Goal: Information Seeking & Learning: Learn about a topic

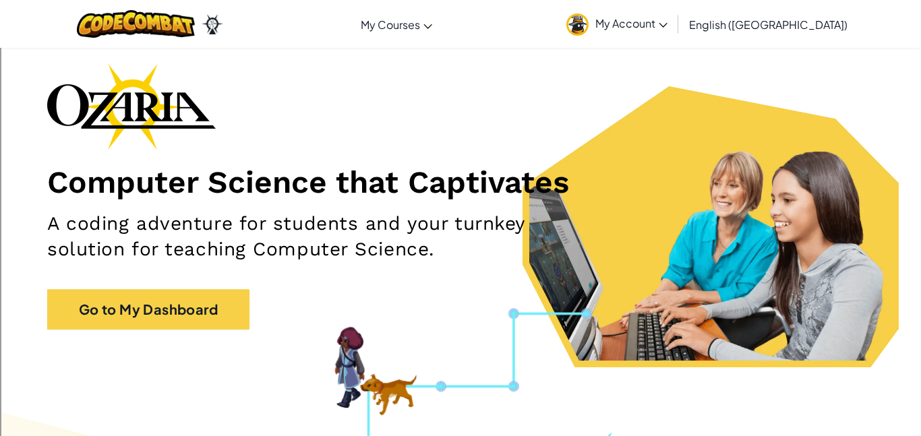
click at [667, 25] on span "My Account" at bounding box center [631, 23] width 72 height 14
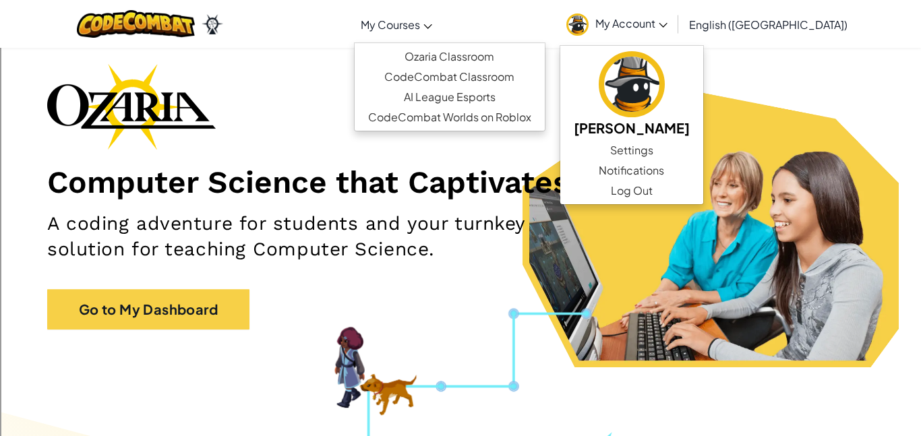
click at [420, 23] on span "My Courses" at bounding box center [390, 25] width 59 height 14
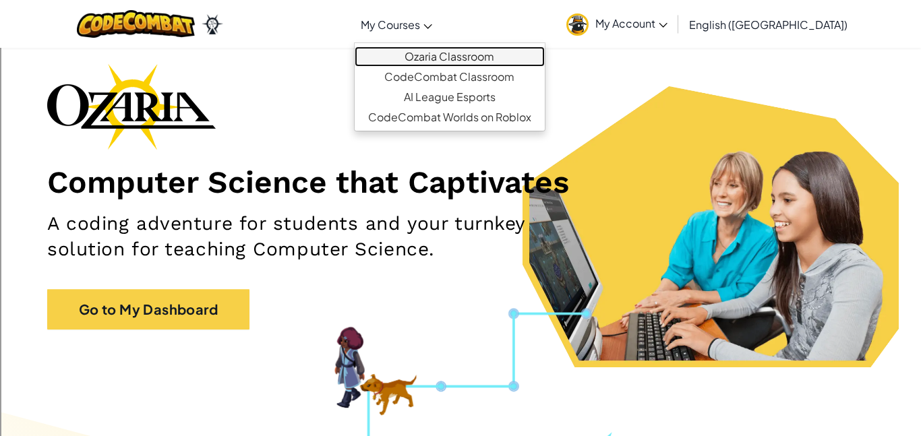
click at [483, 55] on link "Ozaria Classroom" at bounding box center [449, 57] width 190 height 20
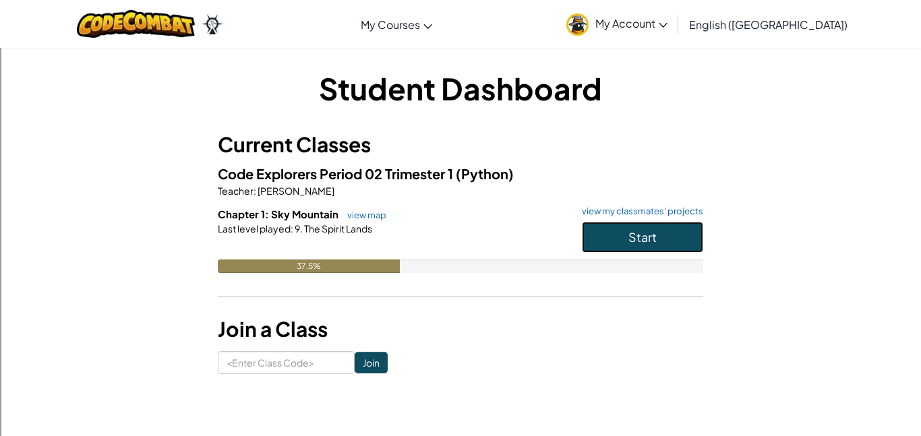
click at [637, 243] on span "Start" at bounding box center [642, 237] width 28 height 16
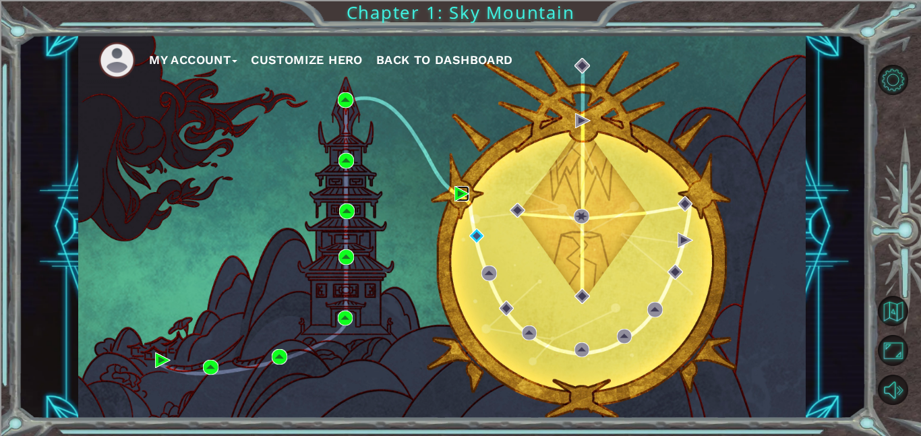
click at [461, 189] on img at bounding box center [462, 194] width 16 height 16
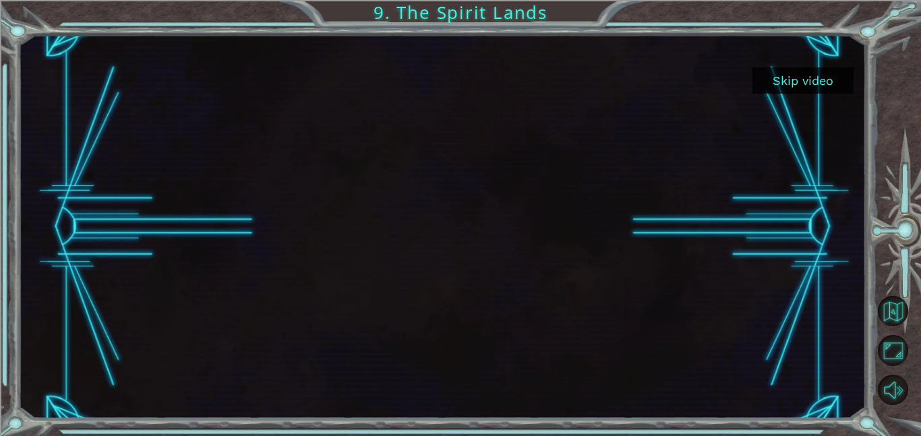
click at [801, 90] on button "Skip video" at bounding box center [802, 80] width 101 height 26
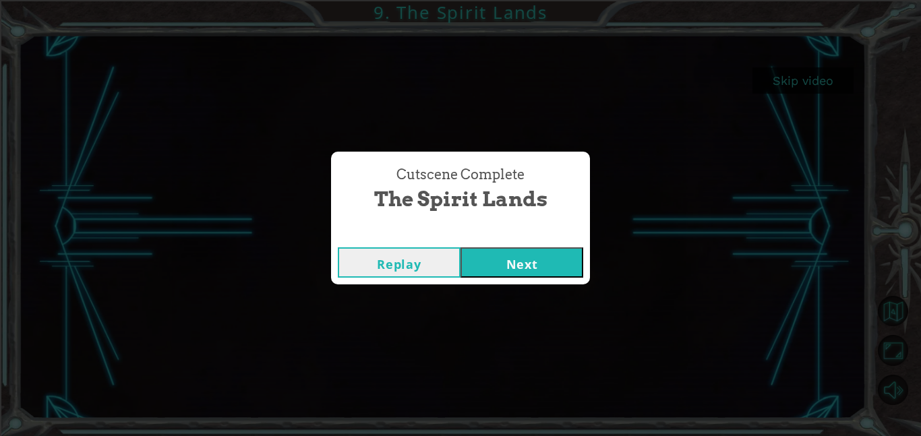
click at [537, 276] on button "Next" at bounding box center [521, 262] width 123 height 30
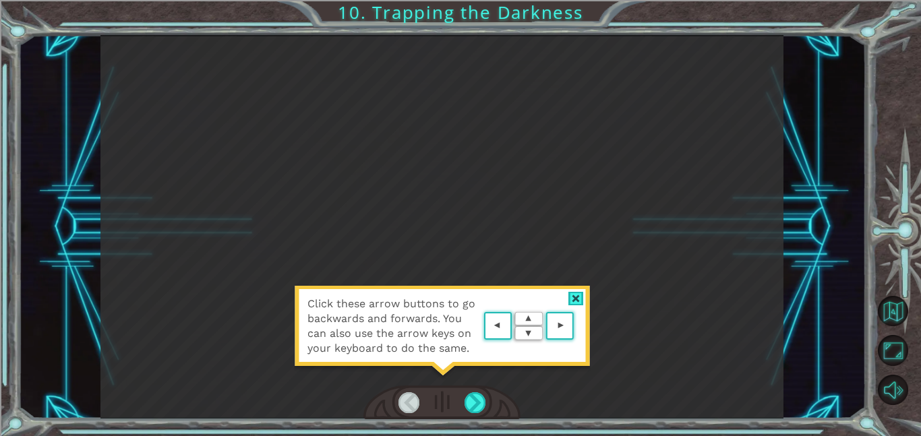
click at [571, 301] on div at bounding box center [576, 299] width 16 height 14
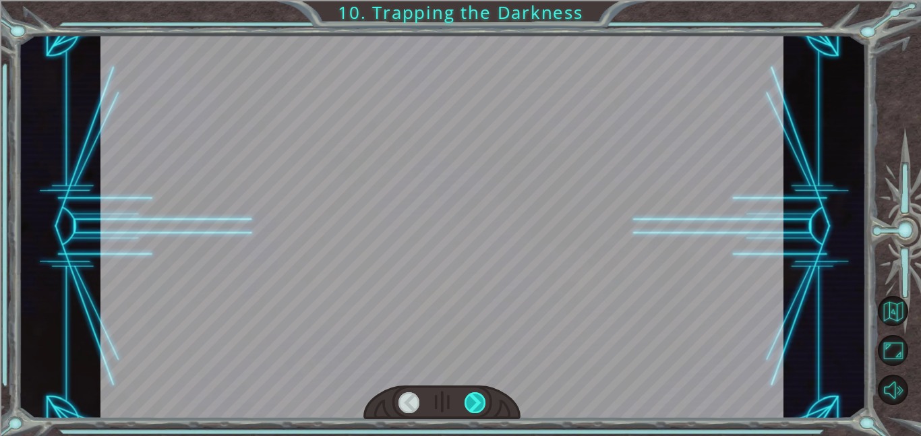
click at [479, 396] on div at bounding box center [475, 402] width 22 height 21
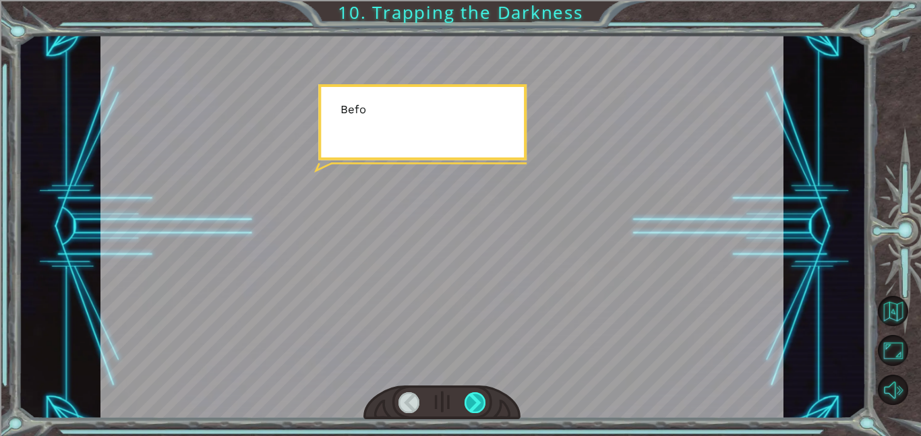
click at [479, 396] on div at bounding box center [475, 402] width 22 height 21
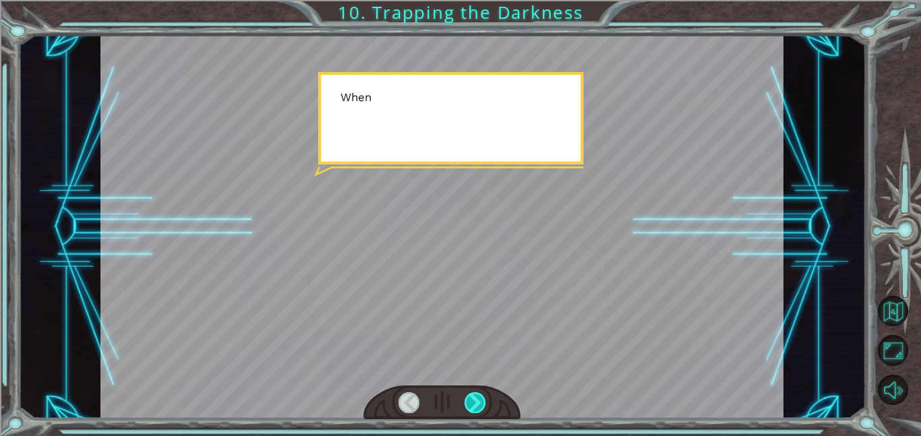
click at [479, 396] on div at bounding box center [475, 402] width 22 height 21
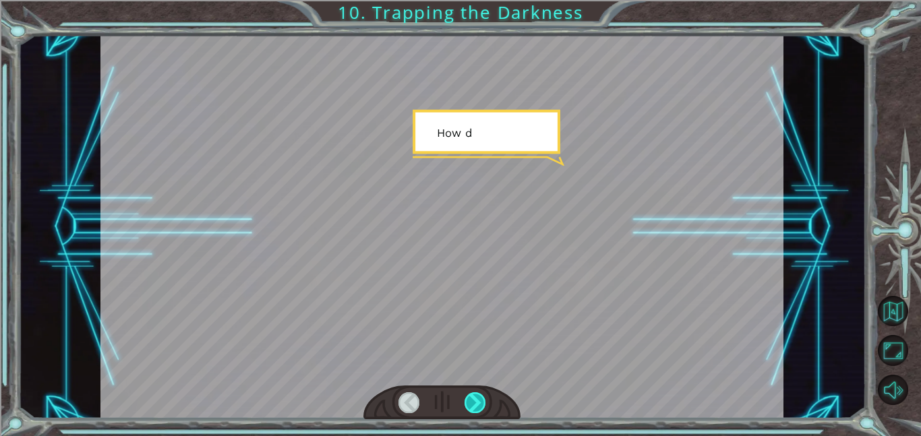
click at [479, 396] on div at bounding box center [475, 402] width 22 height 21
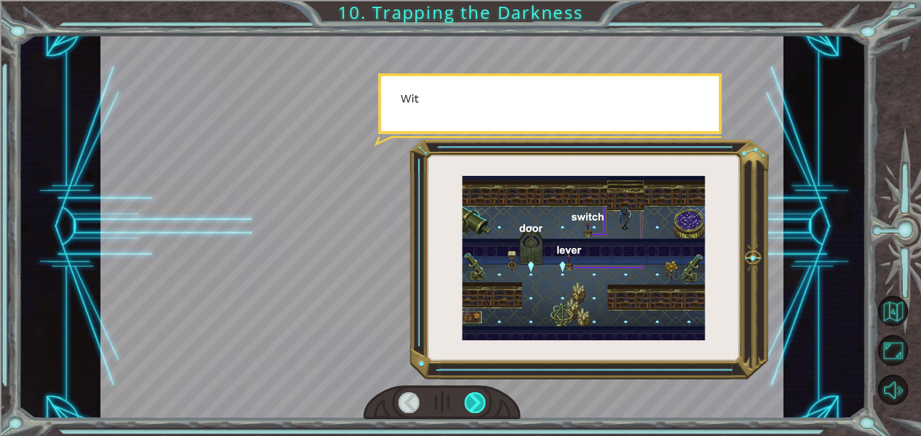
click at [479, 396] on div at bounding box center [475, 402] width 22 height 21
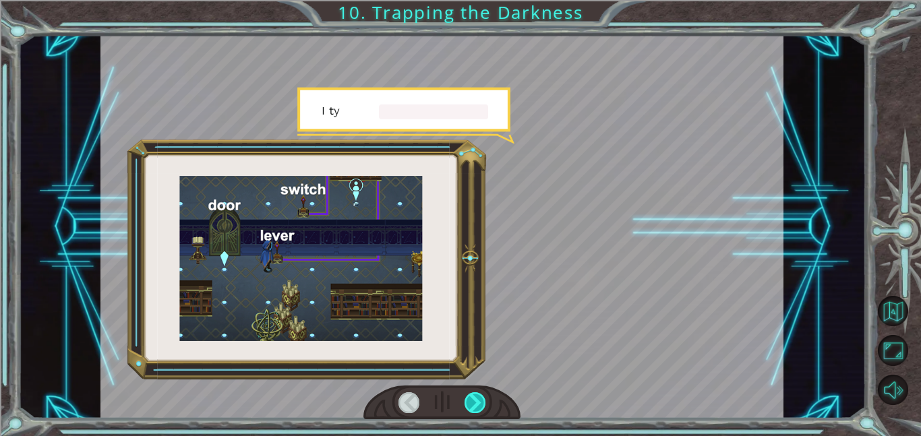
click at [479, 396] on div at bounding box center [475, 402] width 22 height 21
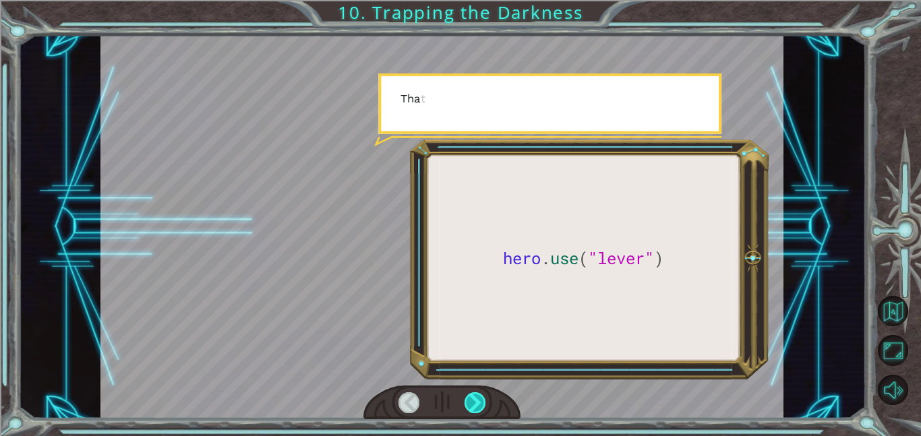
click at [479, 396] on div at bounding box center [475, 402] width 22 height 21
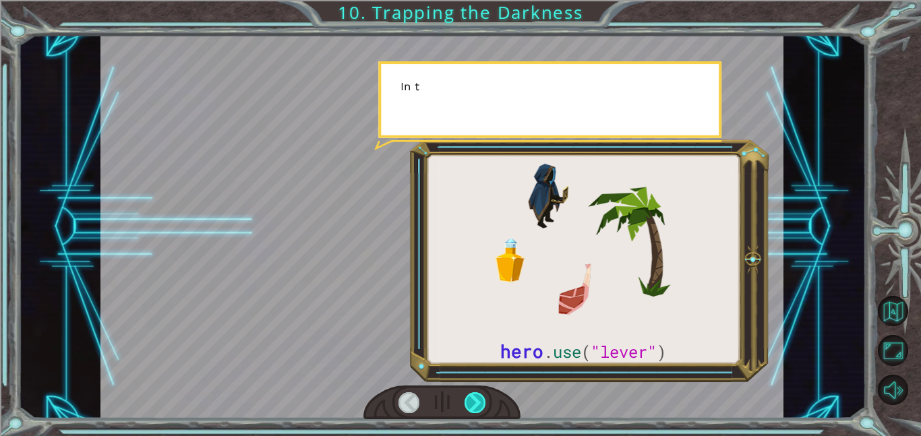
click at [479, 396] on div at bounding box center [475, 402] width 22 height 21
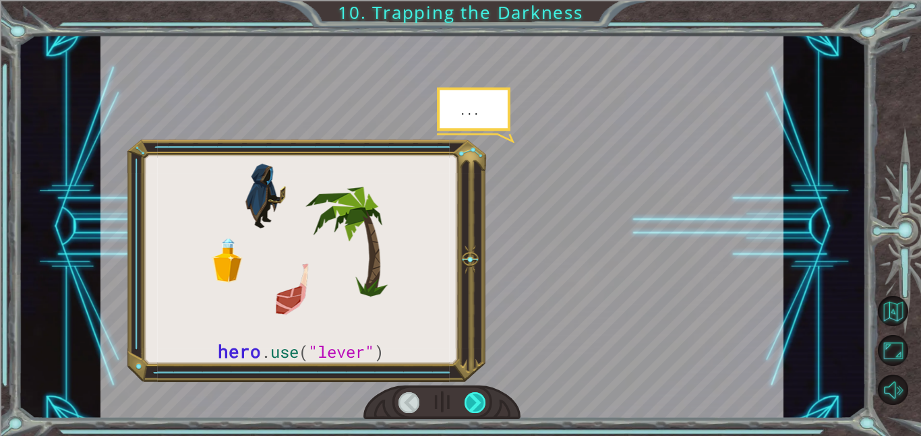
click at [479, 396] on div at bounding box center [475, 402] width 22 height 21
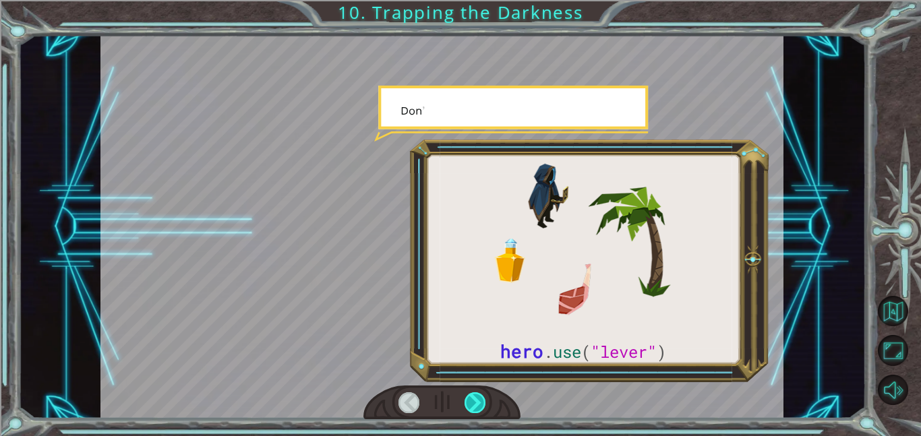
click at [479, 396] on div at bounding box center [475, 402] width 22 height 21
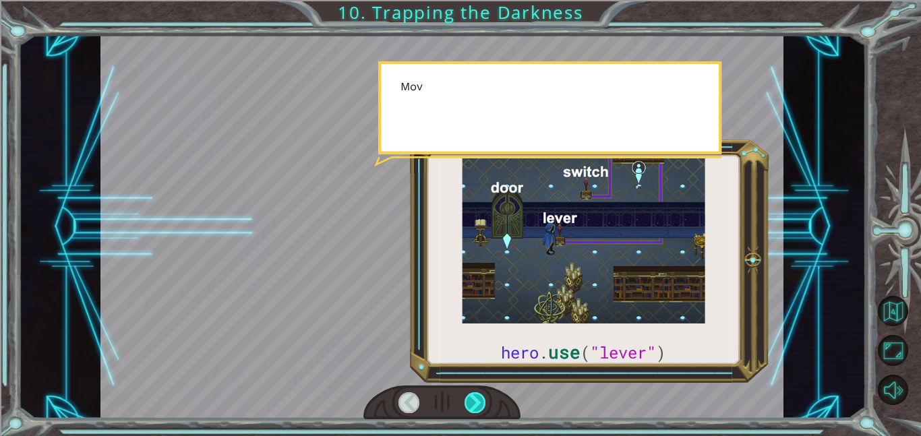
click at [479, 396] on div at bounding box center [475, 402] width 22 height 21
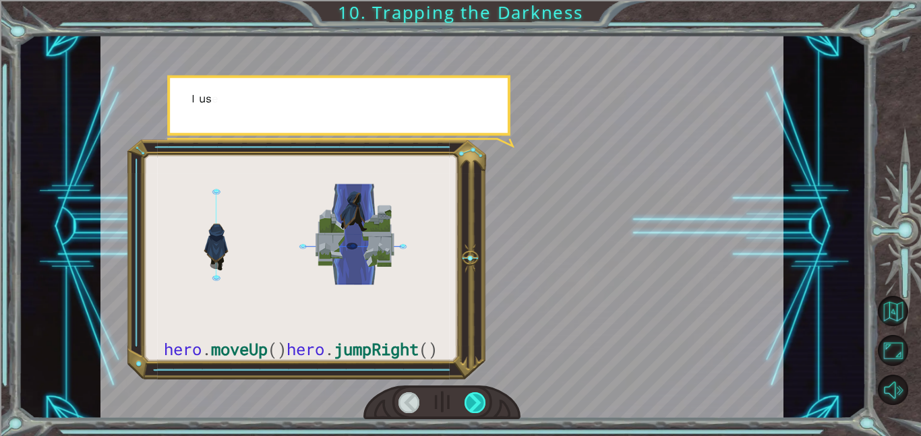
click at [479, 396] on div at bounding box center [475, 402] width 22 height 21
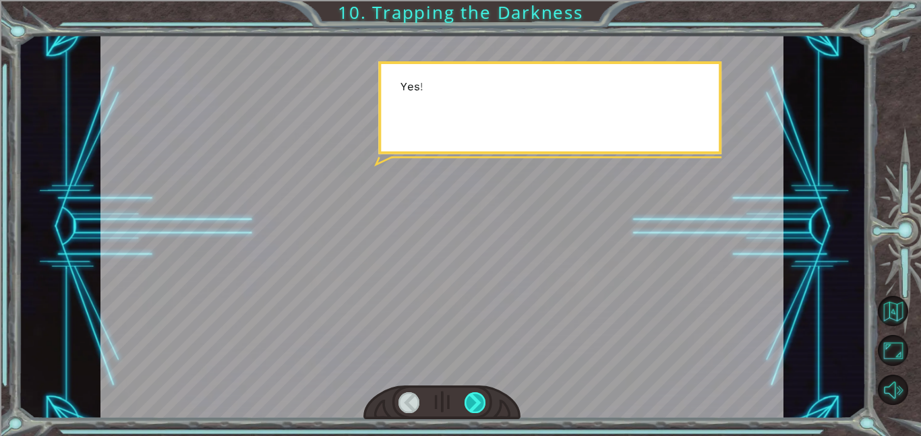
click at [479, 396] on div at bounding box center [475, 402] width 22 height 21
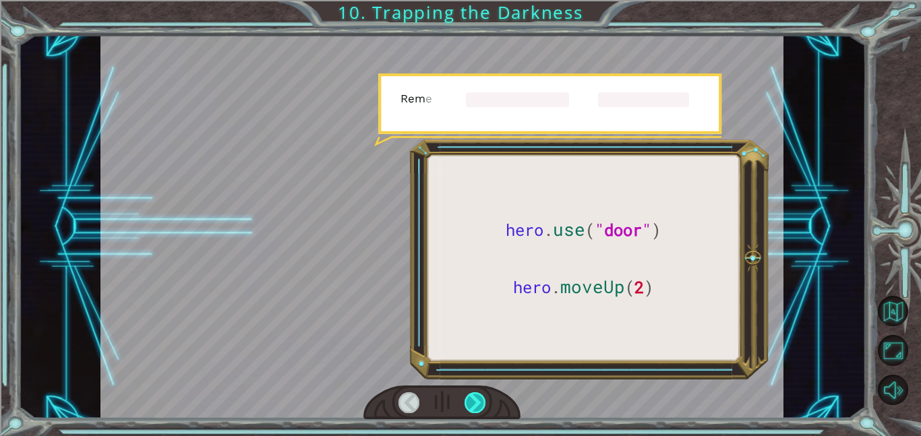
click at [479, 396] on div at bounding box center [475, 402] width 22 height 21
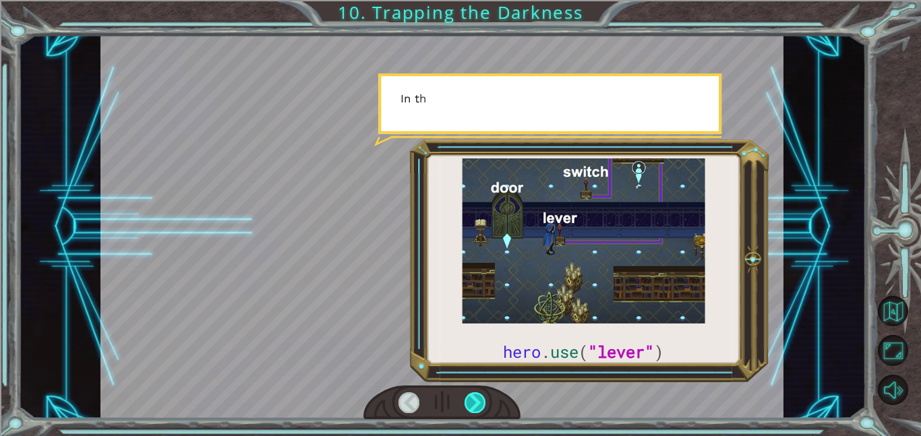
click at [479, 396] on div at bounding box center [475, 402] width 22 height 21
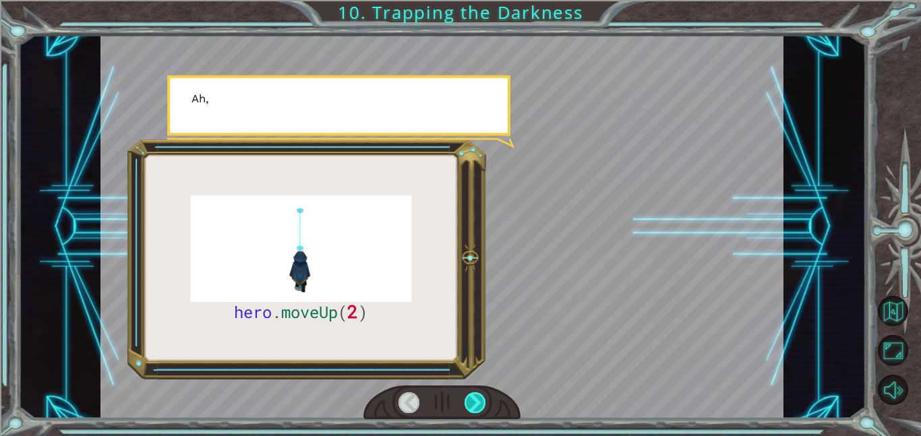
click at [479, 396] on div at bounding box center [475, 402] width 22 height 21
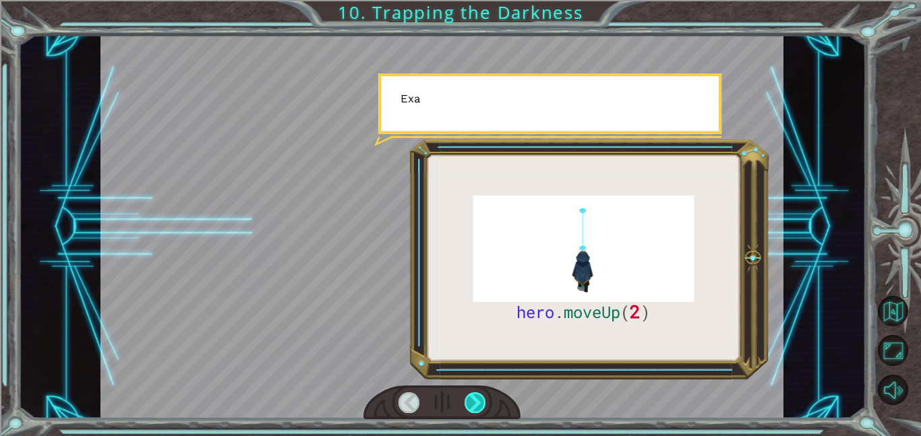
click at [479, 396] on div at bounding box center [475, 402] width 22 height 21
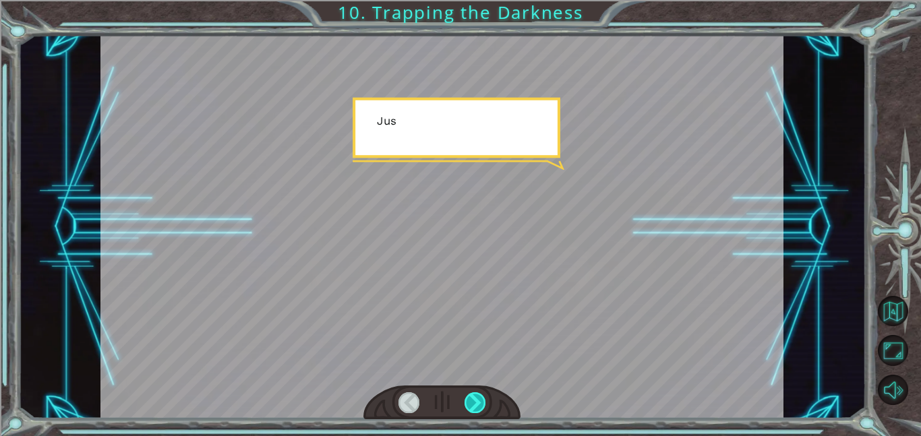
click at [479, 396] on div at bounding box center [475, 402] width 22 height 21
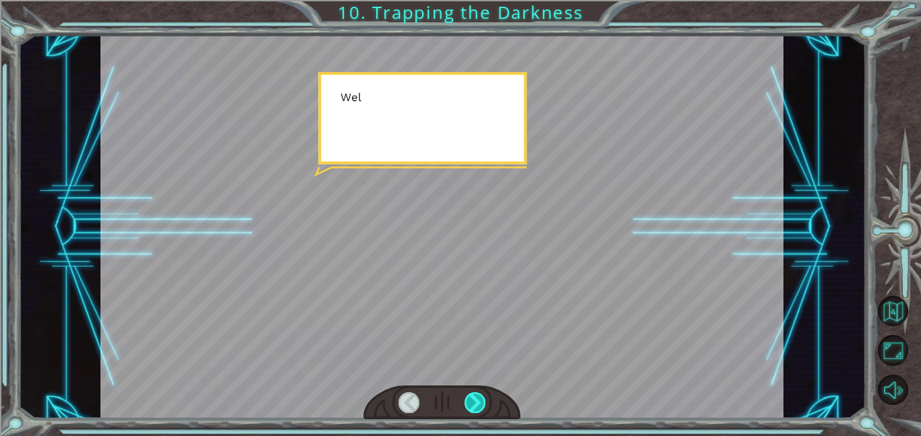
click at [479, 396] on div at bounding box center [475, 402] width 22 height 21
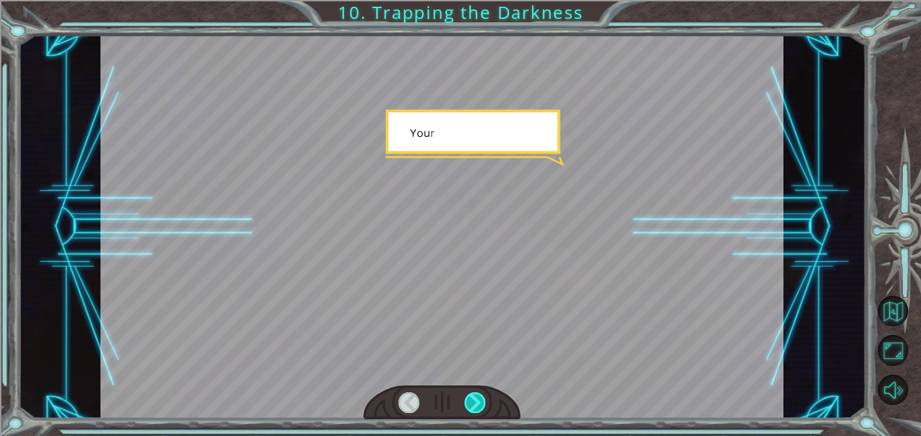
click at [479, 396] on div at bounding box center [475, 402] width 22 height 21
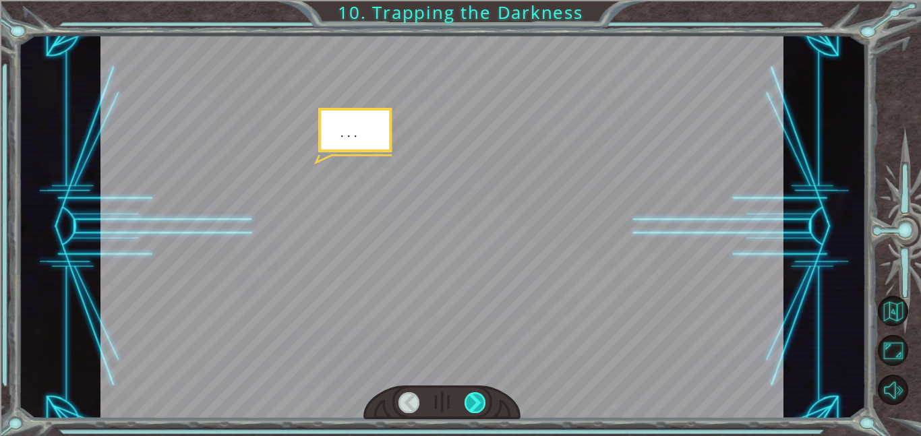
click at [479, 396] on div at bounding box center [475, 402] width 22 height 21
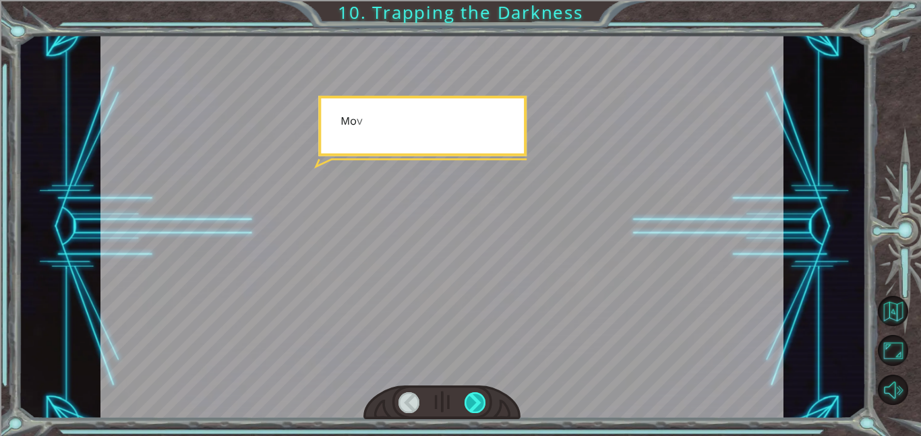
click at [479, 396] on div at bounding box center [475, 402] width 22 height 21
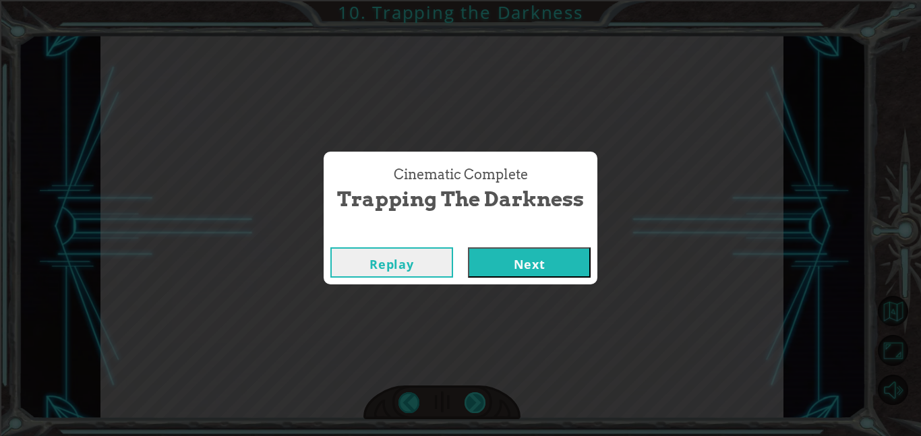
click at [479, 396] on div "Cinematic Complete Trapping the Darkness Replay Next" at bounding box center [460, 218] width 921 height 436
click at [532, 276] on button "Next" at bounding box center [529, 262] width 123 height 30
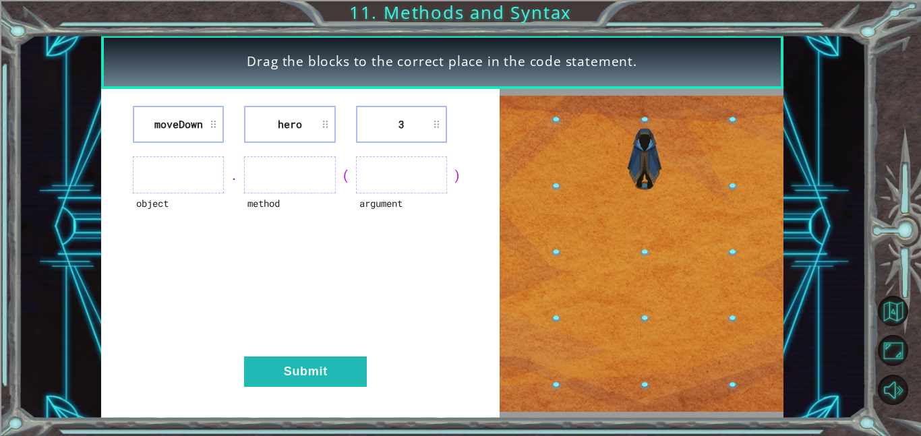
click at [204, 179] on ul at bounding box center [178, 174] width 91 height 37
click at [185, 182] on ul at bounding box center [178, 174] width 91 height 37
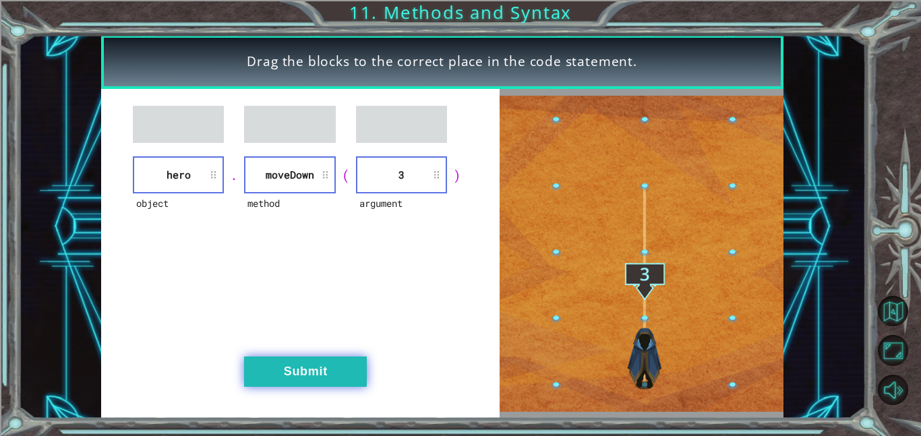
click at [346, 379] on button "Submit" at bounding box center [305, 372] width 123 height 30
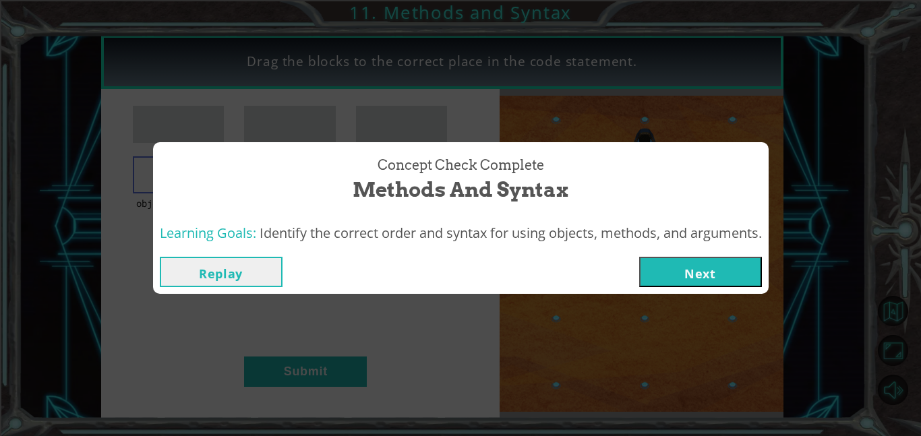
click at [749, 268] on button "Next" at bounding box center [700, 272] width 123 height 30
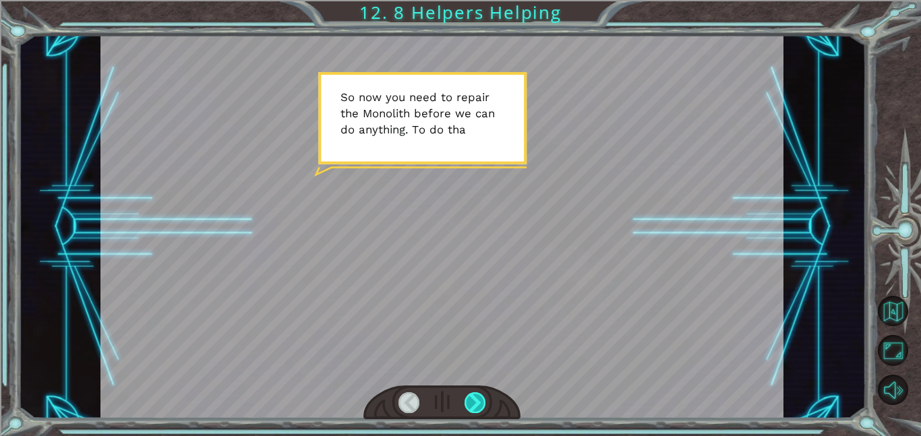
click at [473, 400] on div at bounding box center [475, 402] width 22 height 21
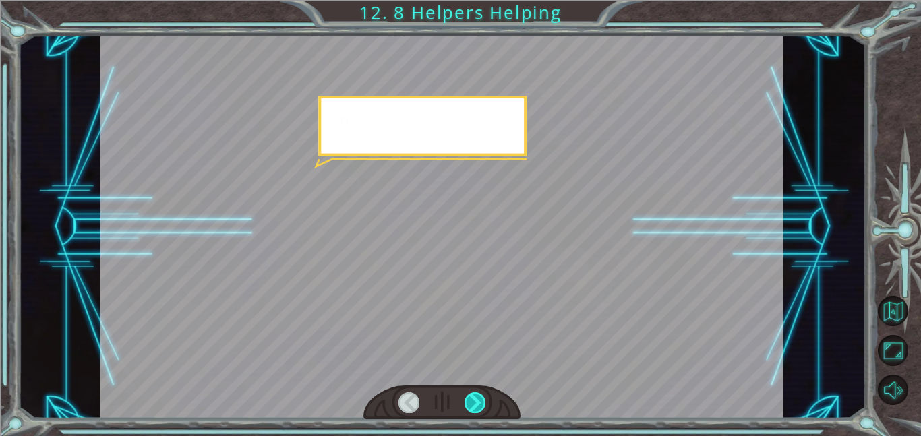
click at [473, 400] on div at bounding box center [475, 402] width 22 height 21
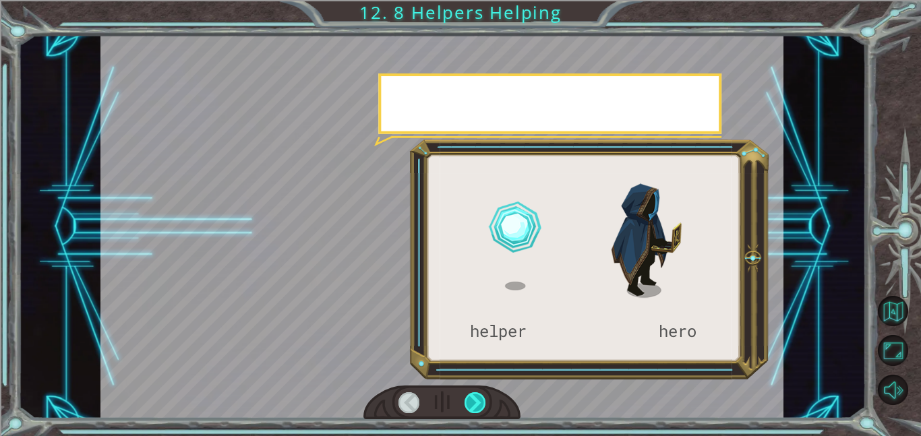
click at [473, 400] on div at bounding box center [475, 402] width 22 height 21
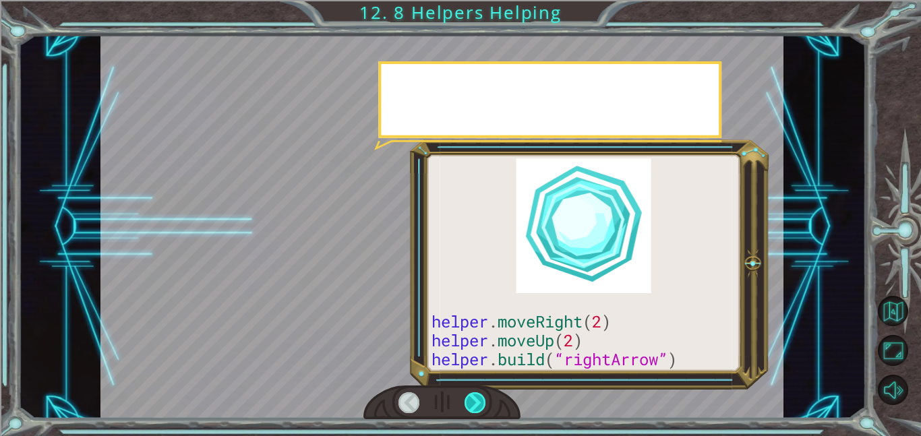
click at [473, 400] on div at bounding box center [475, 402] width 22 height 21
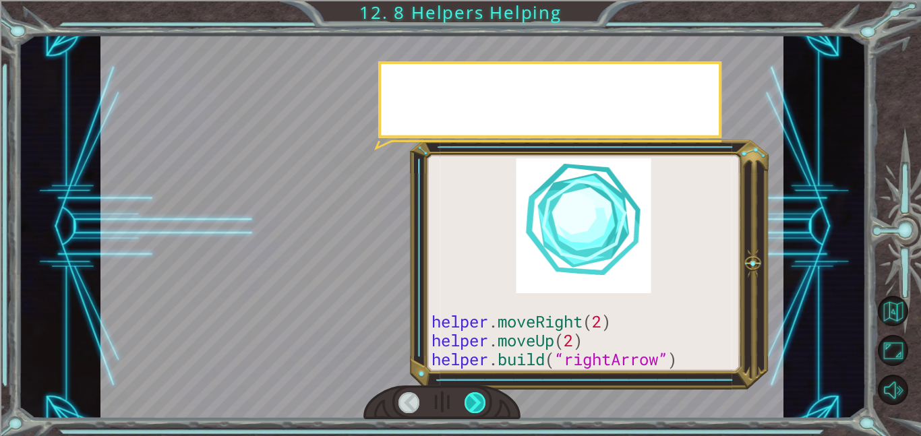
click at [473, 400] on div at bounding box center [475, 402] width 22 height 21
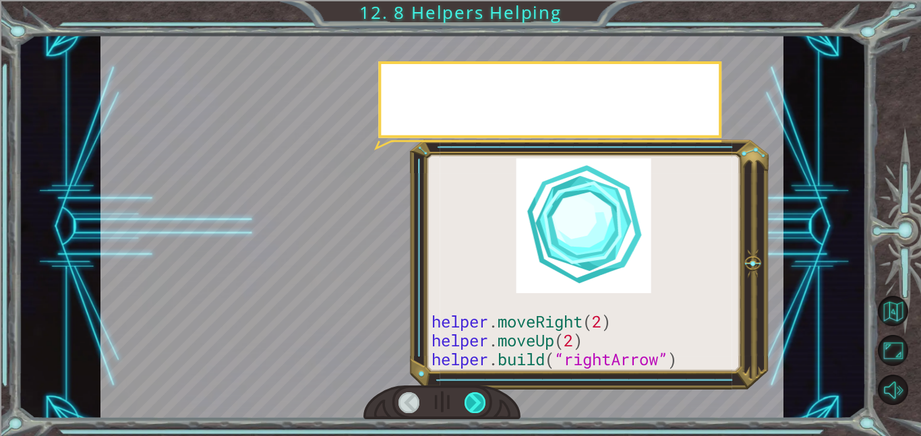
click at [473, 400] on div at bounding box center [475, 402] width 22 height 21
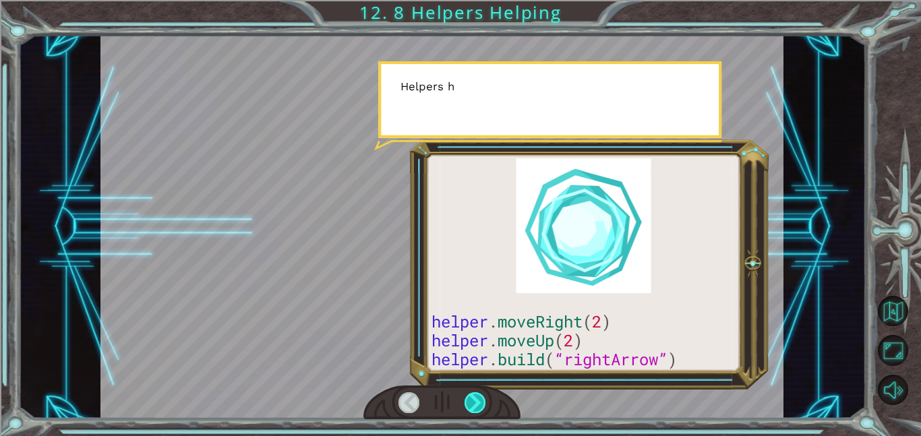
click at [473, 400] on div at bounding box center [475, 402] width 22 height 21
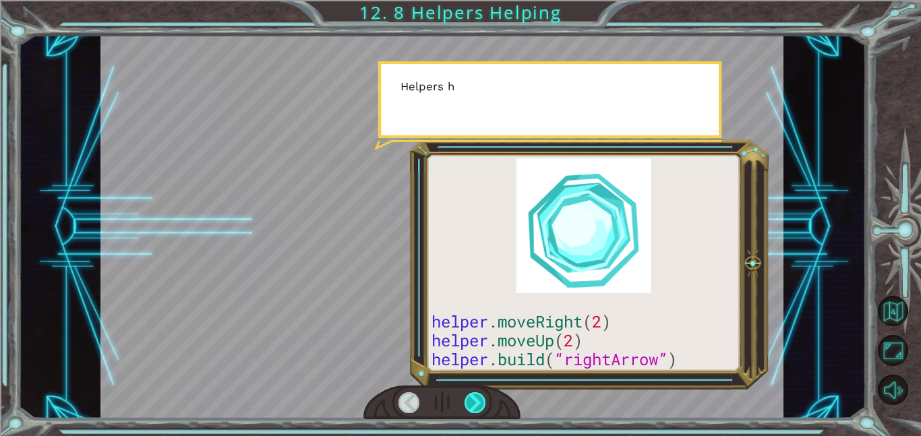
click at [473, 400] on div at bounding box center [475, 402] width 22 height 21
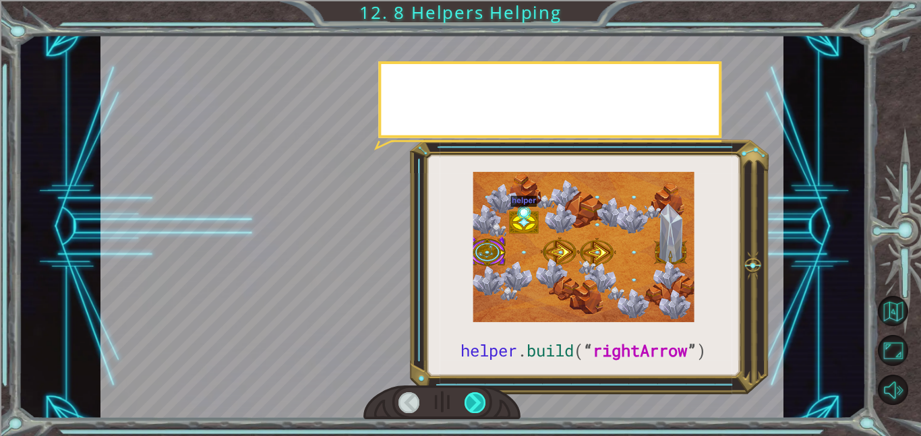
click at [473, 400] on div at bounding box center [475, 402] width 22 height 21
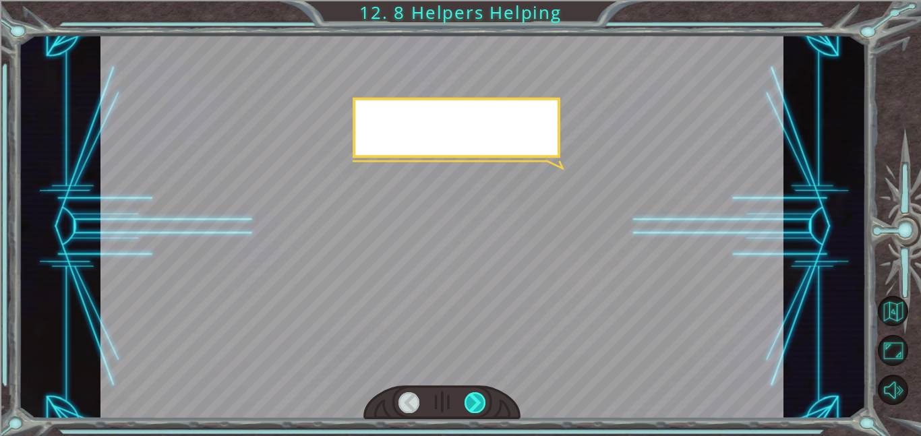
click at [473, 400] on div at bounding box center [475, 402] width 22 height 21
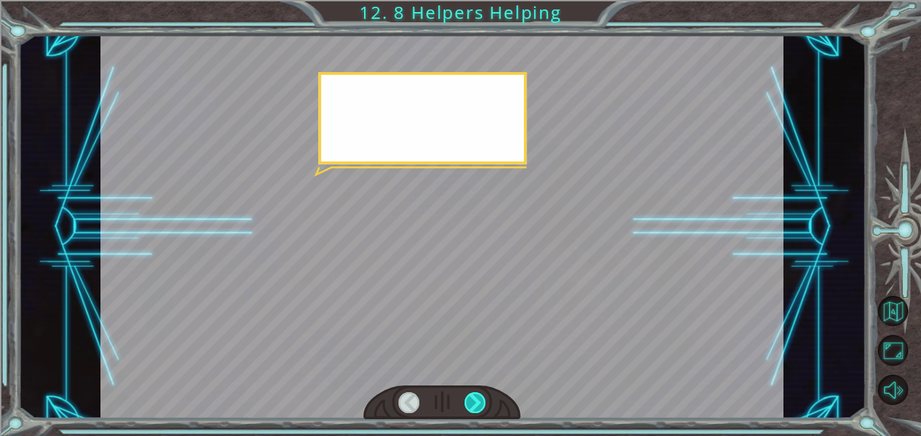
click at [473, 400] on div at bounding box center [475, 402] width 22 height 21
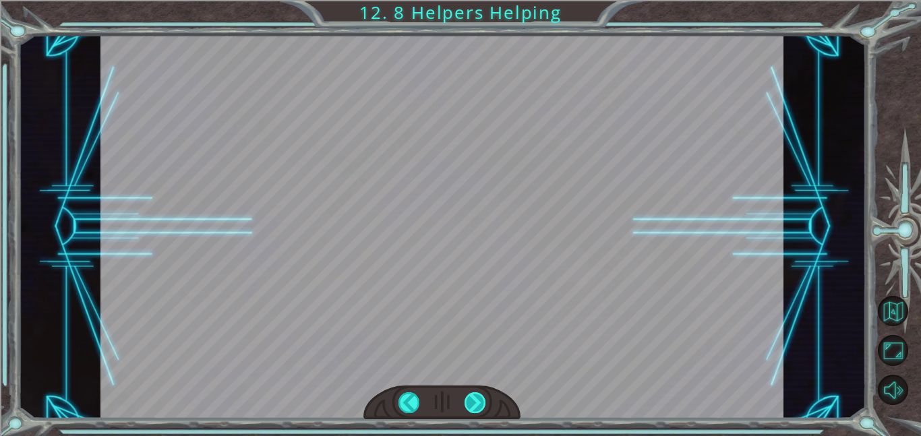
click at [473, 400] on div at bounding box center [475, 402] width 22 height 21
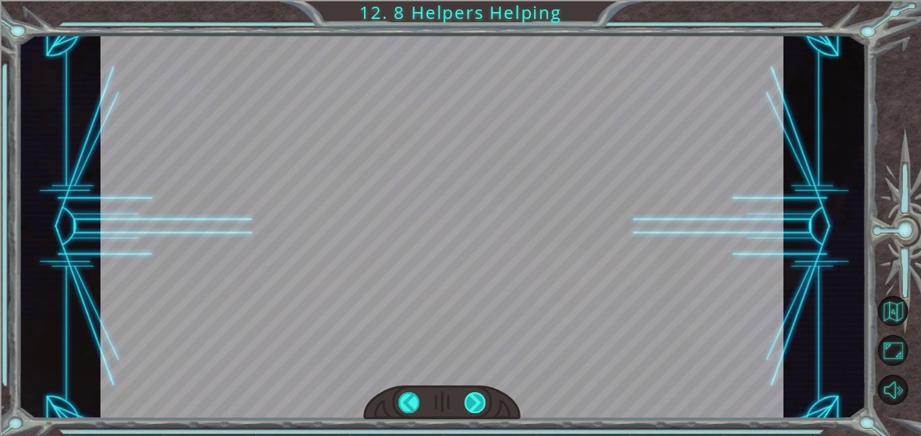
click at [473, 400] on div at bounding box center [475, 402] width 22 height 21
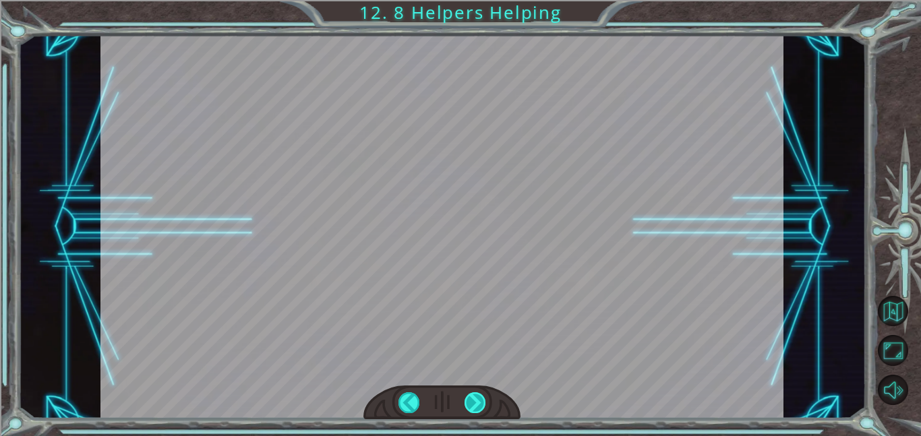
click at [473, 400] on div at bounding box center [475, 402] width 22 height 21
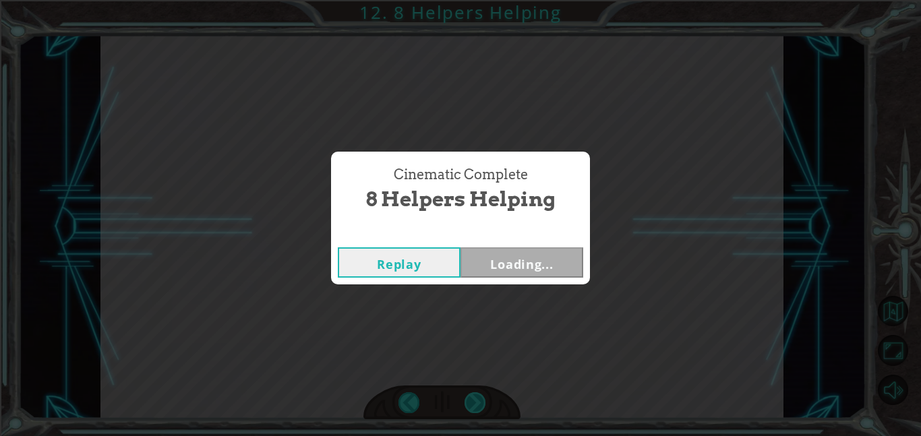
click at [473, 400] on div "Cinematic Complete 8 Helpers Helping Replay Loading..." at bounding box center [460, 218] width 921 height 436
click at [549, 261] on button "Next" at bounding box center [521, 262] width 123 height 30
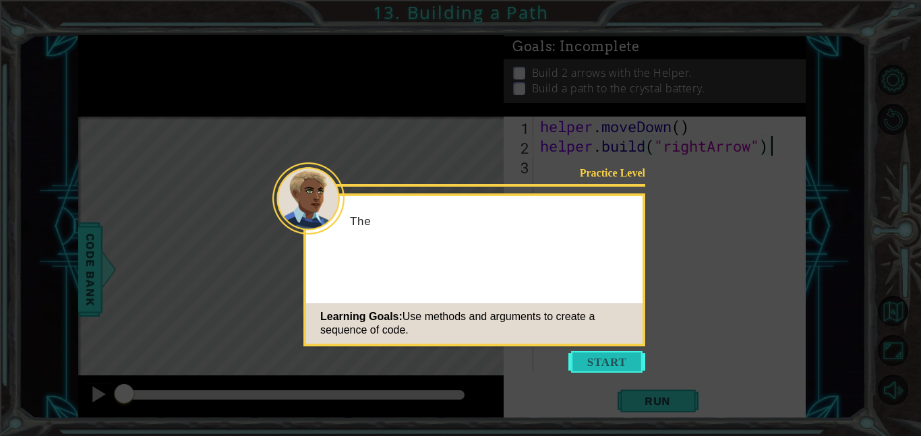
click at [605, 352] on button "Start" at bounding box center [606, 362] width 77 height 22
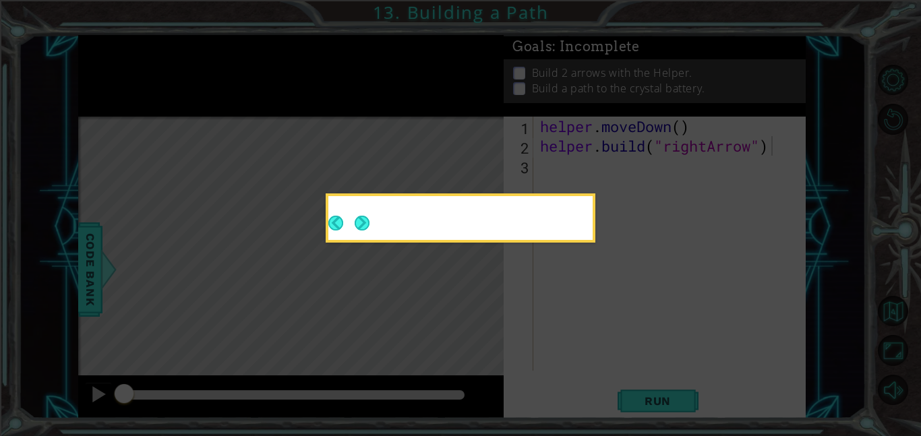
click at [605, 352] on icon at bounding box center [460, 218] width 921 height 436
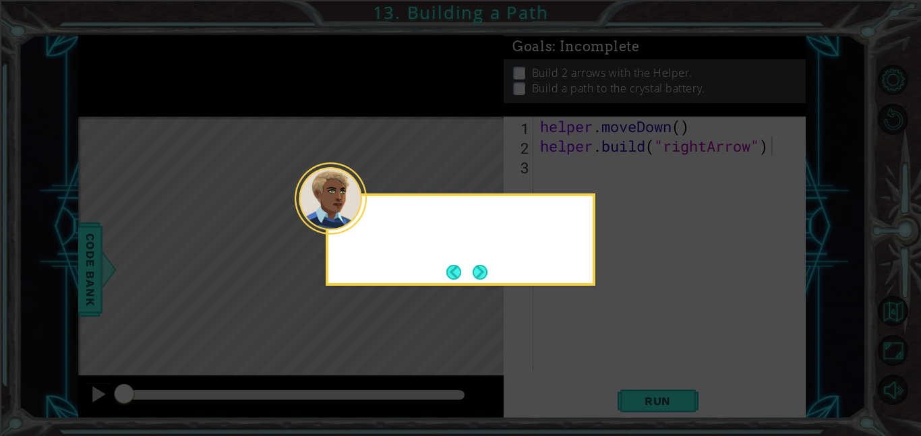
click at [605, 352] on icon at bounding box center [460, 218] width 921 height 436
click at [483, 272] on button "Next" at bounding box center [479, 272] width 15 height 15
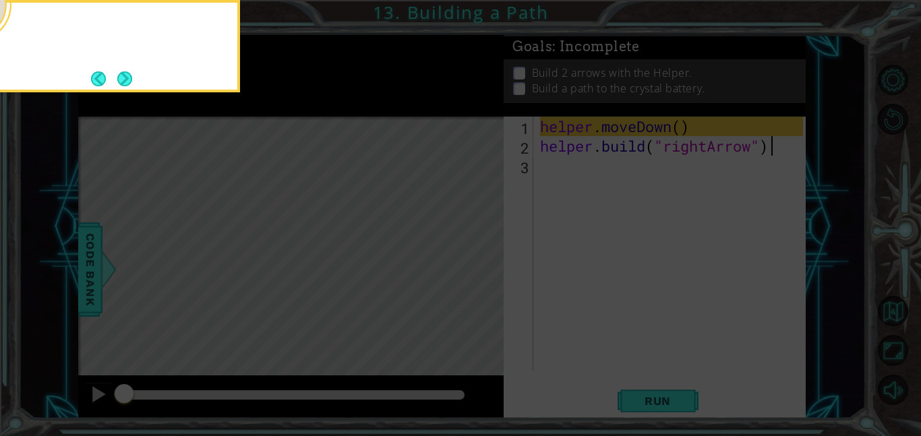
click at [483, 272] on icon at bounding box center [460, 218] width 921 height 436
click at [131, 78] on button "Next" at bounding box center [124, 78] width 15 height 15
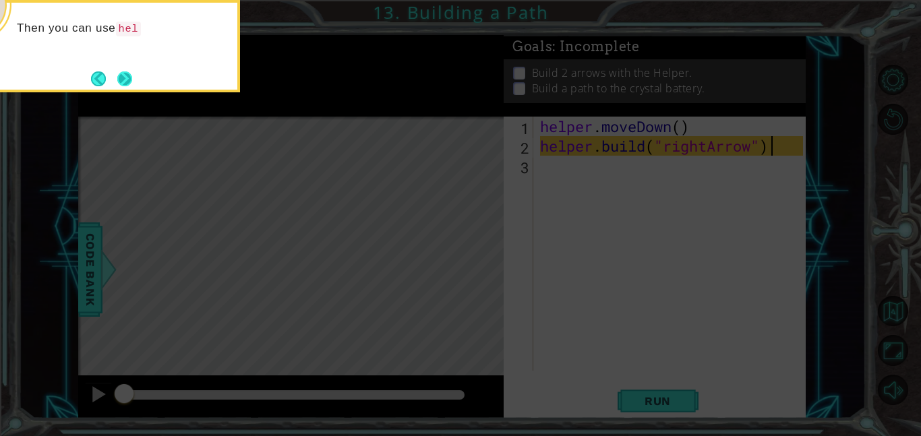
click at [121, 79] on button "Next" at bounding box center [124, 78] width 15 height 15
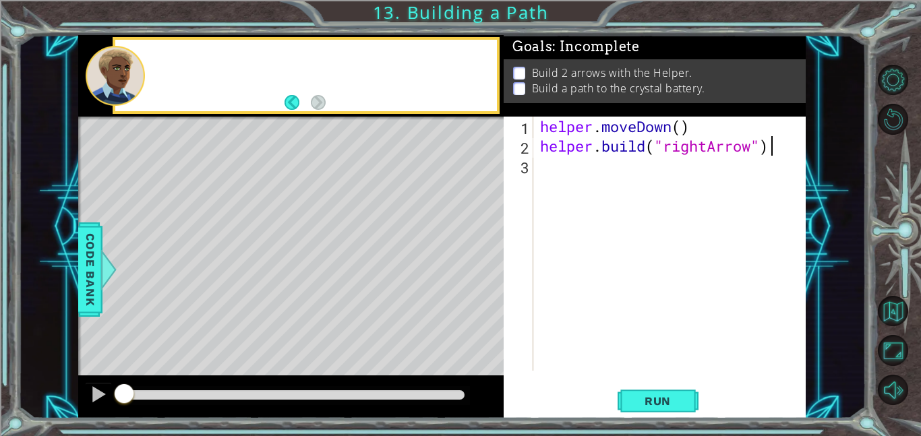
click at [121, 79] on div at bounding box center [115, 76] width 59 height 60
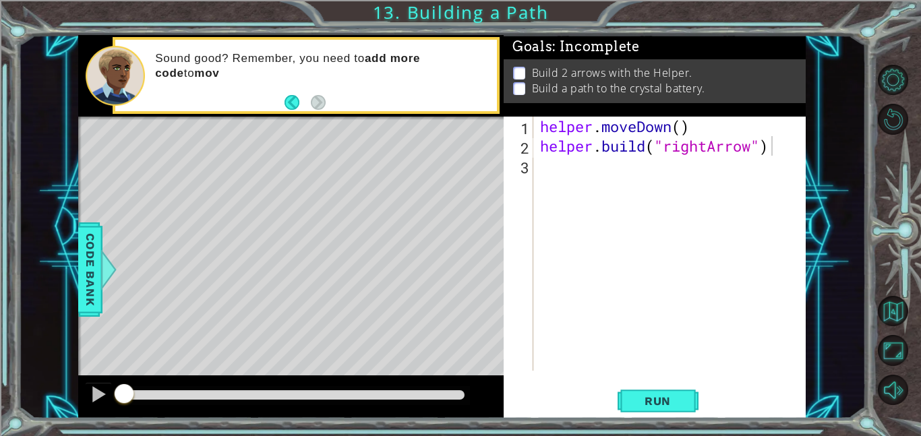
click at [679, 170] on div "helper . moveDown ( ) helper . build ( "rightArrow" )" at bounding box center [673, 263] width 272 height 293
click at [100, 394] on div at bounding box center [99, 394] width 18 height 18
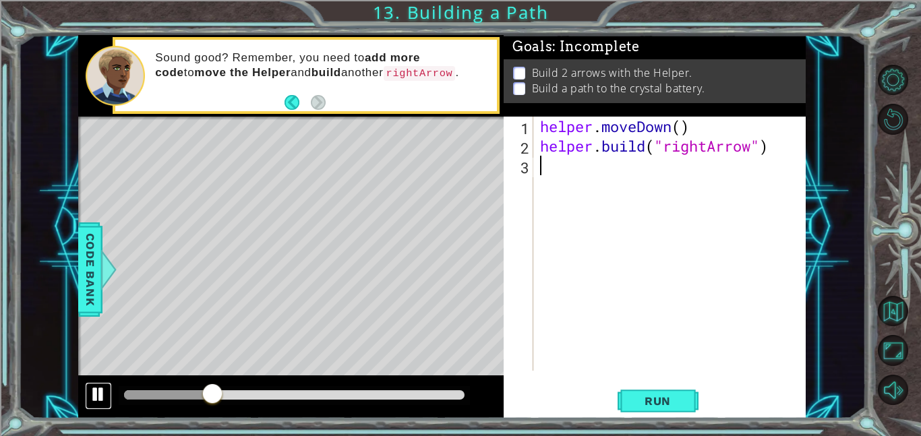
click at [100, 394] on div at bounding box center [99, 394] width 18 height 18
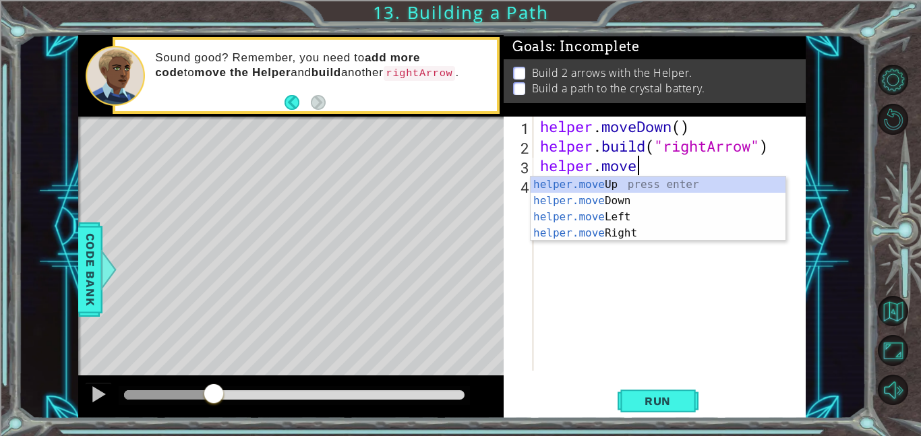
scroll to position [0, 4]
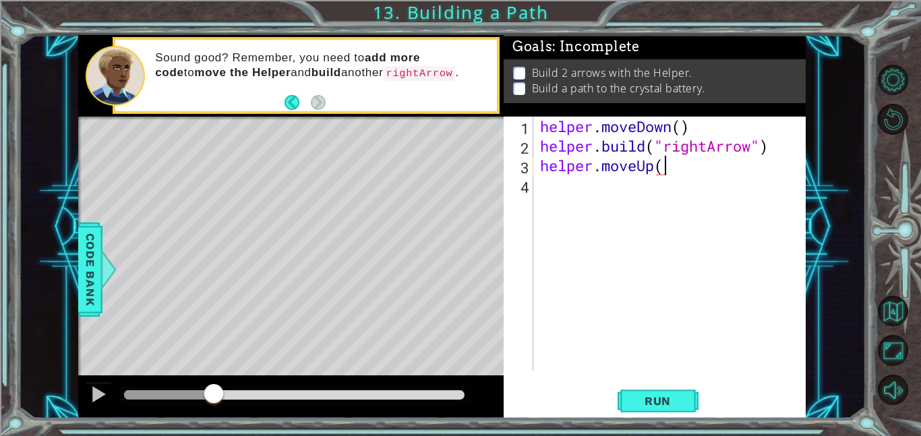
type textarea "helper.moveUp()"
click at [106, 402] on div at bounding box center [99, 394] width 18 height 18
click at [94, 391] on div at bounding box center [99, 394] width 18 height 18
drag, startPoint x: 275, startPoint y: 393, endPoint x: 101, endPoint y: 386, distance: 174.0
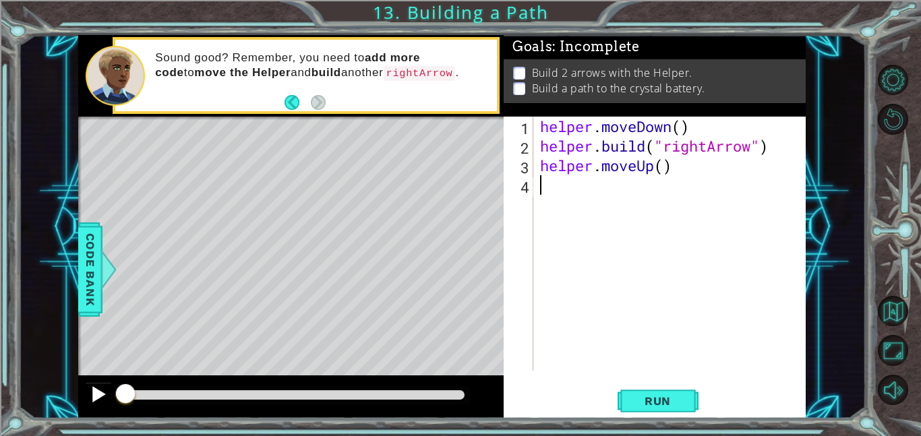
click at [101, 386] on div at bounding box center [290, 396] width 425 height 43
click at [100, 393] on div at bounding box center [99, 394] width 18 height 18
click at [101, 395] on div at bounding box center [99, 394] width 18 height 18
drag, startPoint x: 193, startPoint y: 395, endPoint x: 108, endPoint y: 393, distance: 84.9
click at [108, 393] on div at bounding box center [290, 396] width 425 height 43
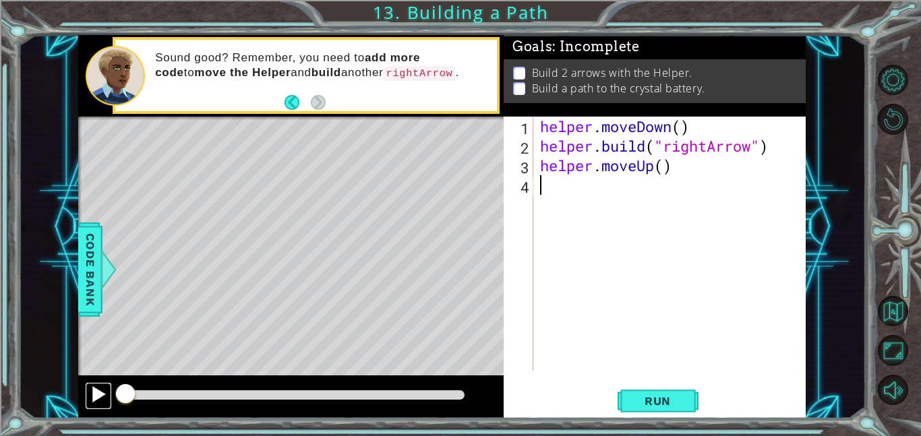
click at [90, 388] on div at bounding box center [99, 394] width 18 height 18
click at [663, 184] on div "helper . moveDown ( ) helper . build ( "rightArrow" ) helper . moveUp ( )" at bounding box center [673, 263] width 272 height 293
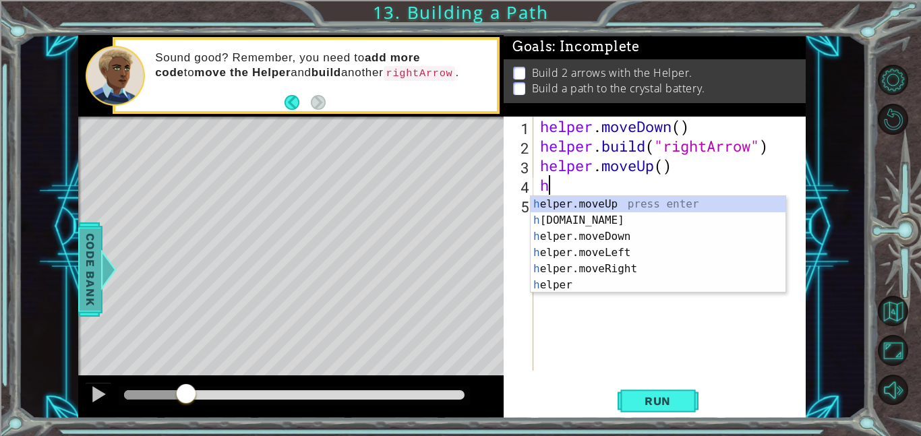
type textarea "h"
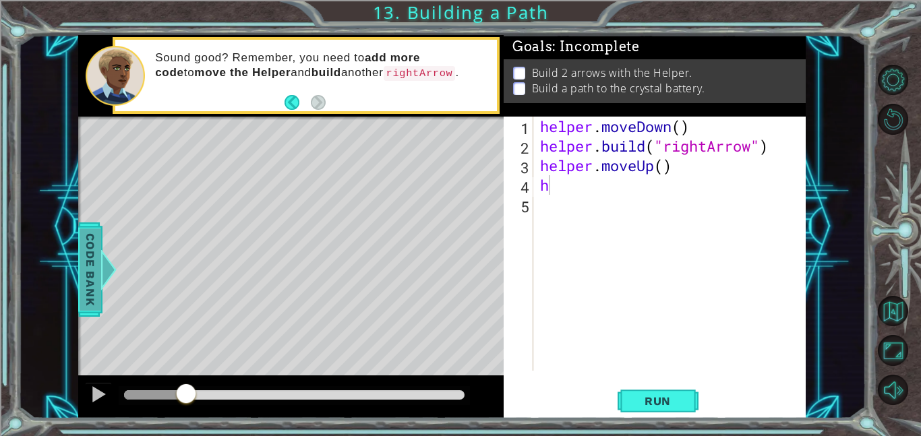
click at [84, 270] on span "Code Bank" at bounding box center [91, 269] width 22 height 82
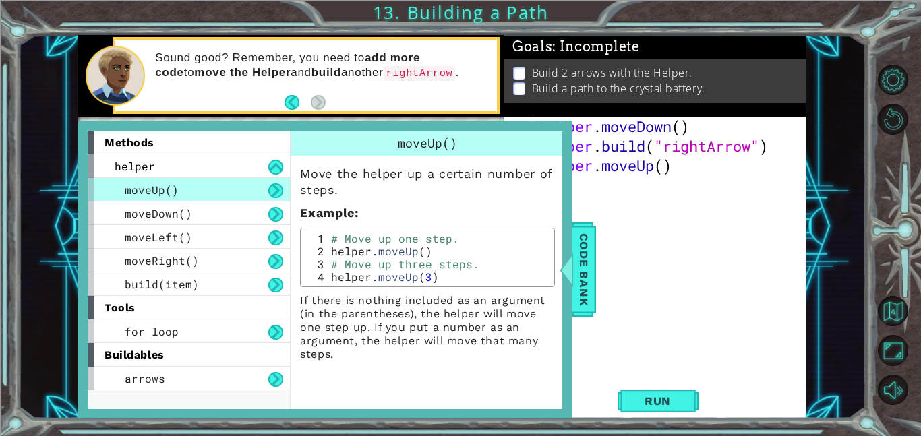
click at [616, 218] on div "helper . moveDown ( ) helper . build ( "rightArrow" ) helper . moveUp ( ) h" at bounding box center [673, 263] width 272 height 293
click at [598, 197] on div "helper . moveDown ( ) helper . build ( "rightArrow" ) helper . moveUp ( ) h" at bounding box center [673, 263] width 272 height 293
click at [588, 252] on span "Code Bank" at bounding box center [584, 269] width 22 height 82
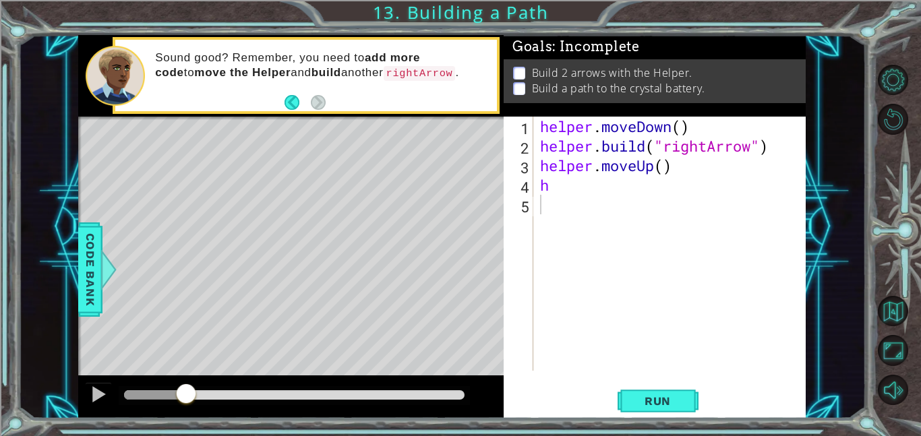
click at [582, 181] on div "helper . moveDown ( ) helper . build ( "rightArrow" ) helper . moveUp ( ) h" at bounding box center [673, 263] width 272 height 293
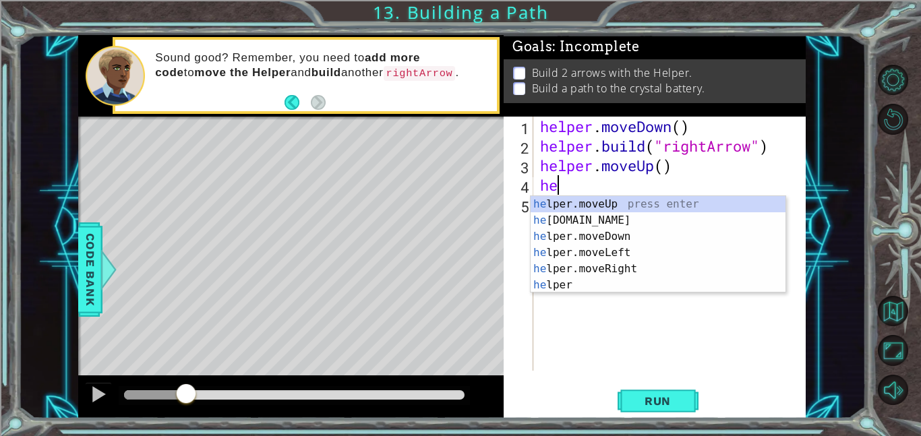
type textarea "h"
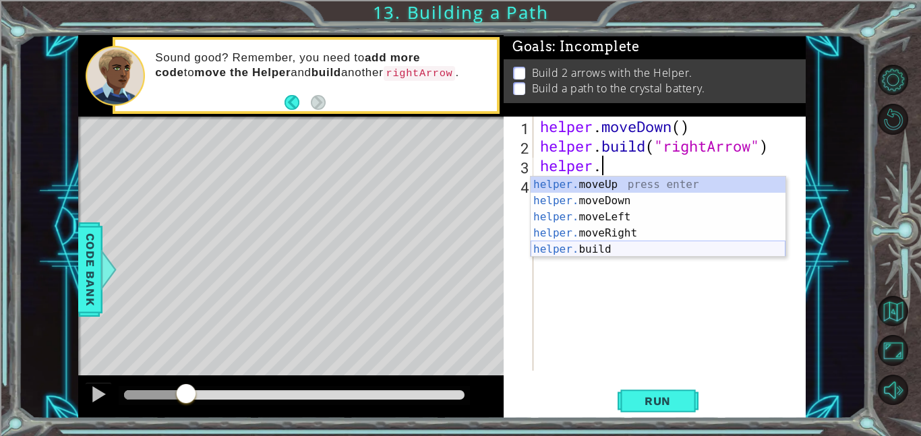
click at [634, 251] on div "helper. moveUp press enter helper. moveDown press enter helper. moveLeft press …" at bounding box center [657, 233] width 255 height 113
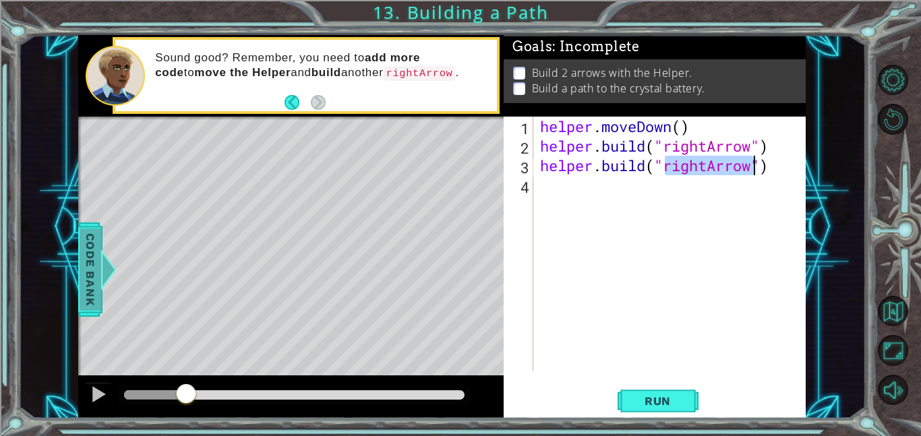
click at [90, 243] on span "Code Bank" at bounding box center [91, 269] width 22 height 82
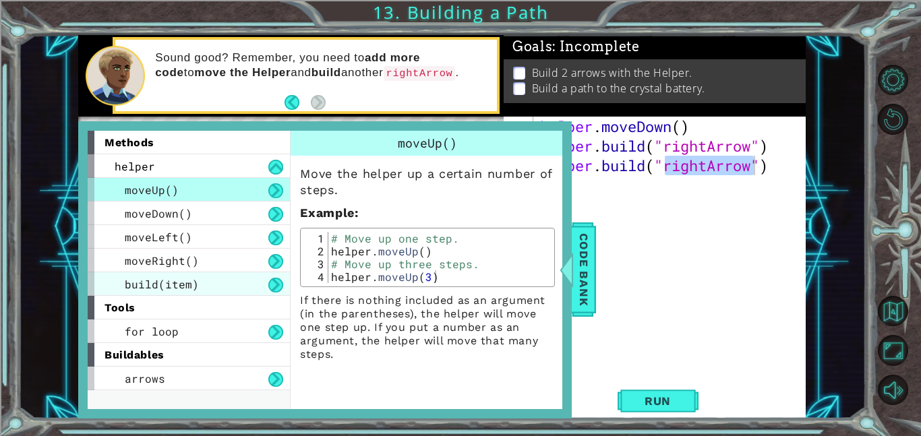
click at [204, 281] on div "build(item)" at bounding box center [189, 284] width 202 height 24
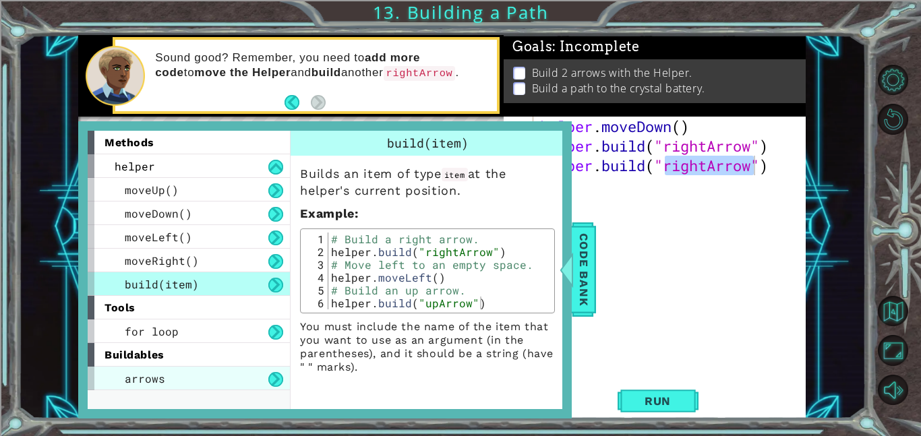
click at [206, 377] on div "arrows" at bounding box center [189, 379] width 202 height 24
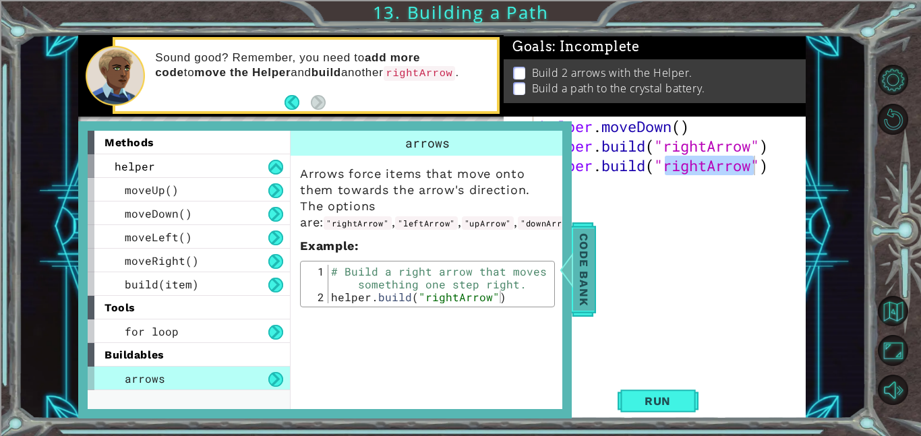
click at [572, 262] on div at bounding box center [566, 269] width 17 height 40
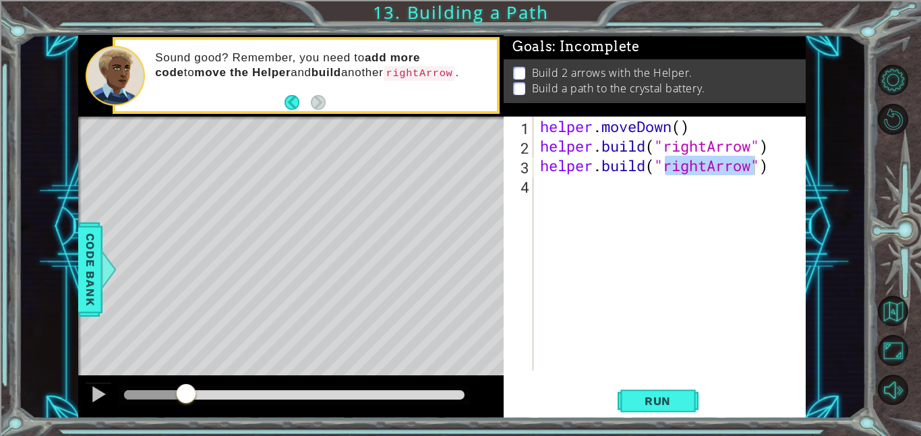
click at [700, 167] on div "helper . moveDown ( ) helper . build ( "rightArrow" ) helper . build ( "rightAr…" at bounding box center [670, 244] width 266 height 254
click at [706, 168] on div "helper . moveDown ( ) helper . build ( "rightArrow" ) helper . build ( "rightAr…" at bounding box center [673, 263] width 272 height 293
type textarea "[DOMAIN_NAME]("upArrow")"
click at [106, 396] on div at bounding box center [99, 394] width 18 height 18
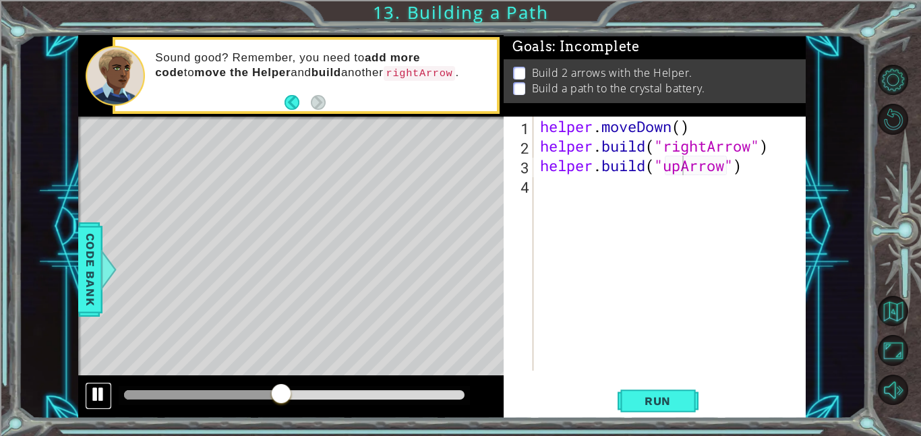
click at [96, 392] on div at bounding box center [99, 394] width 18 height 18
click at [706, 191] on div "helper . moveDown ( ) helper . build ( "rightArrow" ) helper . build ( "upArrow…" at bounding box center [673, 263] width 272 height 293
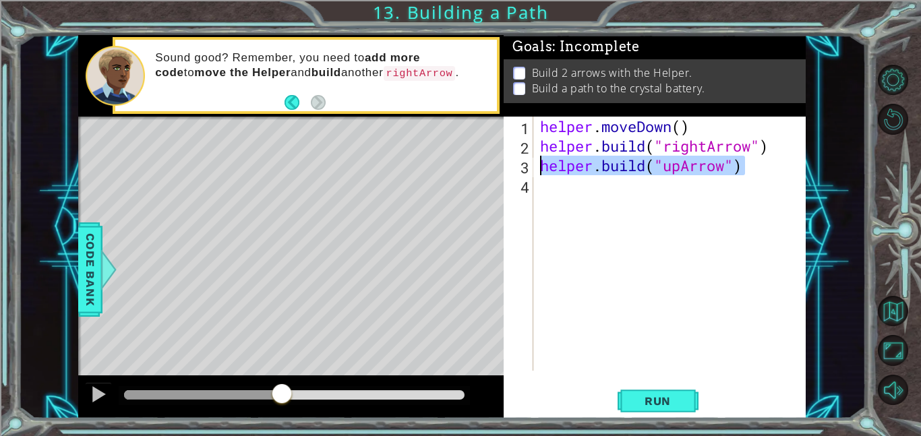
drag, startPoint x: 745, startPoint y: 164, endPoint x: 428, endPoint y: 162, distance: 317.4
click at [428, 162] on div "1 ההההההההההההההההההההההההההההההההההההההההההההההההההההההההההההההההההההההההההההה…" at bounding box center [441, 226] width 727 height 383
type textarea "[DOMAIN_NAME]("upArrow")"
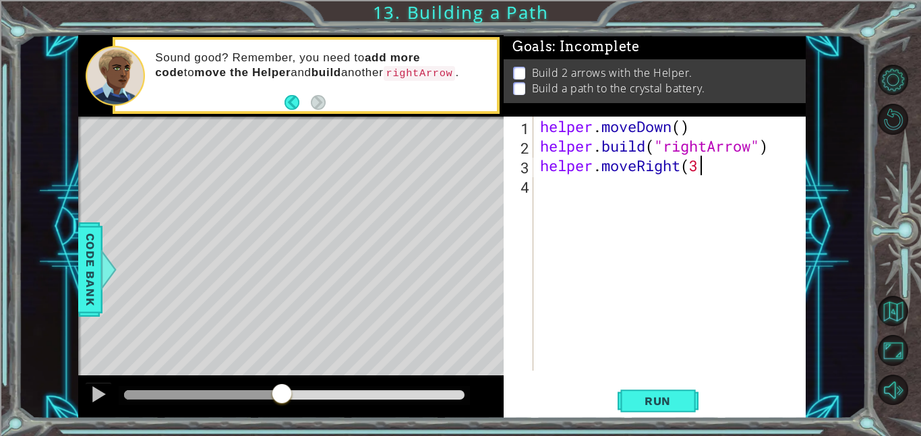
scroll to position [0, 7]
type textarea "helper.moveRight(3)"
click at [640, 401] on span "Run" at bounding box center [657, 400] width 53 height 13
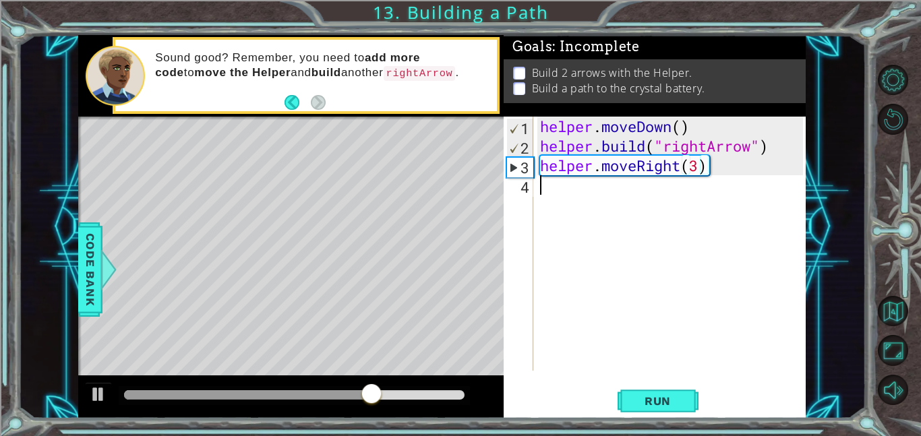
click at [645, 192] on div "helper . moveDown ( ) helper . build ( "rightArrow" ) helper . moveRight ( 3 )" at bounding box center [673, 263] width 272 height 293
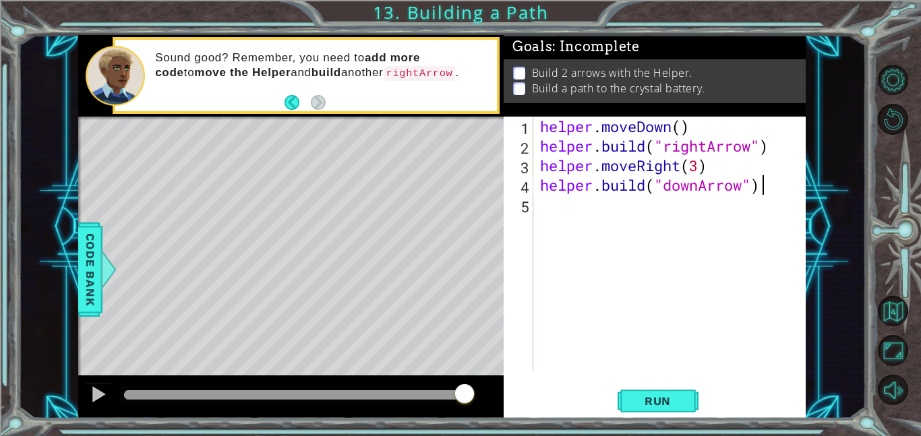
scroll to position [0, 9]
click at [674, 392] on button "Run" at bounding box center [657, 400] width 81 height 30
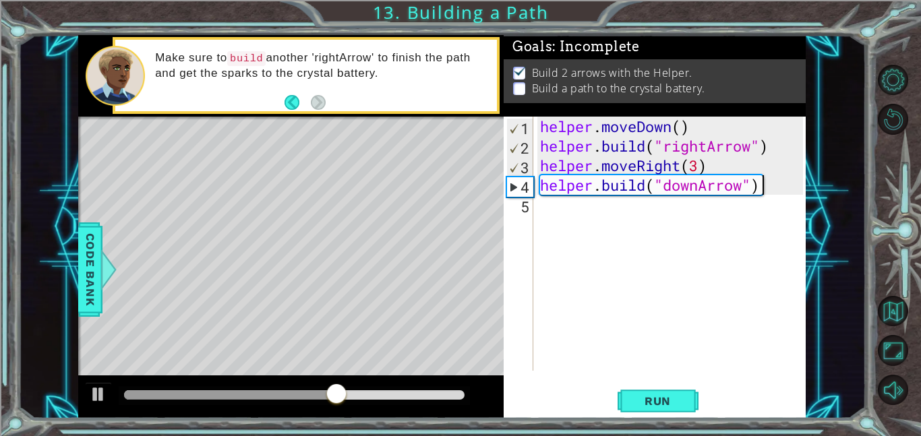
click at [702, 189] on div "helper . moveDown ( ) helper . build ( "rightArrow" ) helper . moveRight ( 3 ) …" at bounding box center [673, 263] width 272 height 293
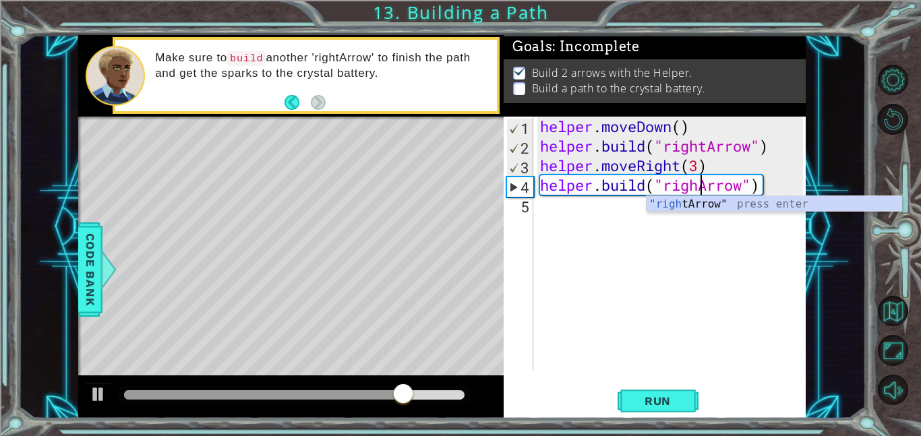
scroll to position [0, 7]
type textarea "[DOMAIN_NAME]("rightArrow")"
click at [689, 400] on button "Run" at bounding box center [657, 400] width 81 height 30
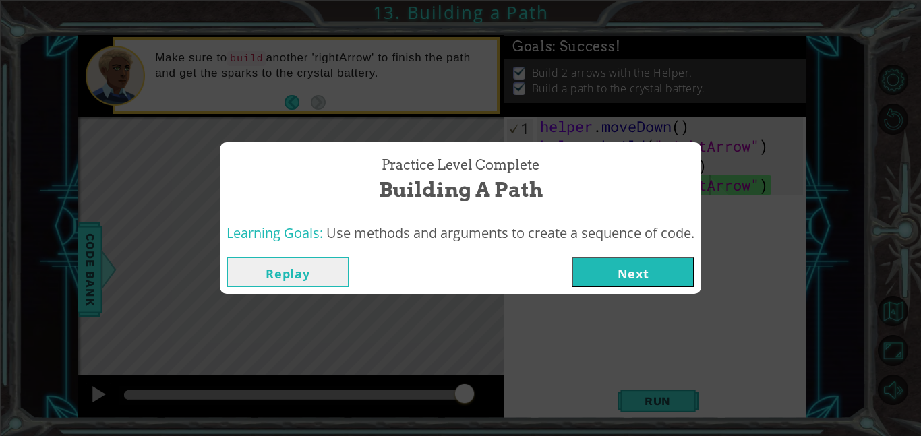
click at [650, 272] on button "Next" at bounding box center [633, 272] width 123 height 30
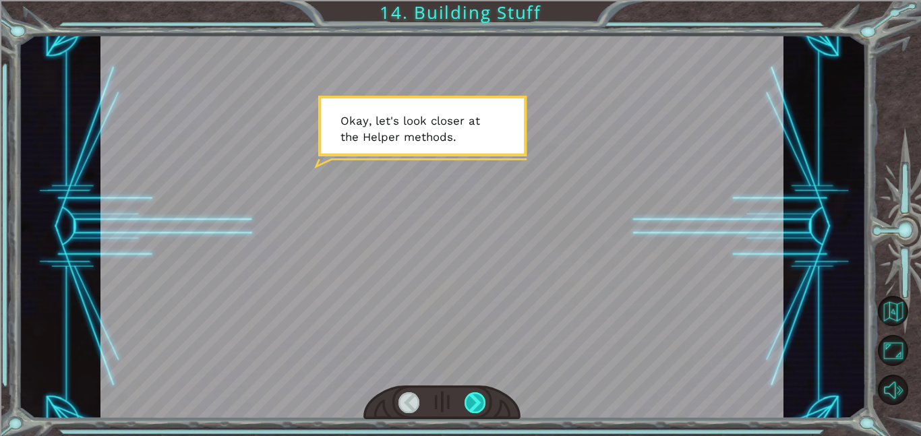
click at [476, 401] on div at bounding box center [475, 402] width 22 height 21
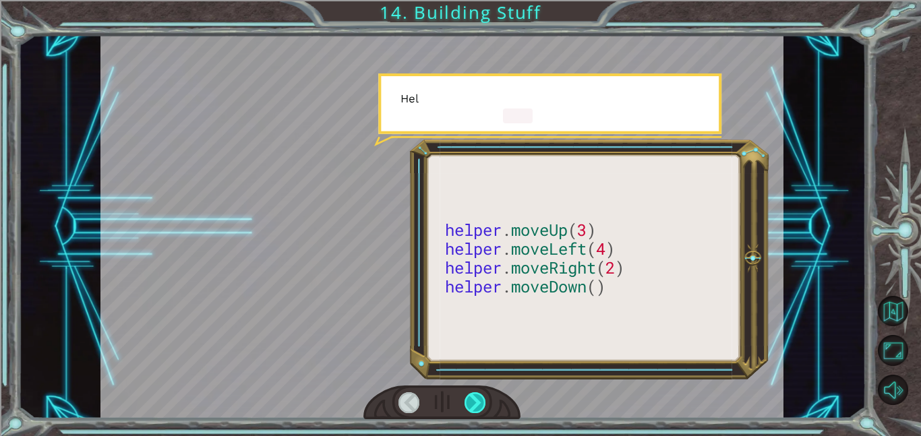
click at [476, 401] on div at bounding box center [475, 402] width 22 height 21
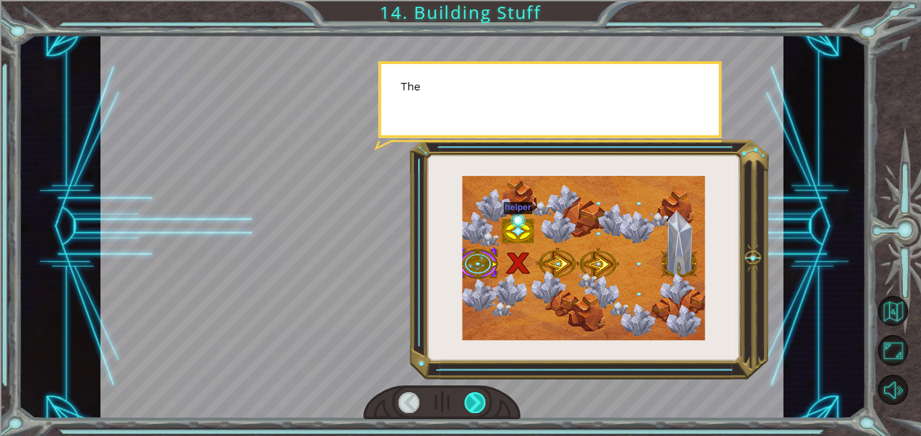
click at [476, 401] on div at bounding box center [475, 402] width 22 height 21
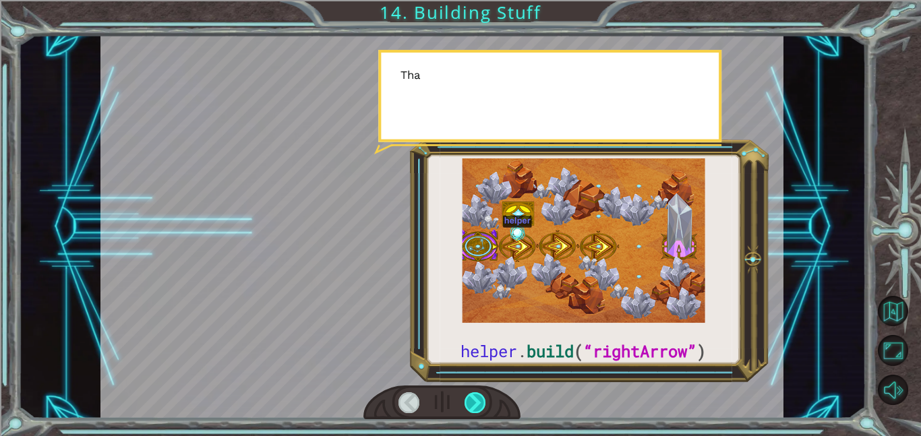
click at [476, 401] on div at bounding box center [475, 402] width 22 height 21
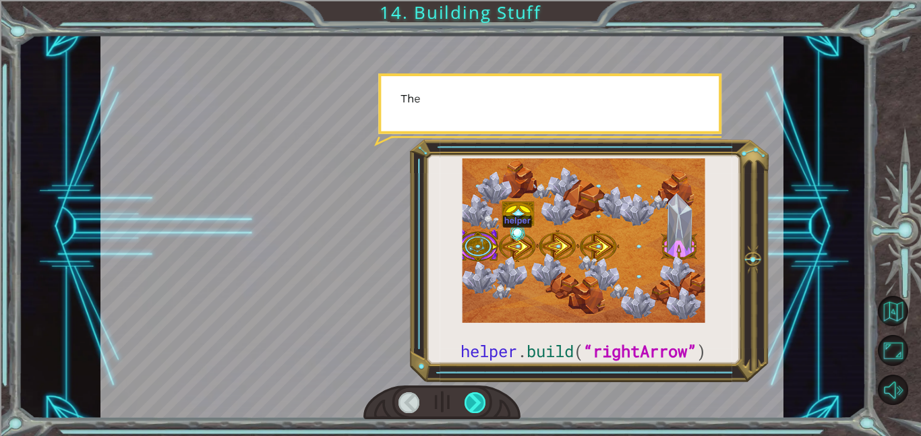
click at [476, 401] on div at bounding box center [475, 402] width 22 height 21
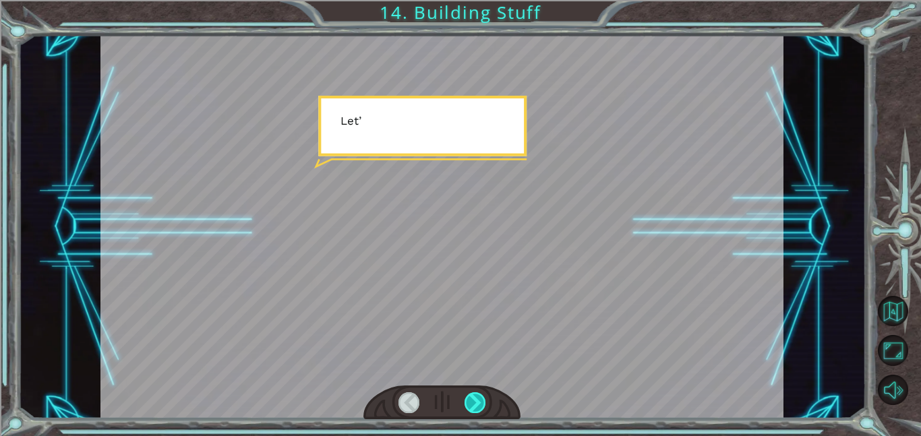
click at [476, 401] on div at bounding box center [475, 402] width 22 height 21
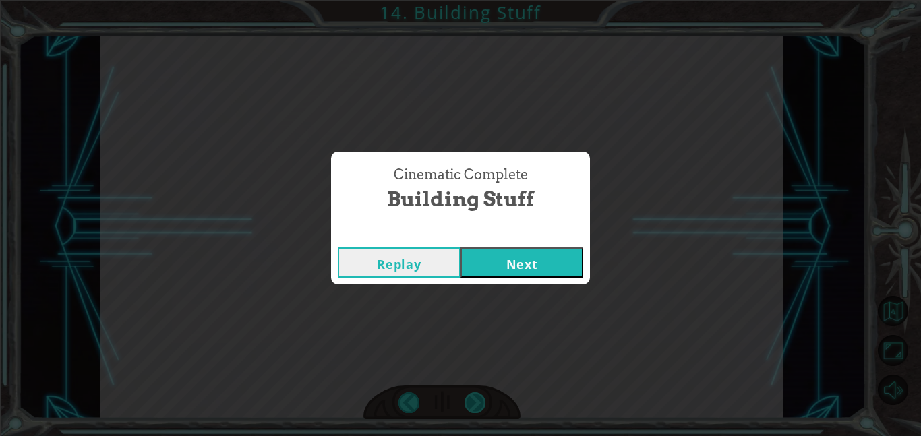
click at [476, 401] on div "Cinematic Complete Building Stuff Replay Next" at bounding box center [460, 218] width 921 height 436
click at [519, 259] on button "Next" at bounding box center [521, 262] width 123 height 30
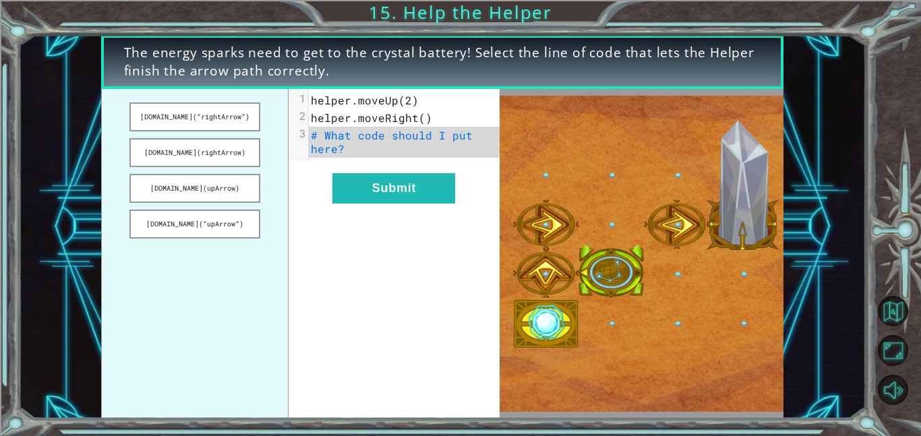
drag, startPoint x: 215, startPoint y: 117, endPoint x: 395, endPoint y: 131, distance: 180.5
click at [395, 131] on div "[DOMAIN_NAME](“rightArrow”) [DOMAIN_NAME](rightArrow) [DOMAIN_NAME](upArrow) [D…" at bounding box center [300, 254] width 398 height 330
drag, startPoint x: 237, startPoint y: 116, endPoint x: 437, endPoint y: 148, distance: 202.8
click at [437, 148] on div "[DOMAIN_NAME](“rightArrow”) [DOMAIN_NAME](rightArrow) [DOMAIN_NAME](upArrow) [D…" at bounding box center [300, 254] width 398 height 330
click at [230, 121] on button "[DOMAIN_NAME](“rightArrow”)" at bounding box center [194, 116] width 131 height 29
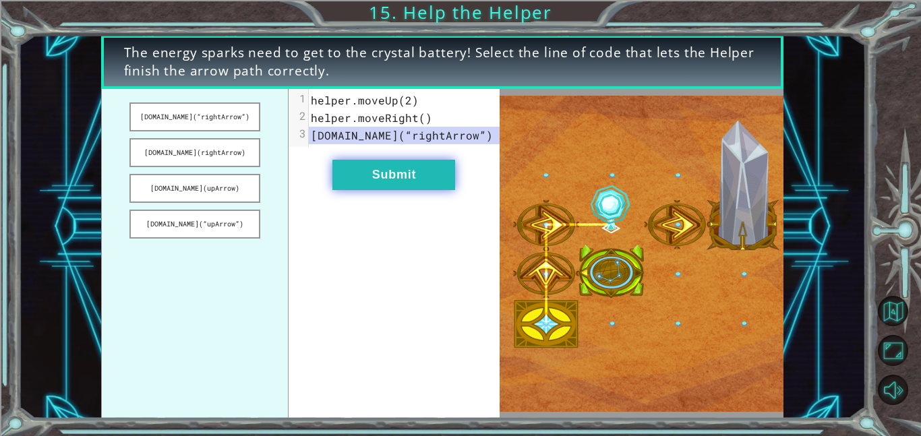
click at [414, 173] on button "Submit" at bounding box center [393, 175] width 123 height 30
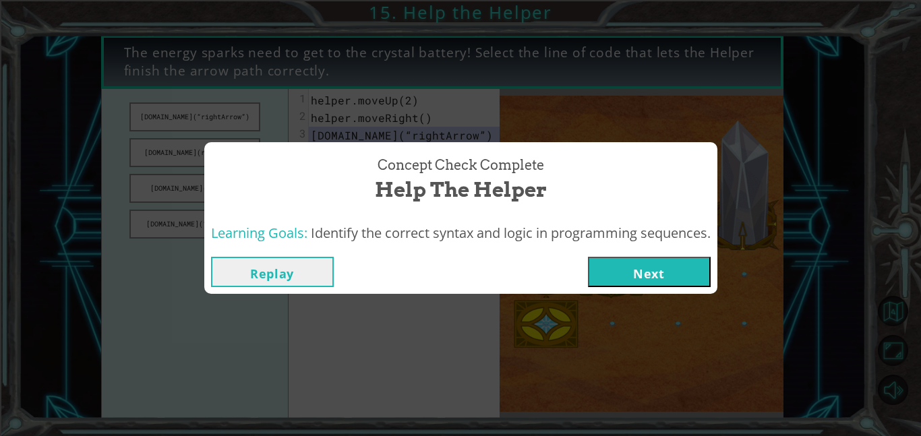
click at [623, 275] on button "Next" at bounding box center [649, 272] width 123 height 30
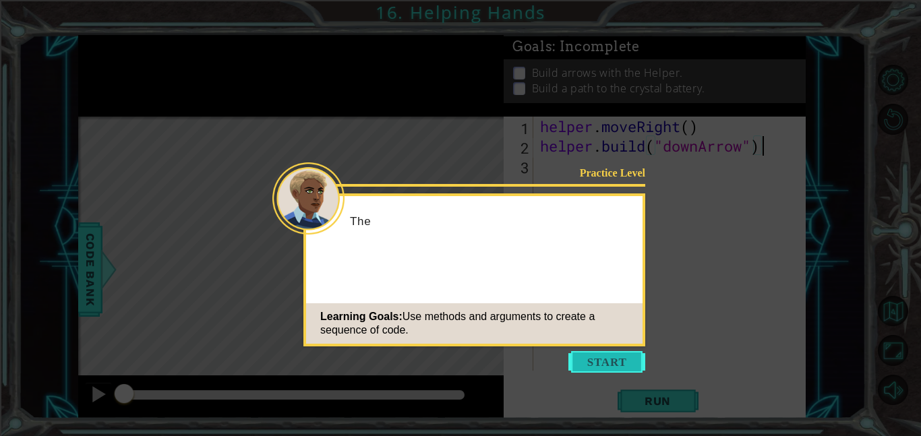
click at [593, 359] on button "Start" at bounding box center [606, 362] width 77 height 22
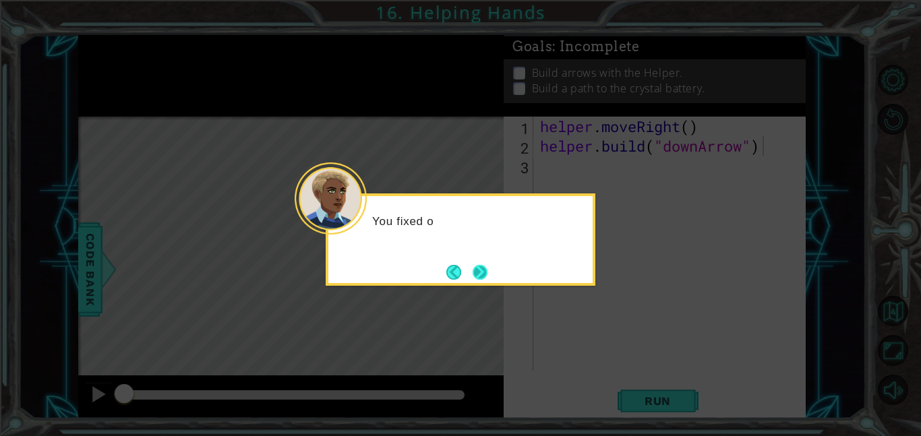
click at [476, 270] on button "Next" at bounding box center [479, 272] width 15 height 15
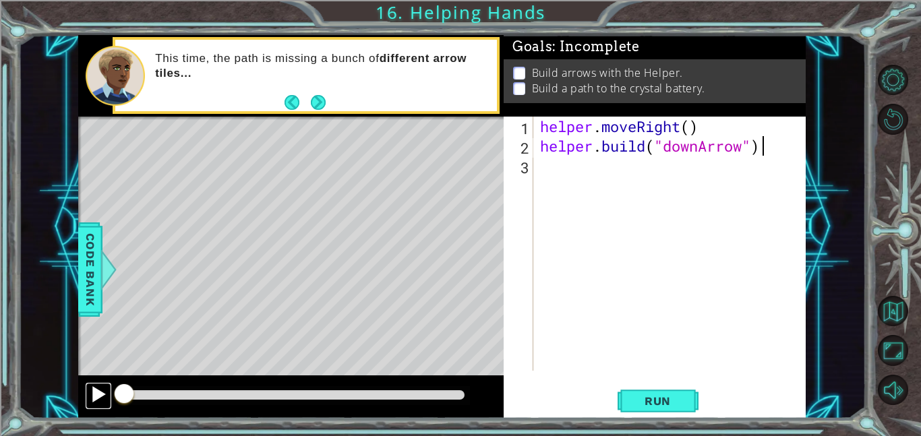
click at [88, 390] on button at bounding box center [98, 396] width 27 height 28
click at [580, 162] on div "helper . moveRight ( ) helper . build ( "downArrow" )" at bounding box center [673, 263] width 272 height 293
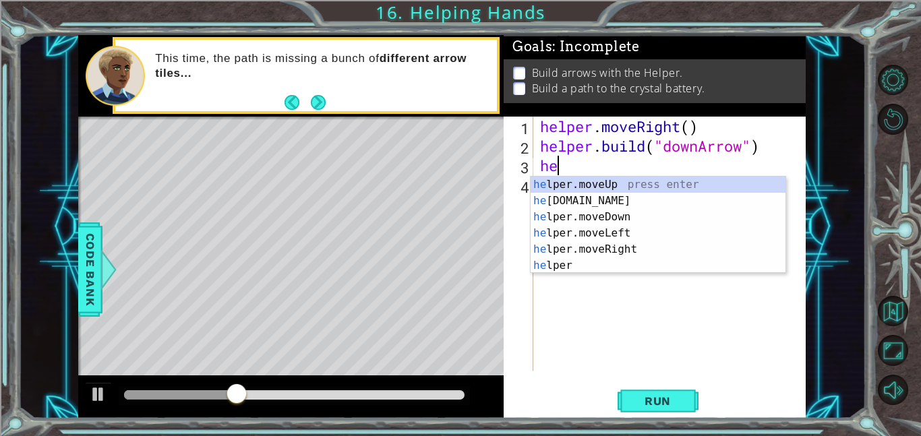
type textarea "h"
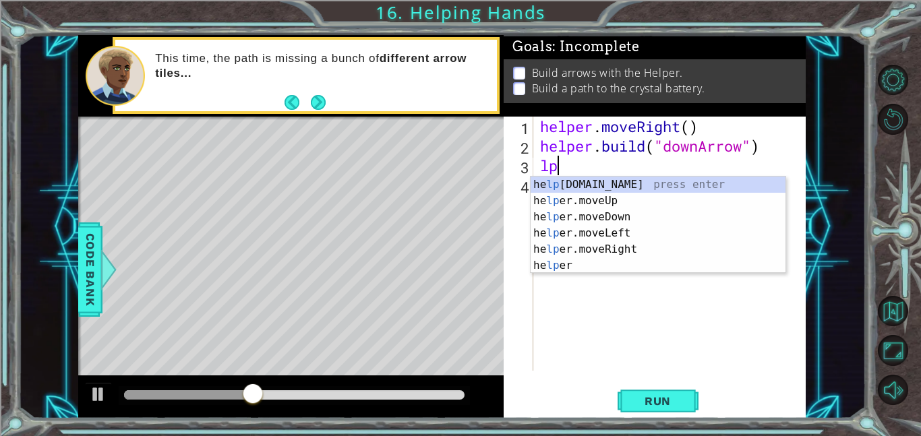
type textarea "l"
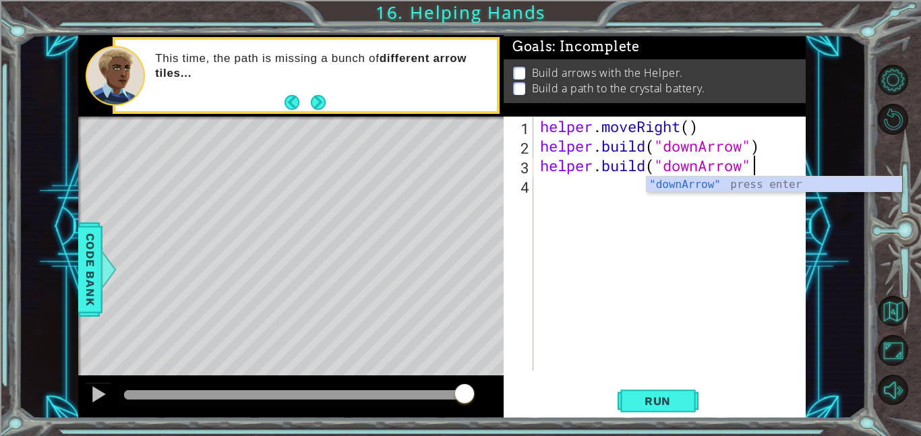
scroll to position [0, 9]
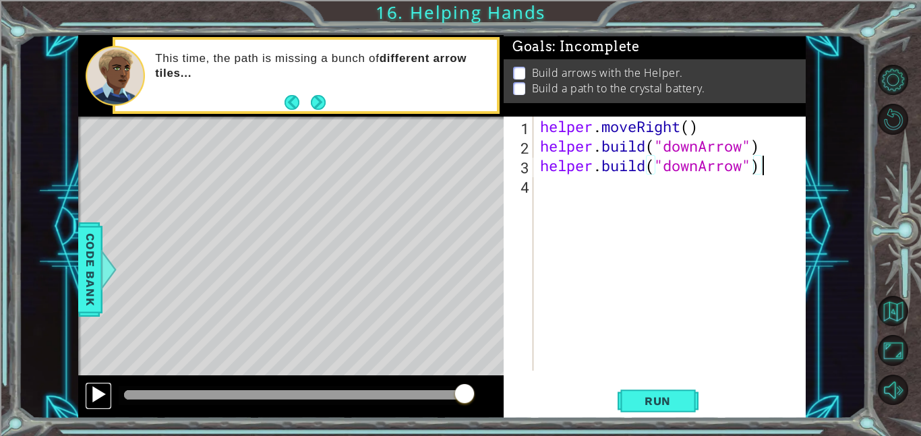
click at [102, 388] on div at bounding box center [99, 394] width 18 height 18
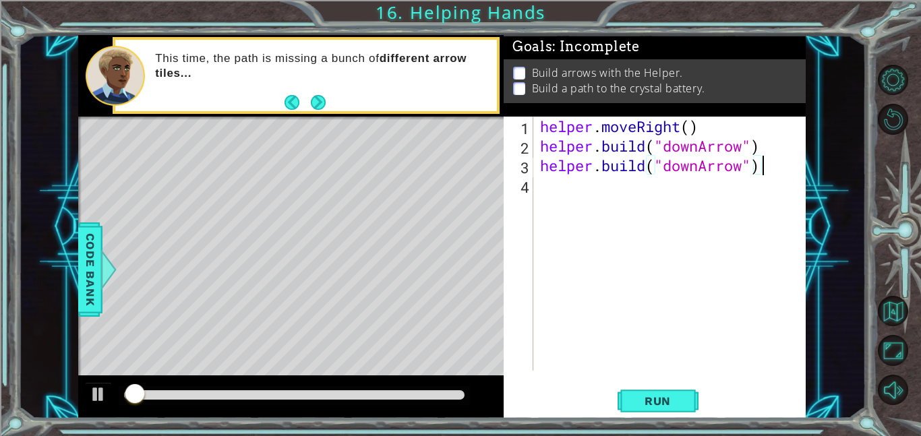
click at [275, 386] on div at bounding box center [294, 395] width 351 height 19
click at [255, 395] on div at bounding box center [294, 394] width 340 height 9
click at [106, 394] on div at bounding box center [99, 394] width 18 height 18
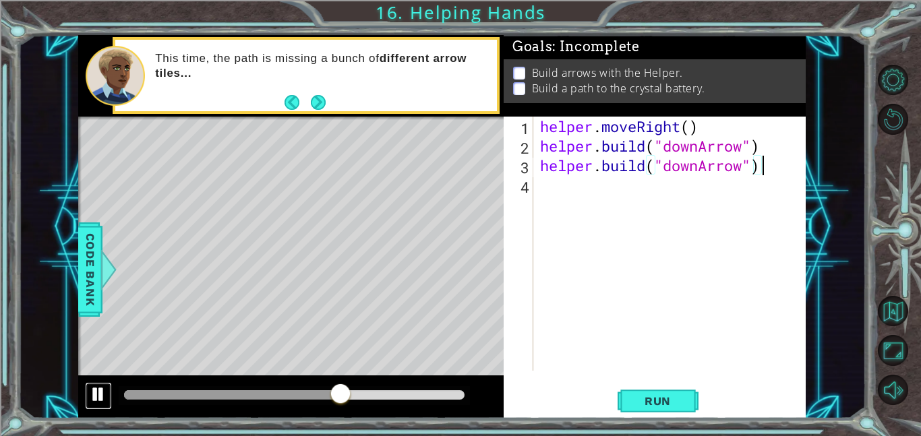
click at [93, 399] on div at bounding box center [99, 394] width 18 height 18
click at [80, 286] on span "Code Bank" at bounding box center [91, 269] width 22 height 82
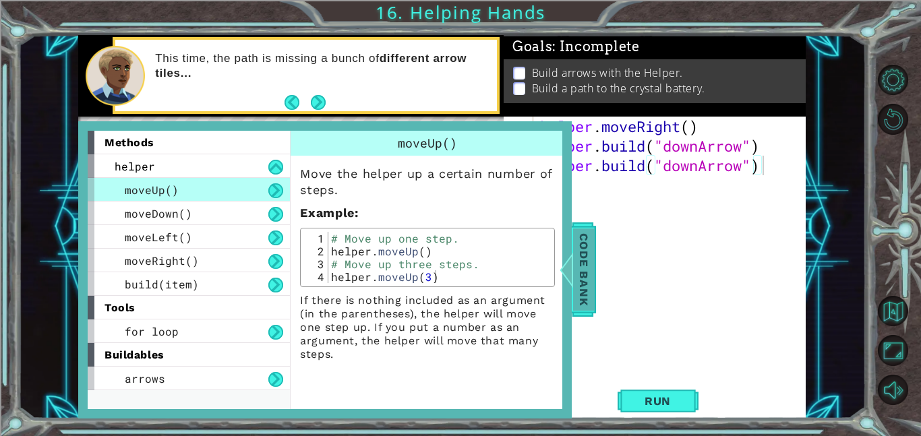
click at [578, 235] on span "Code Bank" at bounding box center [584, 269] width 22 height 82
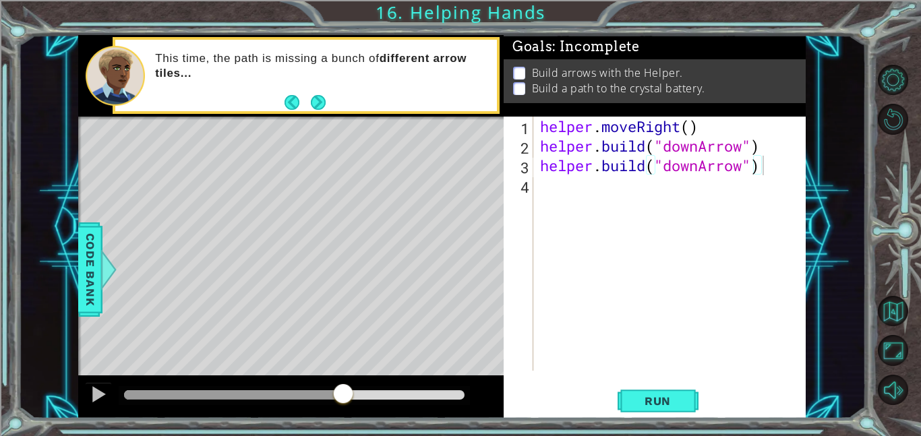
click at [754, 162] on div "helper . moveRight ( ) helper . build ( "downArrow" ) helper . build ( "downArr…" at bounding box center [673, 263] width 272 height 293
drag, startPoint x: 765, startPoint y: 162, endPoint x: 602, endPoint y: 166, distance: 163.1
click at [602, 166] on div "helper . moveRight ( ) helper . build ( "downArrow" ) helper . build ( "downArr…" at bounding box center [673, 263] width 272 height 293
type textarea "helper.moveLeft()"
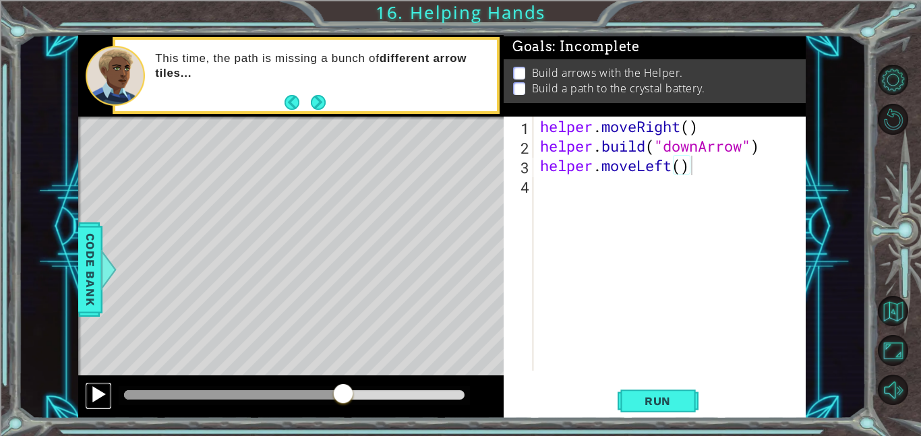
click at [96, 394] on div at bounding box center [99, 394] width 18 height 18
click at [654, 394] on span "Run" at bounding box center [657, 400] width 53 height 13
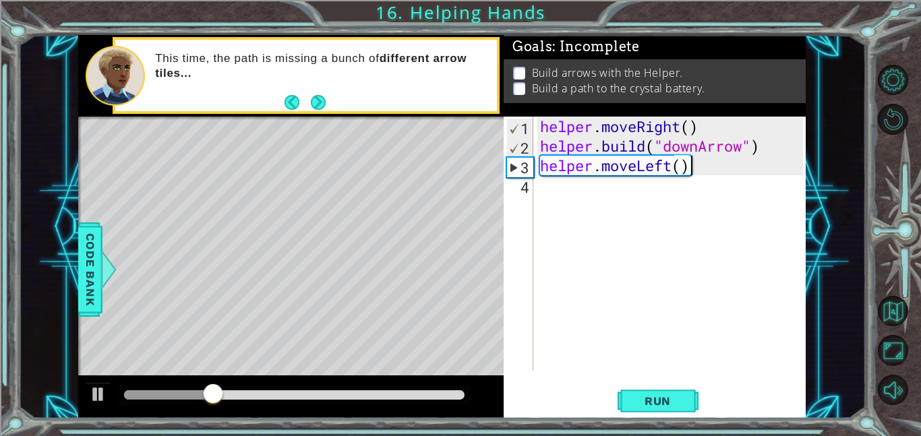
click at [551, 186] on div "helper . moveRight ( ) helper . build ( "downArrow" ) helper . moveLeft ( )" at bounding box center [673, 263] width 272 height 293
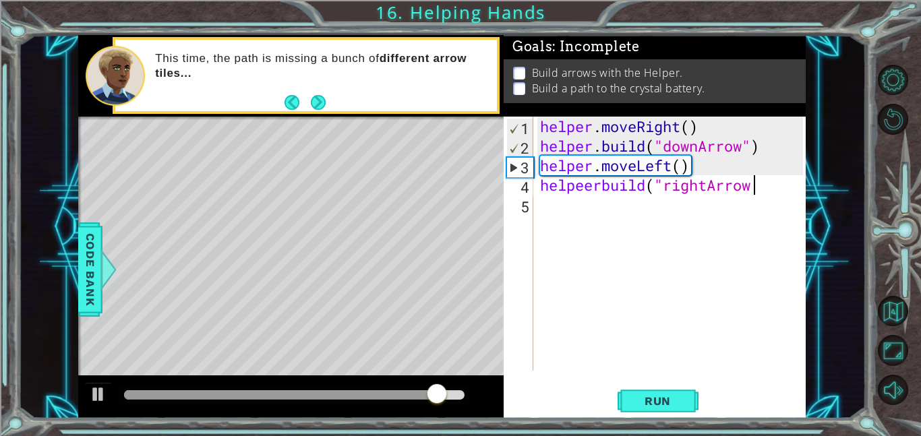
scroll to position [0, 9]
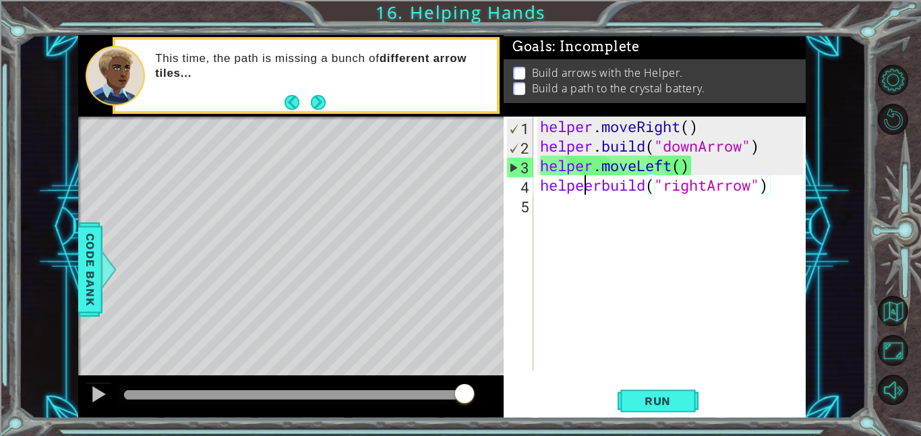
click at [585, 187] on div "helper . moveRight ( ) helper . build ( "downArrow" ) helper . moveLeft ( ) hel…" at bounding box center [673, 263] width 272 height 293
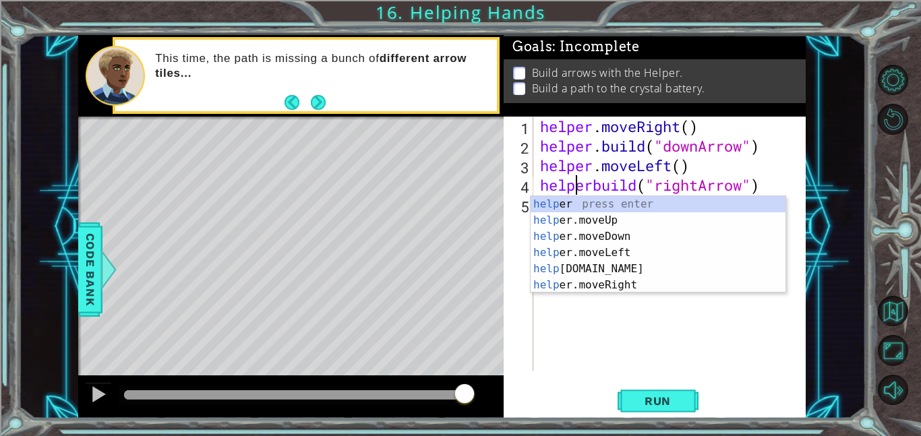
type textarea "helperbuild("rightArrow")"
click at [808, 181] on div "1 ההההההההההההההההההההההההההההההההההההההההההההההההההההההההההההההההההההההההההההה…" at bounding box center [441, 226] width 847 height 383
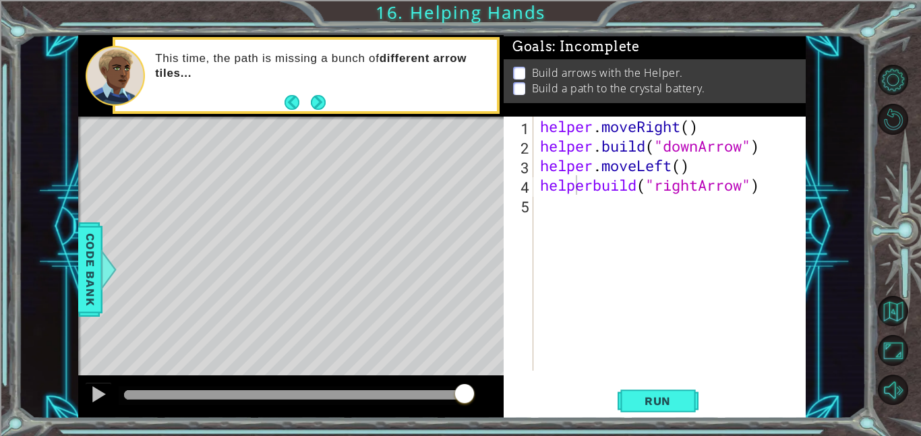
click at [708, 202] on div "helper . moveRight ( ) helper . build ( "downArrow" ) helper . moveLeft ( ) hel…" at bounding box center [673, 263] width 272 height 293
click at [599, 188] on div "helper . moveRight ( ) helper . build ( "downArrow" ) helper . moveLeft ( ) hel…" at bounding box center [673, 263] width 272 height 293
click at [594, 187] on div "helper . moveRight ( ) helper . build ( "downArrow" ) helper . moveLeft ( ) hel…" at bounding box center [673, 263] width 272 height 293
type textarea "[DOMAIN_NAME]("rightArrow")"
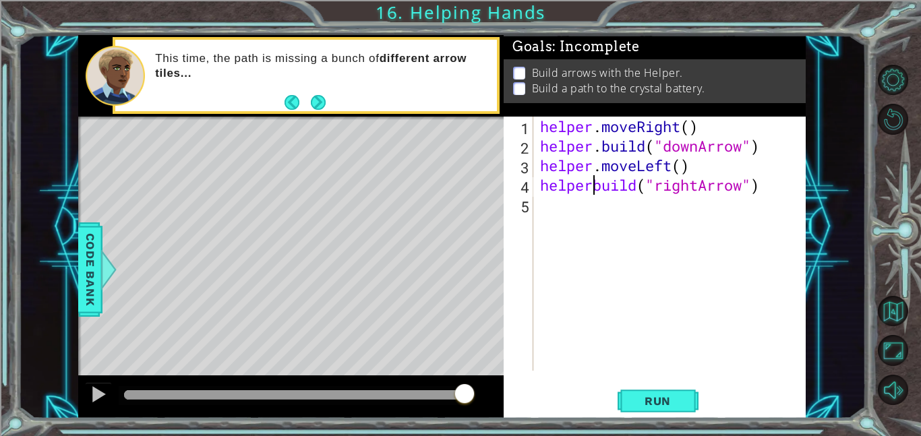
scroll to position [0, 3]
click at [722, 350] on div "helper . moveRight ( ) helper . build ( "downArrow" ) helper . moveLeft ( ) hel…" at bounding box center [673, 263] width 272 height 293
click at [612, 215] on div "helper . moveRight ( ) helper . build ( "downArrow" ) helper . moveLeft ( ) hel…" at bounding box center [673, 263] width 272 height 293
click at [671, 398] on span "Run" at bounding box center [657, 400] width 53 height 13
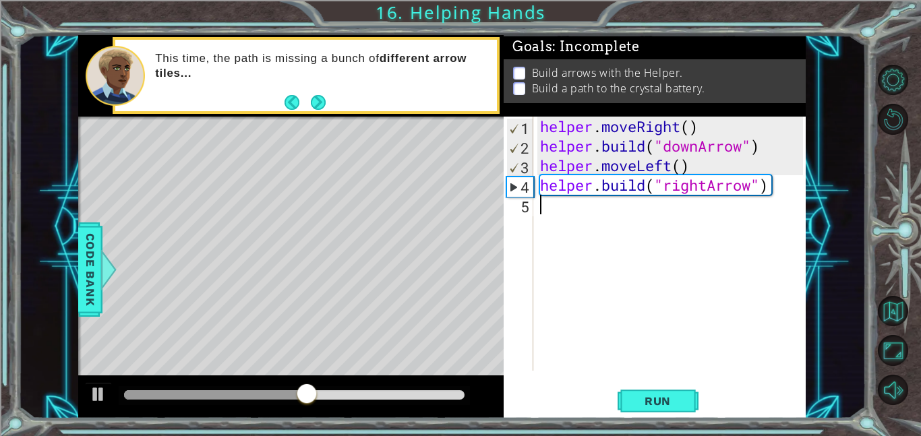
click at [615, 205] on div "helper . moveRight ( ) helper . build ( "downArrow" ) helper . moveLeft ( ) hel…" at bounding box center [673, 263] width 272 height 293
click at [693, 183] on div "helper . moveRight ( ) helper . build ( "downArrow" ) helper . moveLeft ( ) hel…" at bounding box center [673, 263] width 272 height 293
click at [756, 183] on div "helper . moveRight ( ) helper . build ( "downArrow" ) helper . moveLeft ( ) hel…" at bounding box center [673, 263] width 272 height 293
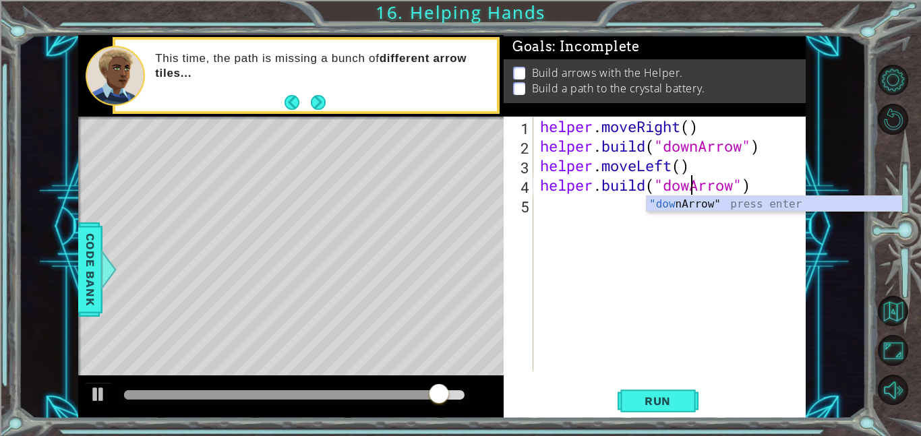
scroll to position [0, 7]
click at [654, 399] on span "Run" at bounding box center [657, 400] width 53 height 13
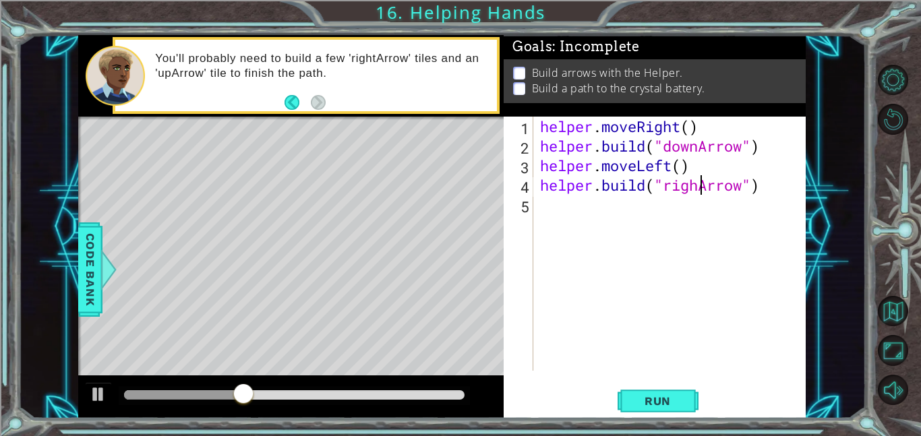
type textarea "[DOMAIN_NAME]("rightArrow")"
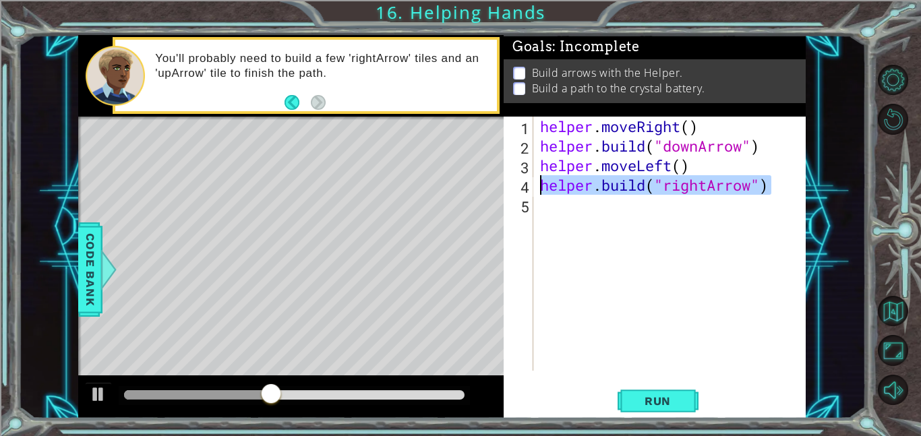
drag, startPoint x: 774, startPoint y: 187, endPoint x: 538, endPoint y: 187, distance: 235.2
click at [538, 187] on div "helper . moveRight ( ) helper . build ( "downArrow" ) helper . moveLeft ( ) hel…" at bounding box center [673, 263] width 272 height 293
click at [566, 220] on div "helper . moveRight ( ) helper . build ( "downArrow" ) helper . moveLeft ( ) hel…" at bounding box center [673, 263] width 272 height 293
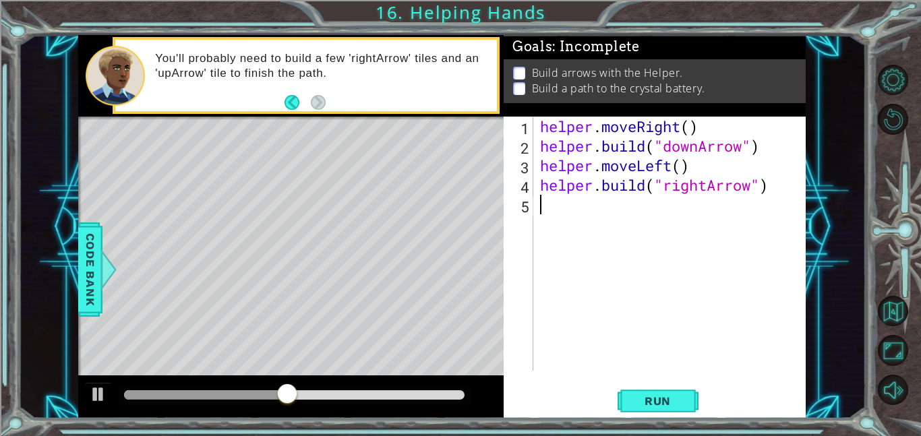
scroll to position [0, 0]
paste textarea "[DOMAIN_NAME]("rightArrow")"
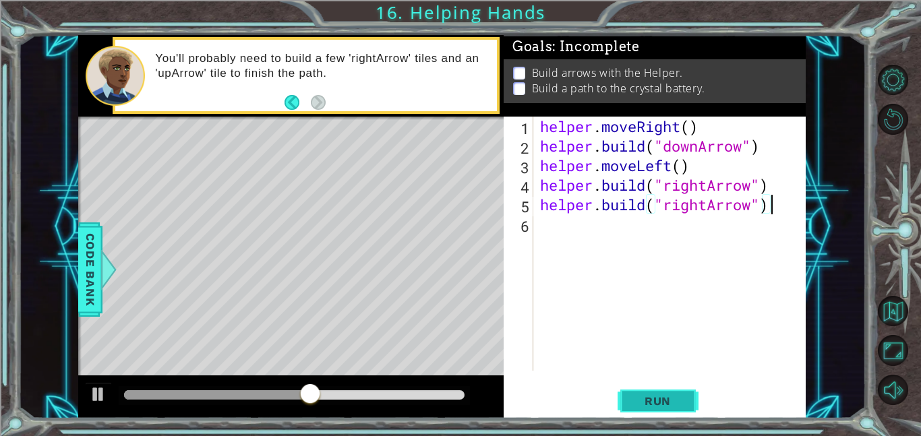
click at [685, 388] on button "Run" at bounding box center [657, 400] width 81 height 30
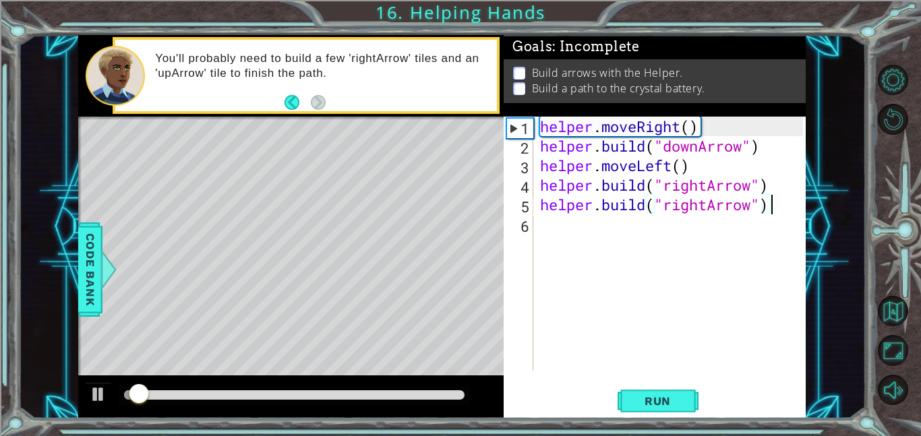
click at [247, 391] on div at bounding box center [294, 394] width 340 height 9
click at [278, 392] on div at bounding box center [294, 394] width 340 height 9
click at [104, 388] on div at bounding box center [99, 394] width 18 height 18
click at [98, 390] on div at bounding box center [99, 394] width 18 height 18
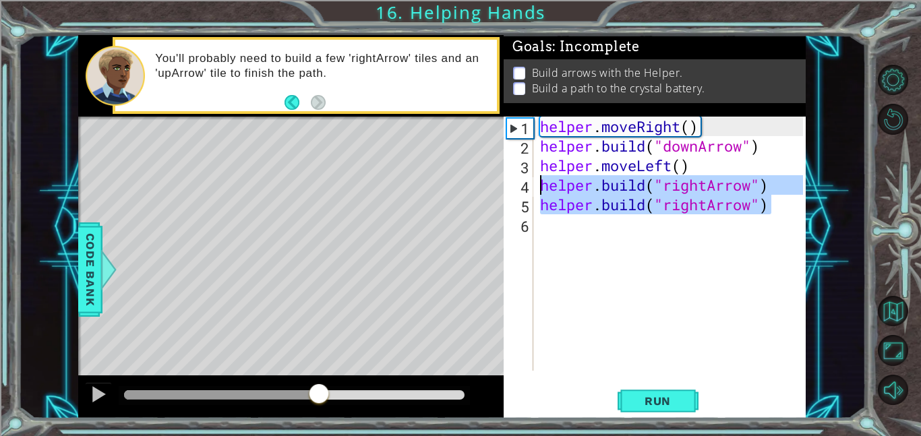
drag, startPoint x: 778, startPoint y: 201, endPoint x: 542, endPoint y: 188, distance: 236.9
click at [542, 188] on div "helper . moveRight ( ) helper . build ( "downArrow" ) helper . moveLeft ( ) hel…" at bounding box center [673, 263] width 272 height 293
type textarea "[DOMAIN_NAME]("rightArrow") [DOMAIN_NAME]("rightArrow")"
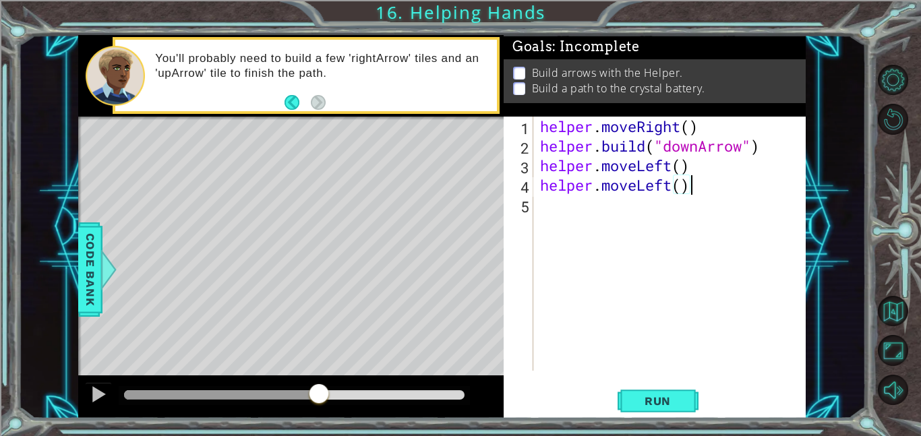
scroll to position [0, 6]
click at [656, 406] on span "Run" at bounding box center [657, 400] width 53 height 13
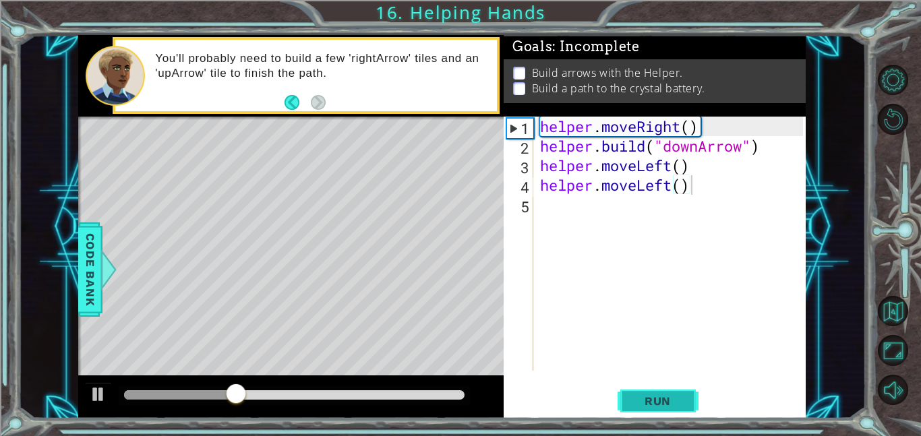
click at [650, 402] on span "Run" at bounding box center [657, 400] width 53 height 13
click at [643, 185] on div "helper . moveRight ( ) helper . build ( "downArrow" ) helper . moveLeft ( ) hel…" at bounding box center [673, 263] width 272 height 293
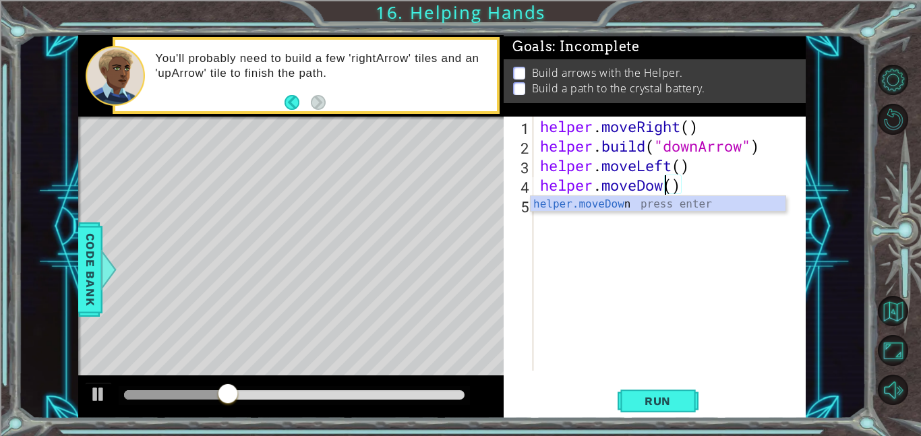
scroll to position [0, 5]
type textarea "helper.moveDown()"
click at [657, 224] on div "helper . moveRight ( ) helper . build ( "downArrow" ) helper . moveLeft ( ) hel…" at bounding box center [673, 263] width 272 height 293
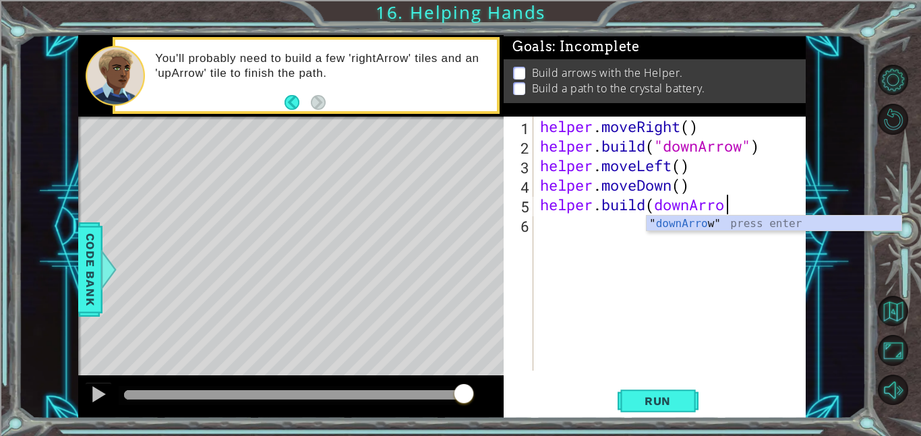
scroll to position [0, 8]
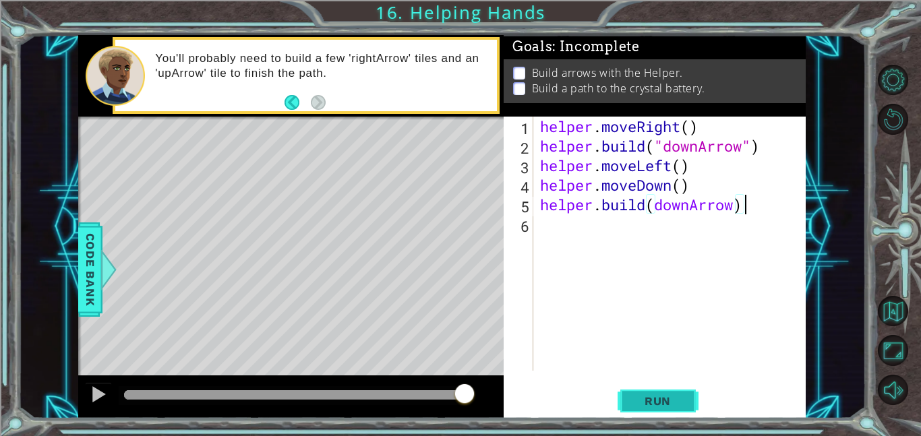
click at [656, 400] on span "Run" at bounding box center [657, 400] width 53 height 13
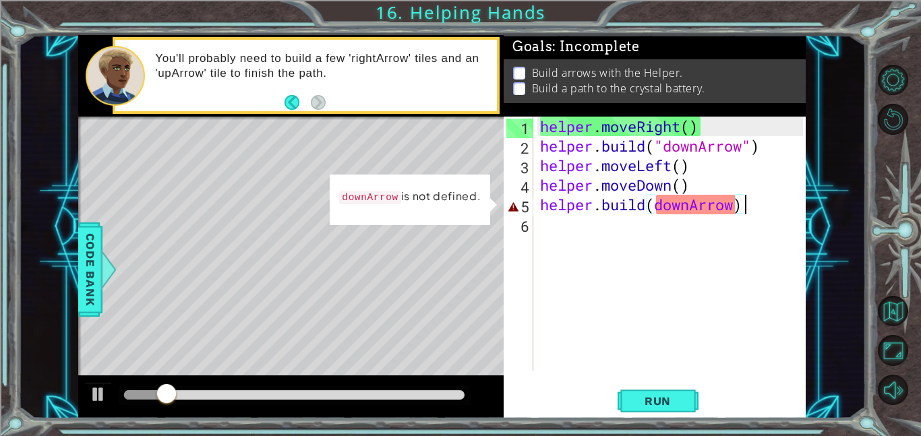
click at [736, 208] on div "helper . moveRight ( ) helper . build ( "downArrow" ) helper . moveLeft ( ) hel…" at bounding box center [673, 263] width 272 height 293
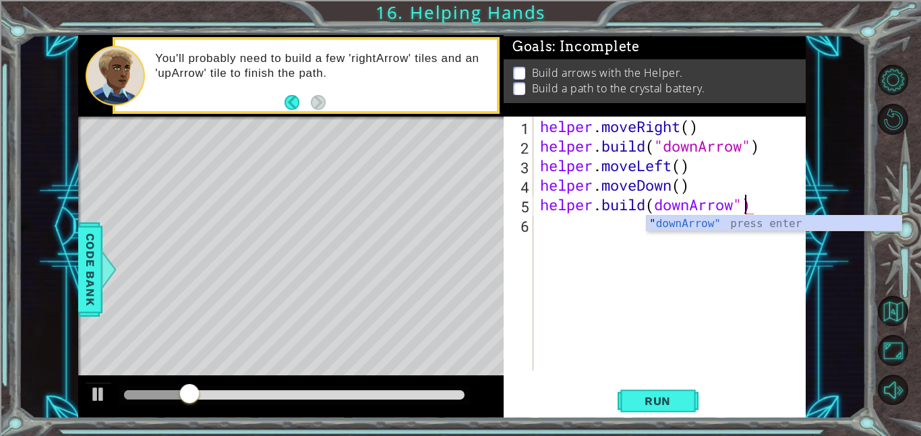
click at [659, 203] on div "helper . moveRight ( ) helper . build ( "downArrow" ) helper . moveLeft ( ) hel…" at bounding box center [673, 263] width 272 height 293
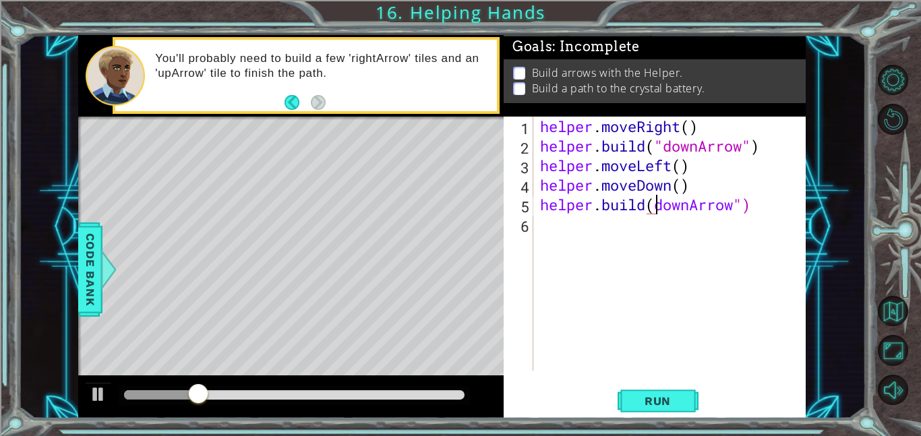
scroll to position [0, 5]
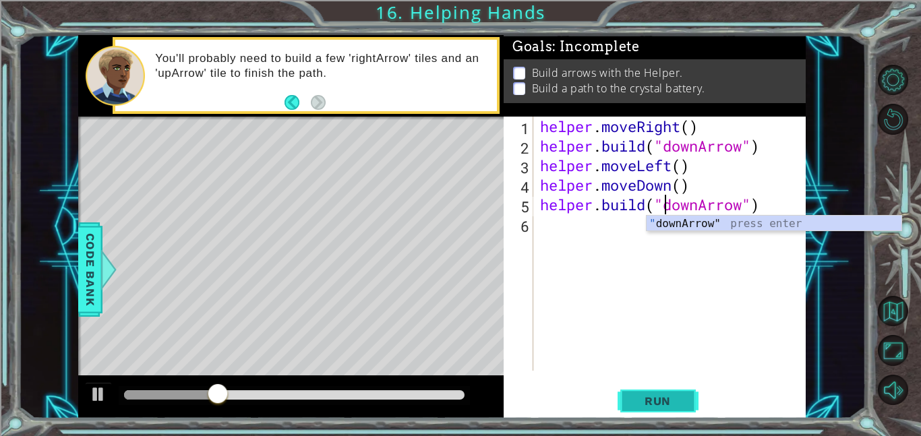
click at [681, 394] on span "Run" at bounding box center [657, 400] width 53 height 13
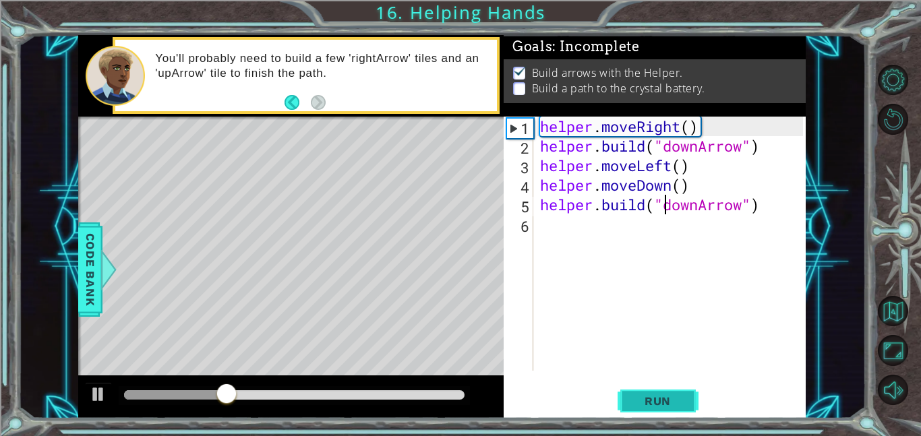
click at [675, 400] on span "Run" at bounding box center [657, 400] width 53 height 13
click at [747, 202] on div "helper . moveRight ( ) helper . build ( "downArrow" ) helper . moveLeft ( ) hel…" at bounding box center [673, 263] width 272 height 293
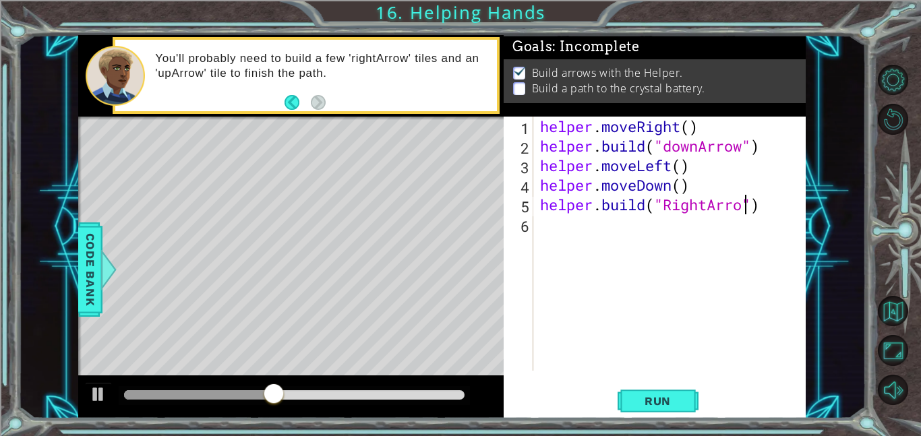
scroll to position [0, 9]
click at [677, 394] on span "Run" at bounding box center [657, 400] width 53 height 13
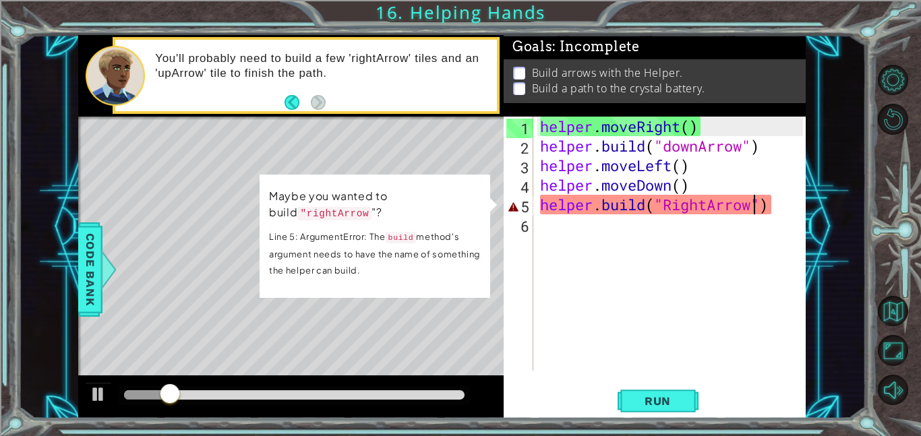
click at [674, 200] on div "helper . moveRight ( ) helper . build ( "downArrow" ) helper . moveLeft ( ) hel…" at bounding box center [673, 263] width 272 height 293
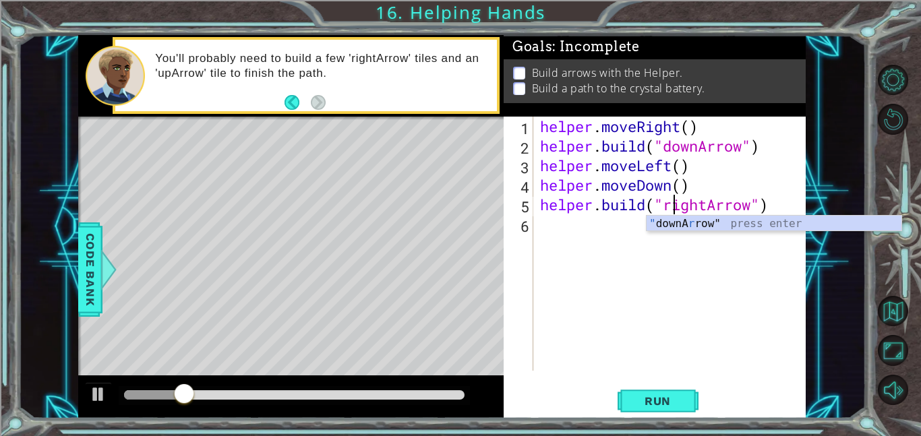
scroll to position [0, 6]
type textarea "[DOMAIN_NAME]("rightArrow")"
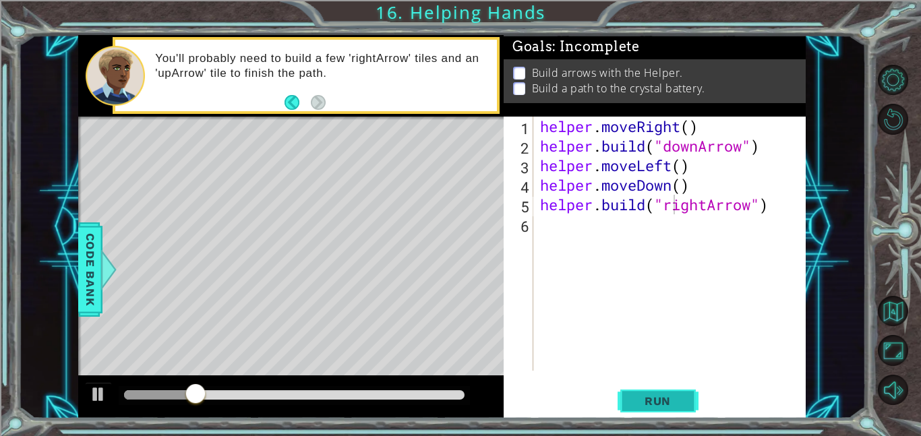
click at [660, 409] on button "Run" at bounding box center [657, 400] width 81 height 30
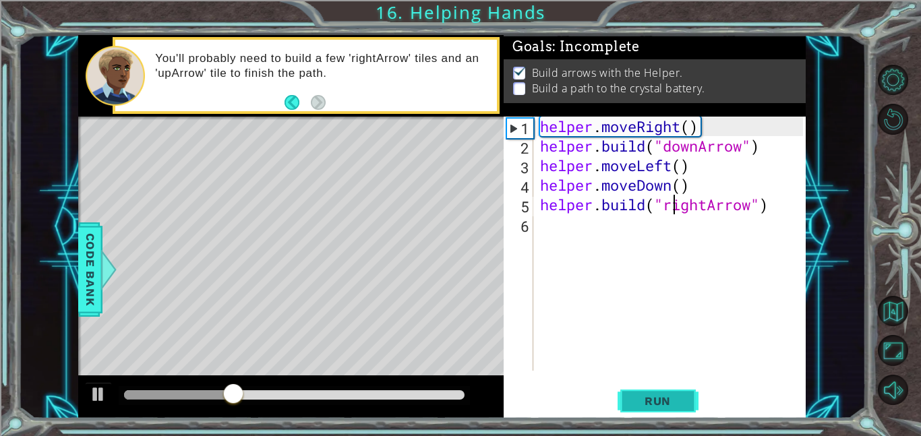
click at [646, 398] on span "Run" at bounding box center [657, 400] width 53 height 13
click at [101, 392] on div at bounding box center [99, 394] width 18 height 18
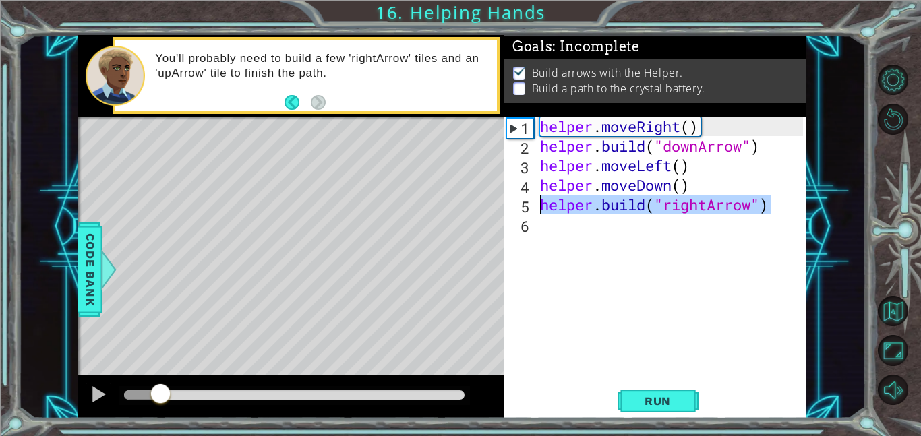
drag, startPoint x: 776, startPoint y: 197, endPoint x: 536, endPoint y: 202, distance: 240.0
click at [536, 202] on div "[DOMAIN_NAME]("rightArrow") 1 2 3 4 5 6 helper . moveRight ( ) helper . build (…" at bounding box center [652, 244] width 299 height 254
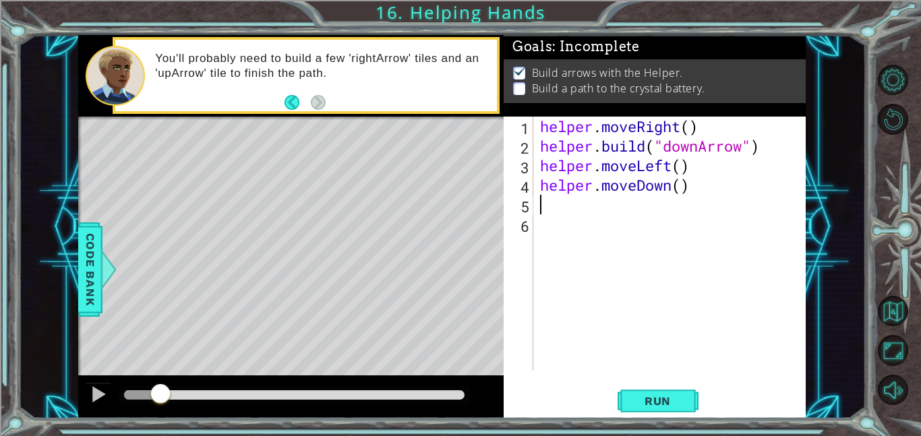
click at [646, 185] on div "helper . moveRight ( ) helper . build ( "downArrow" ) helper . moveLeft ( ) hel…" at bounding box center [673, 263] width 272 height 293
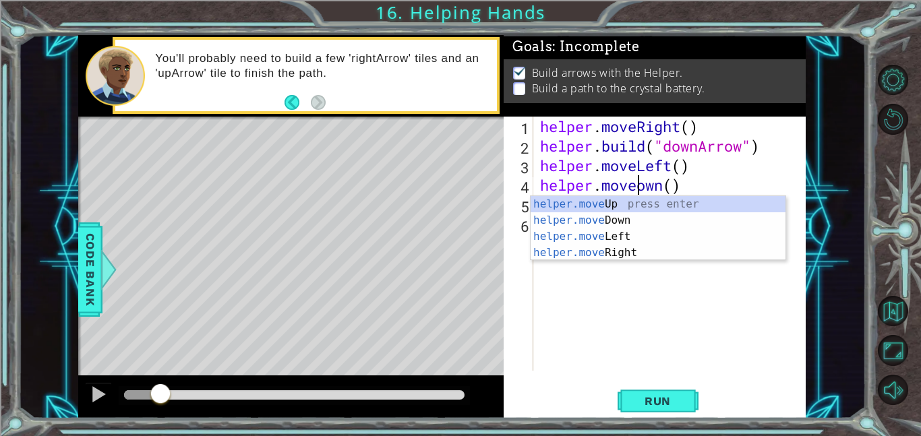
type textarea "helper.moveDown()"
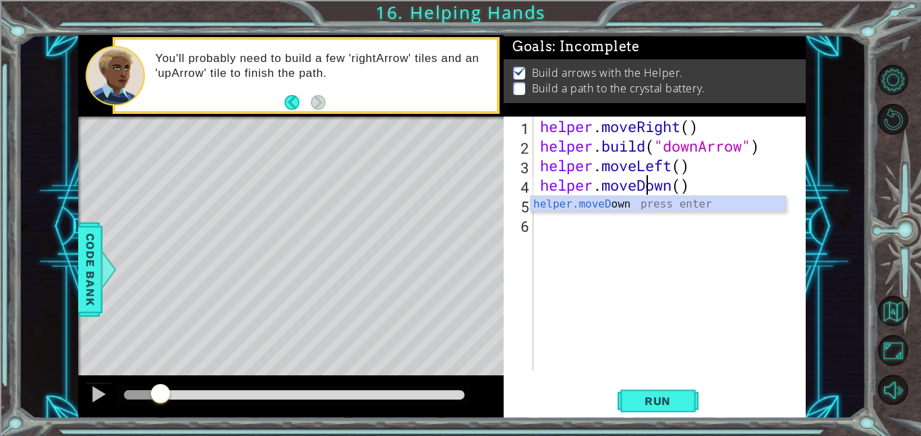
scroll to position [0, 5]
click at [637, 227] on div "helper . moveRight ( ) helper . build ( "downArrow" ) helper . moveLeft ( ) hel…" at bounding box center [673, 263] width 272 height 293
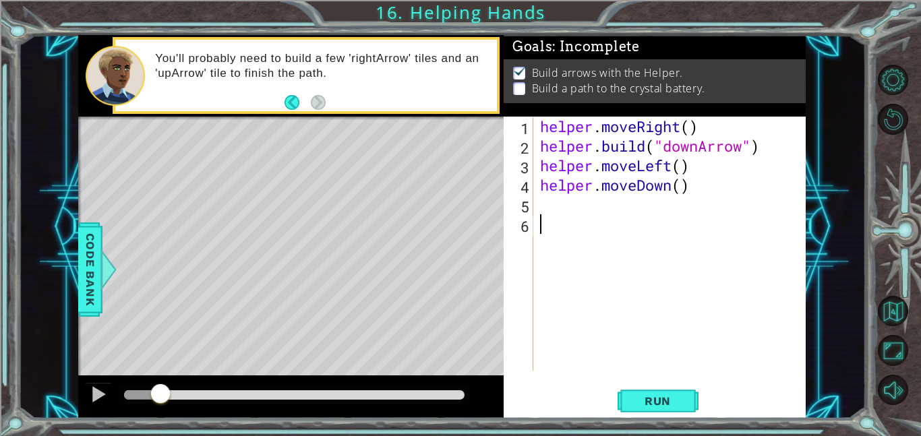
click at [619, 207] on div "helper . moveRight ( ) helper . build ( "downArrow" ) helper . moveLeft ( ) hel…" at bounding box center [673, 263] width 272 height 293
type textarea "helper.moveRight()"
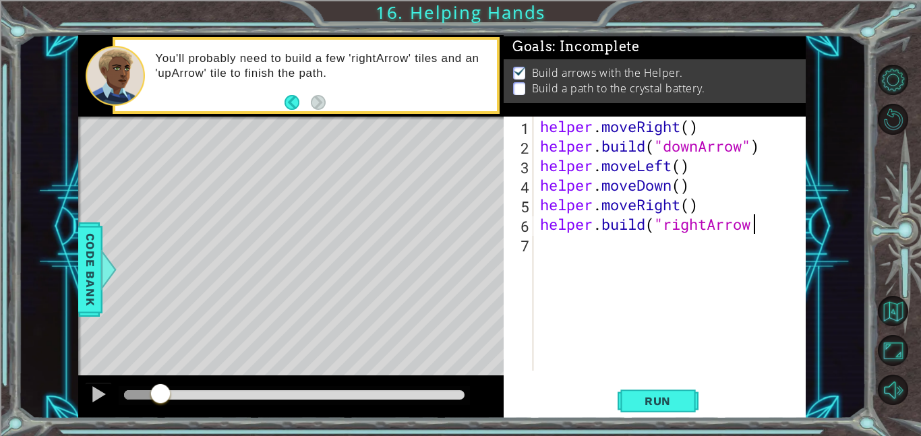
scroll to position [0, 9]
type textarea "[DOMAIN_NAME]("rightArrow")"
click at [665, 402] on span "Run" at bounding box center [657, 400] width 53 height 13
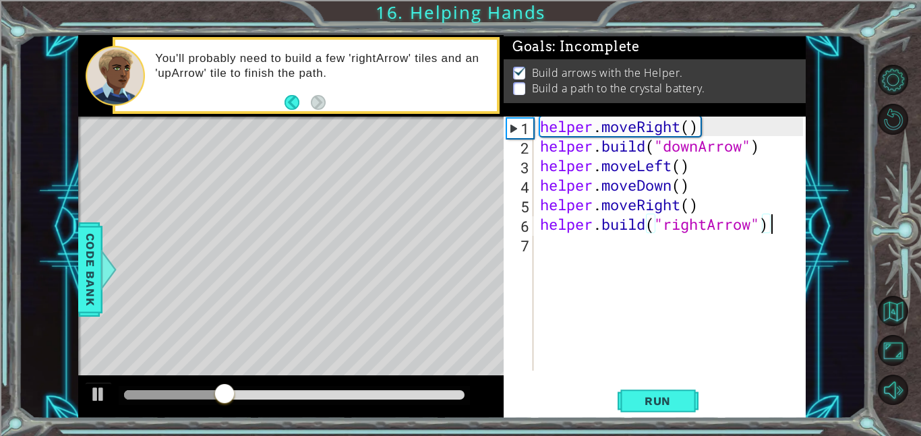
click at [572, 248] on div "helper . moveRight ( ) helper . build ( "downArrow" ) helper . moveLeft ( ) hel…" at bounding box center [673, 263] width 272 height 293
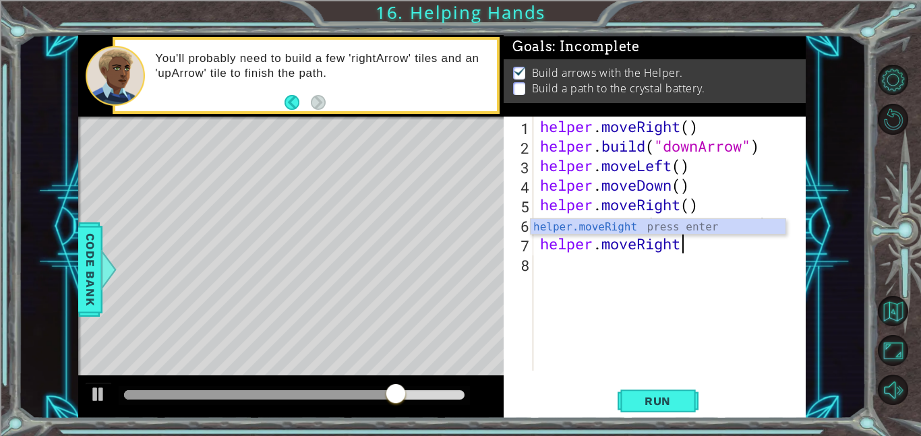
scroll to position [0, 6]
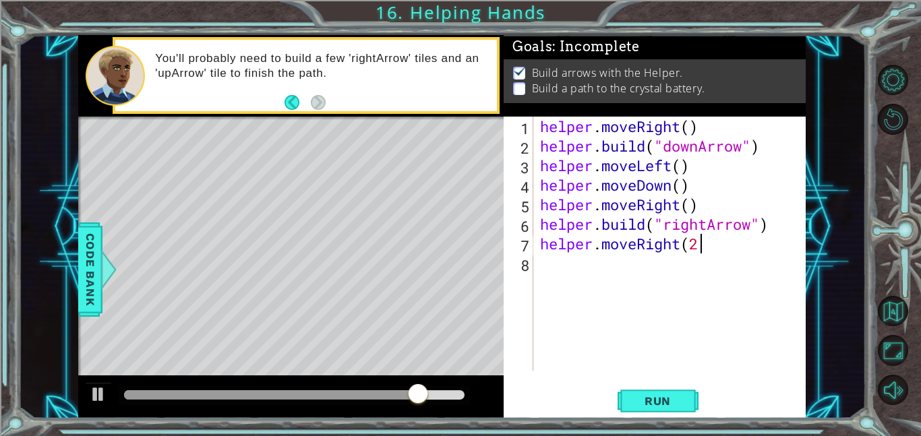
type textarea "helper.moveRight(2)"
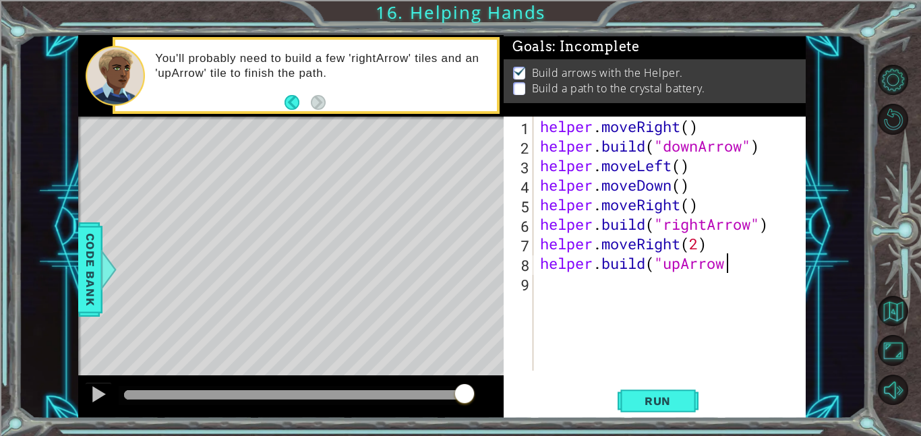
scroll to position [0, 8]
click at [658, 394] on span "Run" at bounding box center [657, 400] width 53 height 13
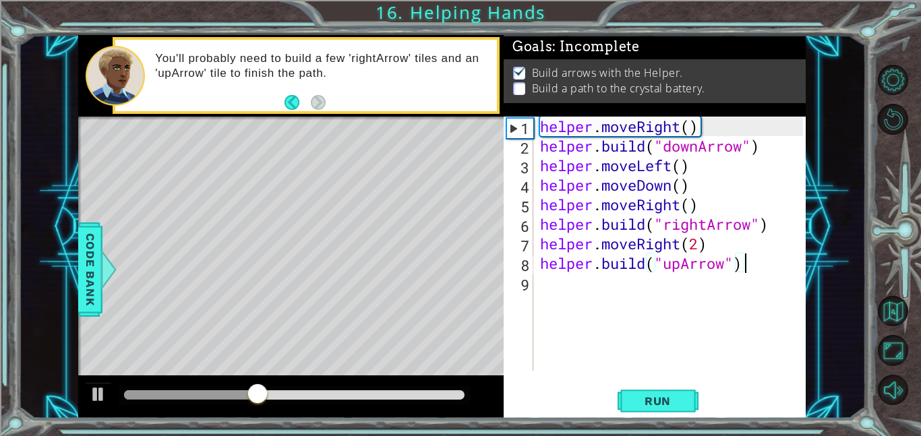
click at [700, 243] on div "helper . moveRight ( ) helper . build ( "downArrow" ) helper . moveLeft ( ) hel…" at bounding box center [673, 263] width 272 height 293
type textarea "helper.moveRight()"
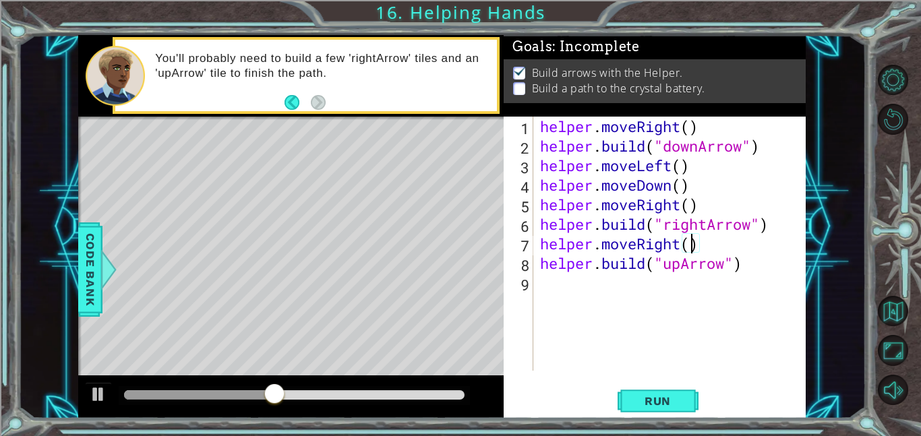
click at [728, 244] on div "helper . moveRight ( ) helper . build ( "downArrow" ) helper . moveLeft ( ) hel…" at bounding box center [673, 263] width 272 height 293
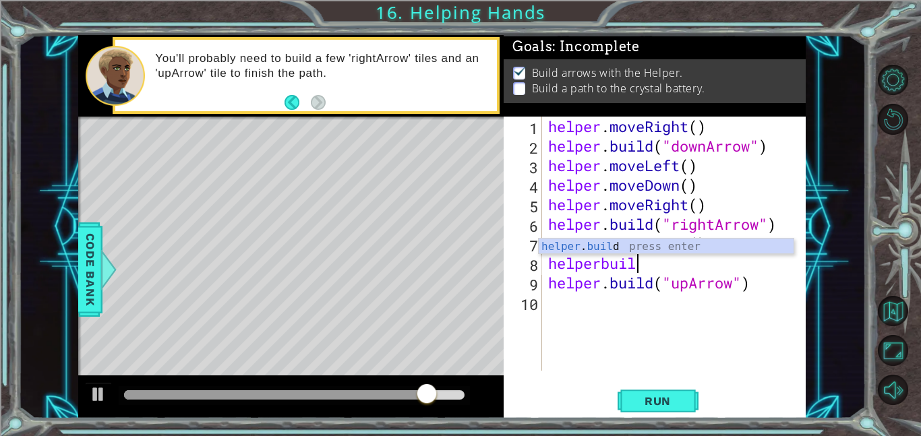
scroll to position [0, 3]
click at [602, 264] on div "helper . moveRight ( ) helper . build ( "downArrow" ) helper . moveLeft ( ) hel…" at bounding box center [677, 263] width 264 height 293
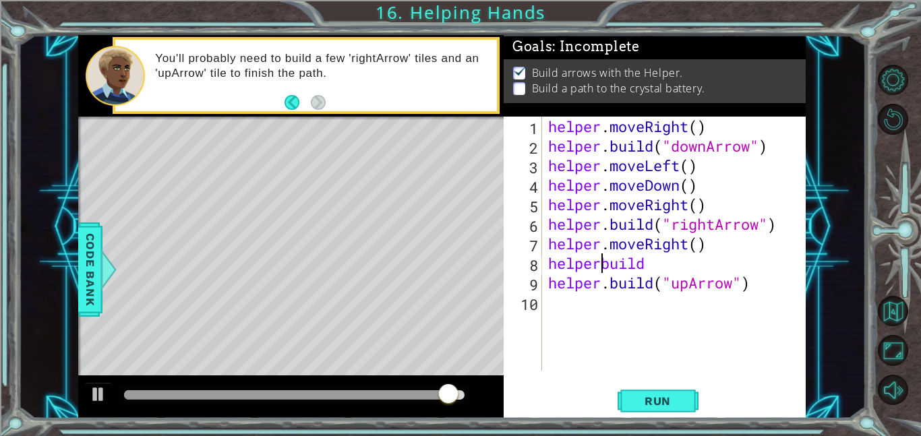
scroll to position [0, 3]
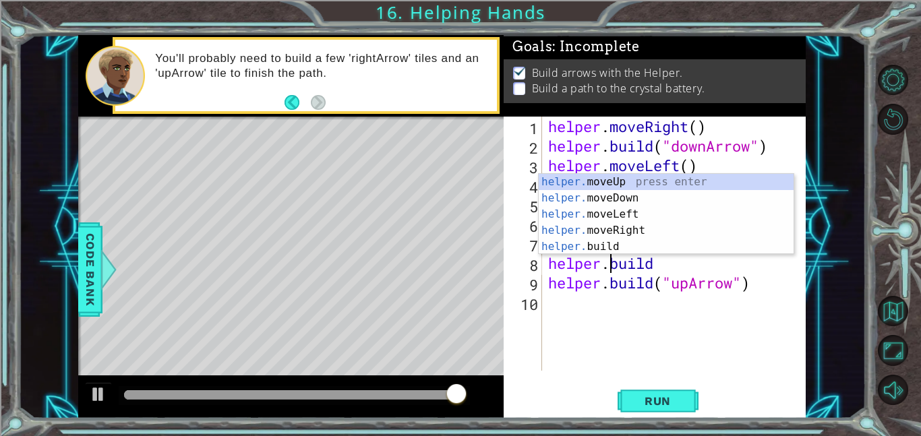
click at [685, 266] on div "helper . moveRight ( ) helper . build ( "downArrow" ) helper . moveLeft ( ) hel…" at bounding box center [677, 263] width 264 height 293
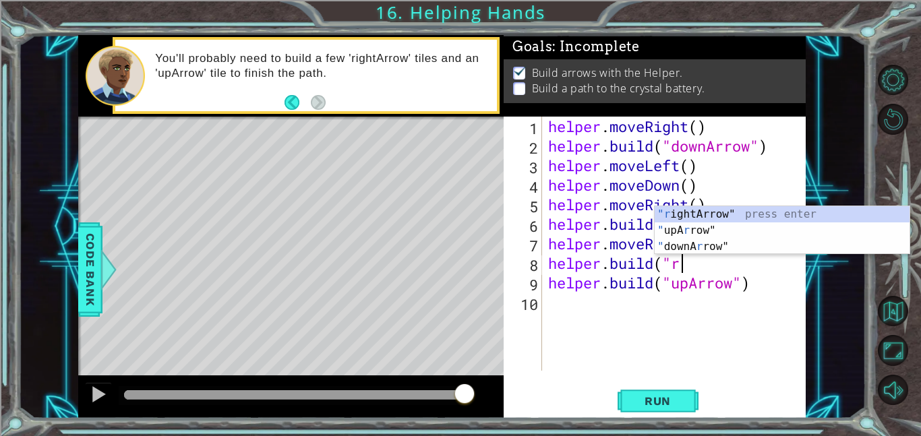
scroll to position [0, 5]
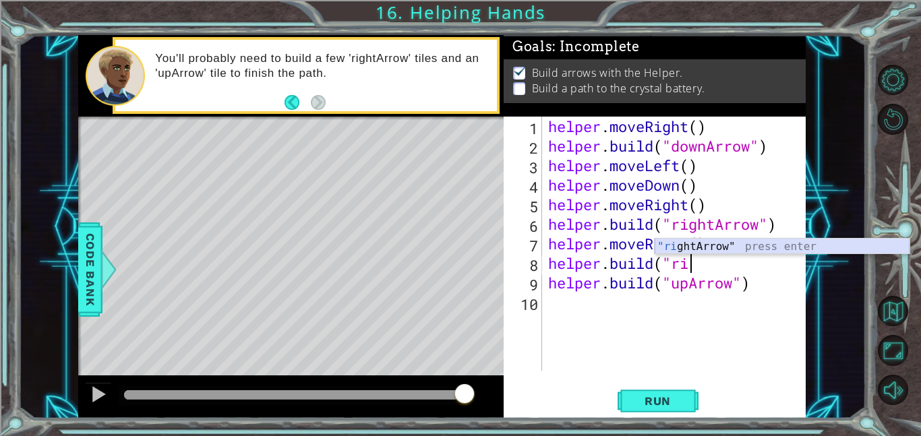
click at [718, 245] on div ""ri ghtArrow" press enter" at bounding box center [781, 263] width 255 height 49
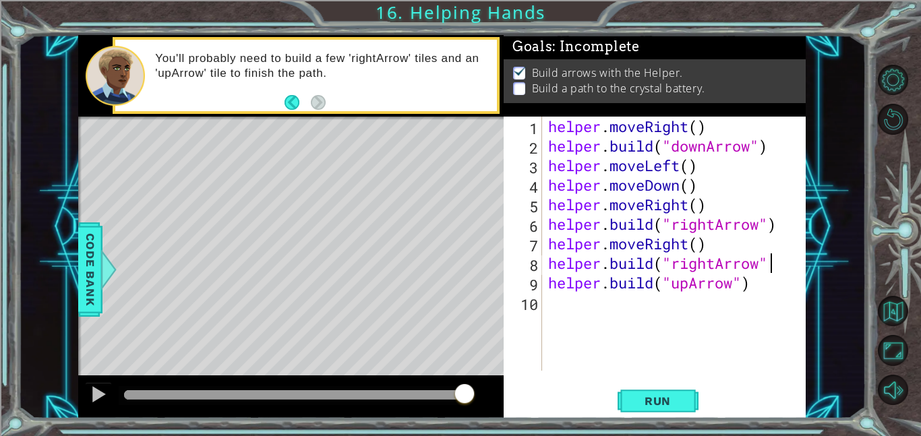
type textarea "[DOMAIN_NAME]("rightArrow")"
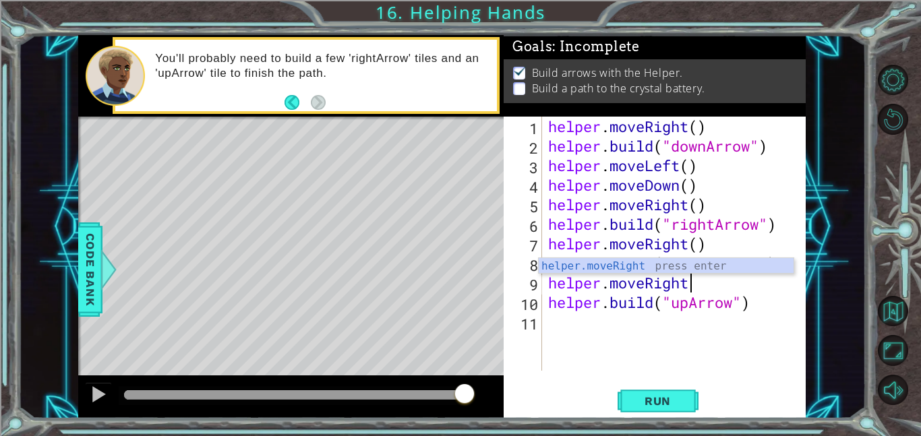
type textarea "helper.moveRight"
click at [704, 401] on div "Run" at bounding box center [657, 400] width 302 height 30
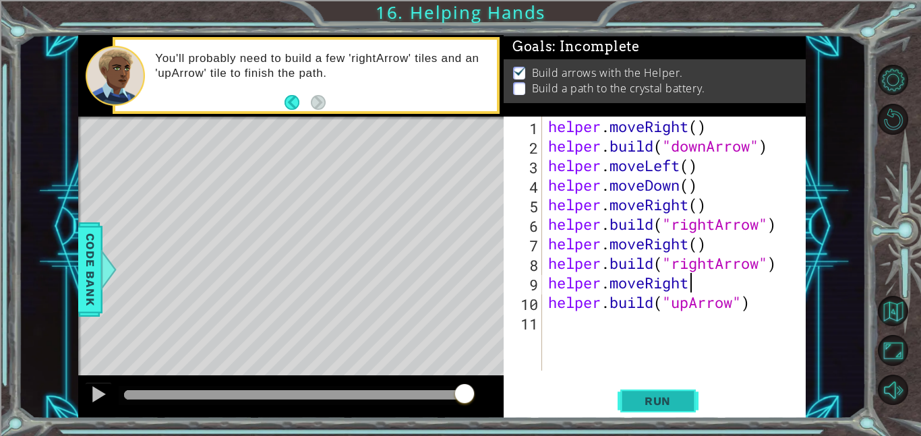
click at [670, 398] on span "Run" at bounding box center [657, 400] width 53 height 13
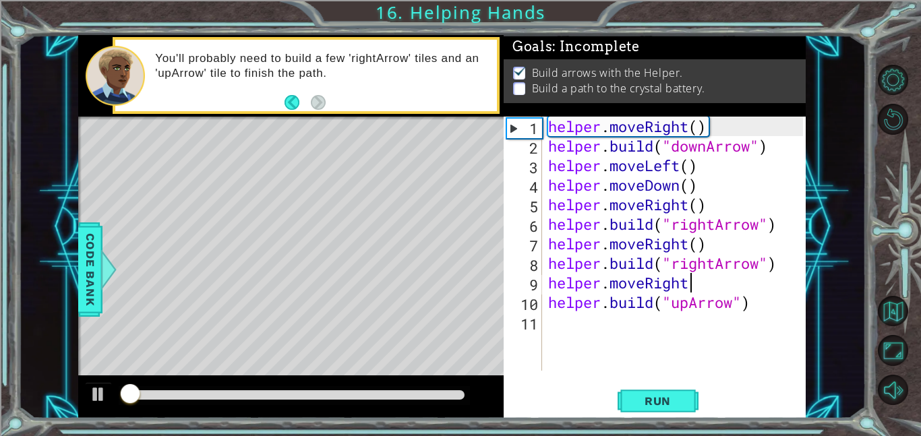
click at [445, 396] on div at bounding box center [294, 394] width 340 height 9
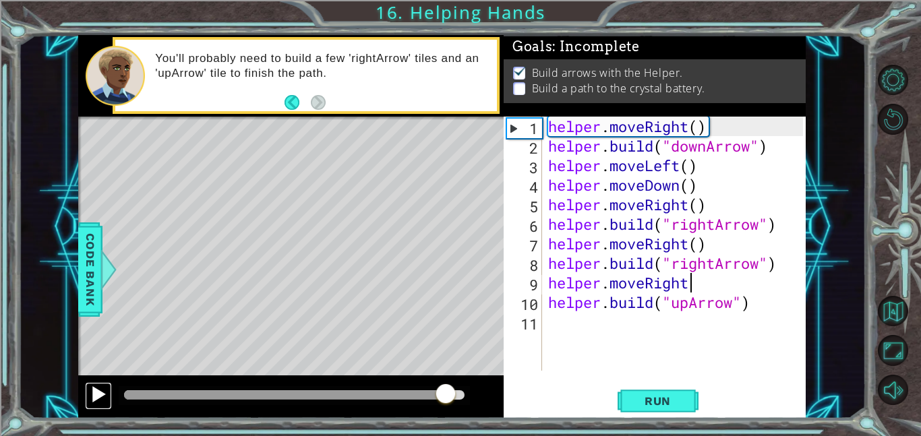
click at [94, 394] on div at bounding box center [99, 394] width 18 height 18
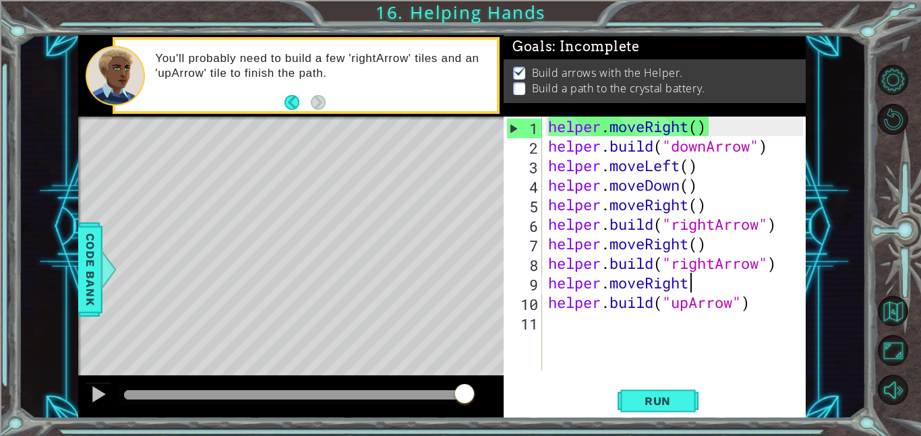
click at [682, 314] on div "helper . moveRight ( ) helper . build ( "downArrow" ) helper . moveLeft ( ) hel…" at bounding box center [677, 263] width 264 height 293
click at [712, 282] on div "helper . moveRight ( ) helper . build ( "downArrow" ) helper . moveLeft ( ) hel…" at bounding box center [677, 263] width 264 height 293
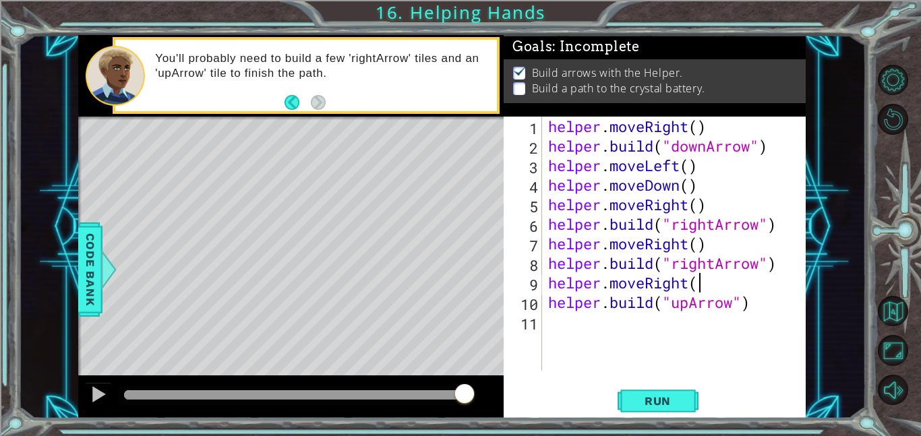
scroll to position [0, 6]
click at [639, 396] on span "Run" at bounding box center [657, 400] width 53 height 13
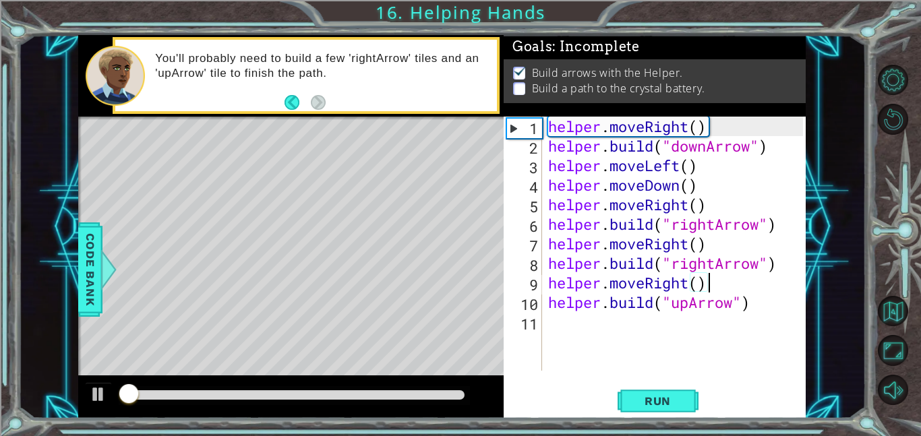
click at [440, 390] on div at bounding box center [294, 394] width 340 height 9
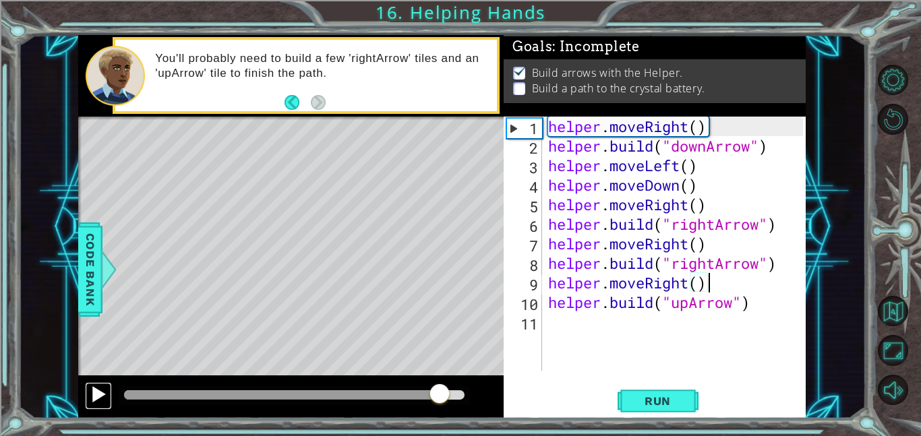
click at [100, 392] on div at bounding box center [99, 394] width 18 height 18
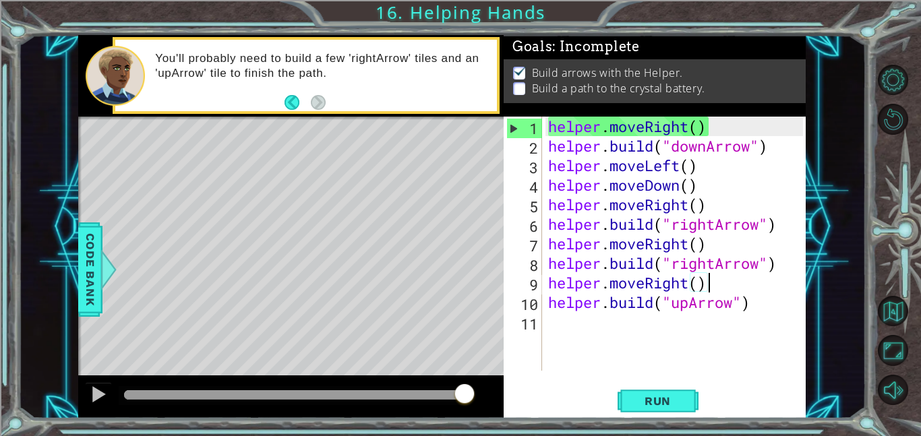
click at [725, 282] on div "helper . moveRight ( ) helper . build ( "downArrow" ) helper . moveLeft ( ) hel…" at bounding box center [677, 263] width 264 height 293
click at [769, 311] on div "helper . moveRight ( ) helper . build ( "downArrow" ) helper . moveLeft ( ) hel…" at bounding box center [677, 263] width 264 height 293
type textarea "[DOMAIN_NAME]("upArrow")"
click at [758, 335] on div "helper . moveRight ( ) helper . build ( "downArrow" ) helper . moveLeft ( ) hel…" at bounding box center [677, 263] width 264 height 293
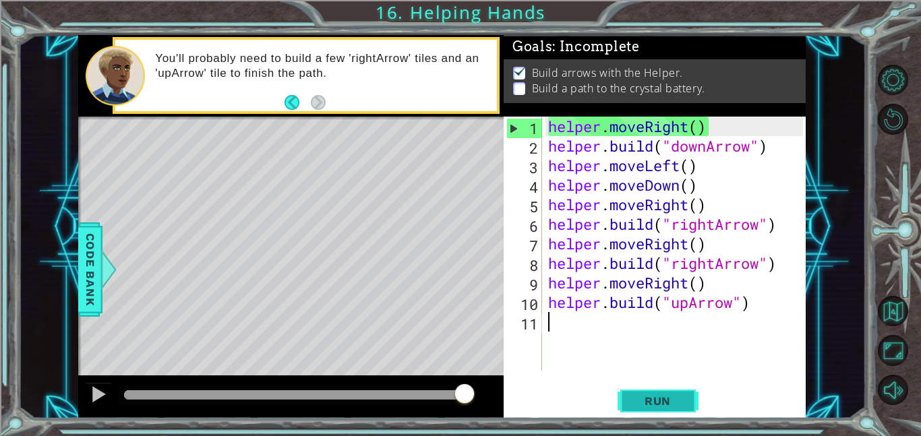
click at [669, 406] on span "Run" at bounding box center [657, 400] width 53 height 13
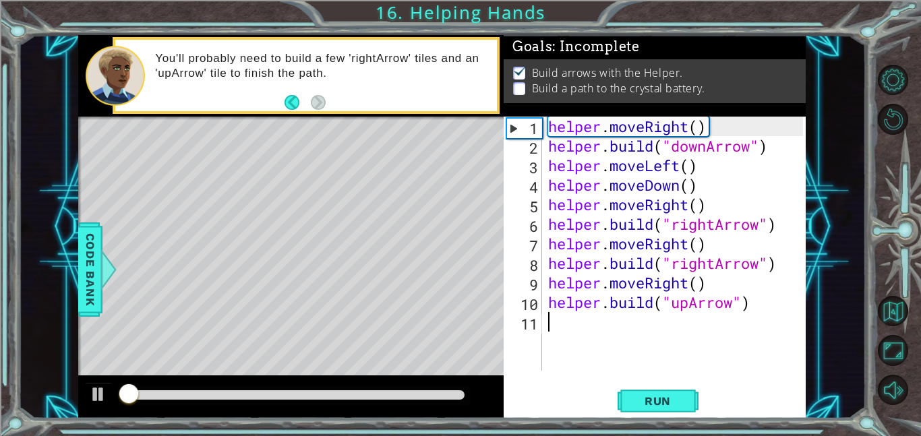
click at [445, 405] on div at bounding box center [290, 396] width 425 height 43
click at [451, 396] on div at bounding box center [294, 394] width 340 height 9
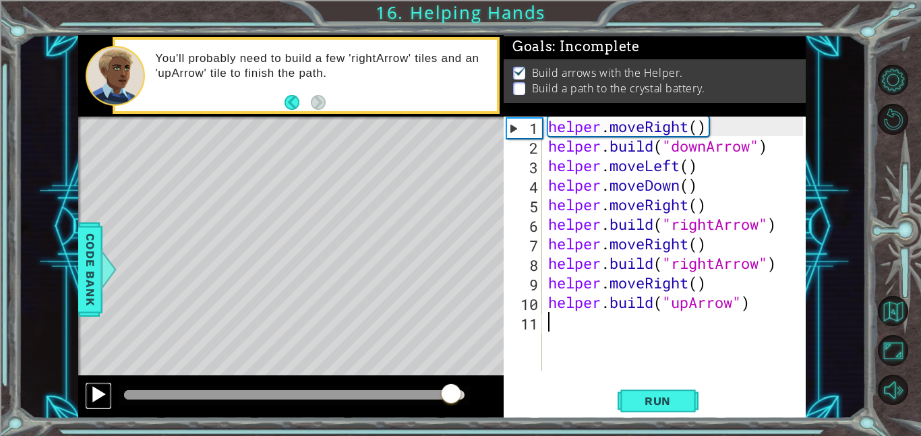
click at [108, 395] on button at bounding box center [98, 396] width 27 height 28
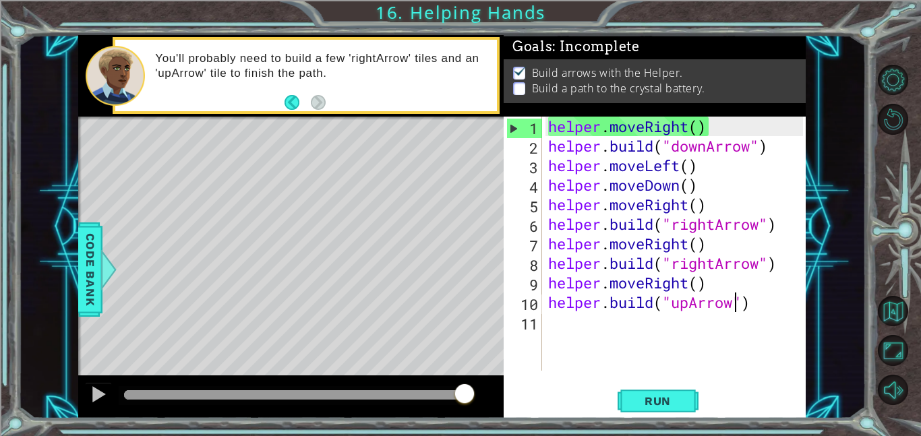
click at [732, 303] on div "helper . moveRight ( ) helper . build ( "downArrow" ) helper . moveLeft ( ) hel…" at bounding box center [677, 263] width 264 height 293
type textarea "[DOMAIN_NAME]("upArrow")"
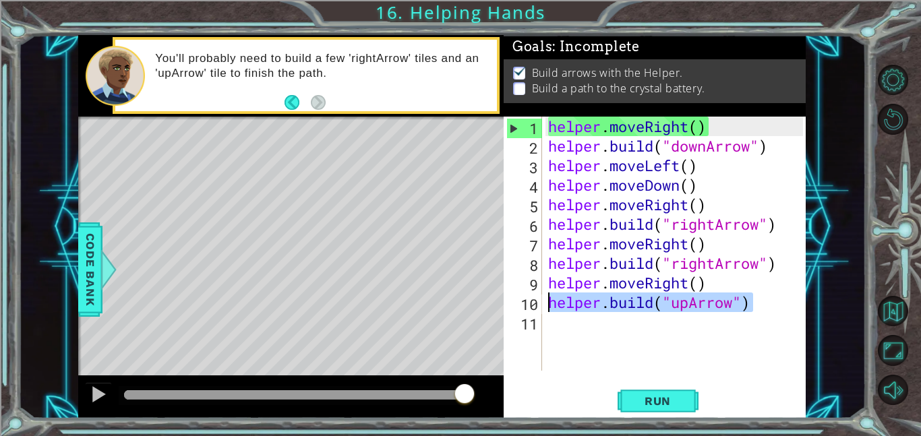
drag, startPoint x: 757, startPoint y: 305, endPoint x: 544, endPoint y: 311, distance: 213.1
click at [544, 311] on div "[DOMAIN_NAME]("upArrow") 1 2 3 4 5 6 7 8 9 10 11 helper . moveRight ( ) helper …" at bounding box center [652, 244] width 299 height 254
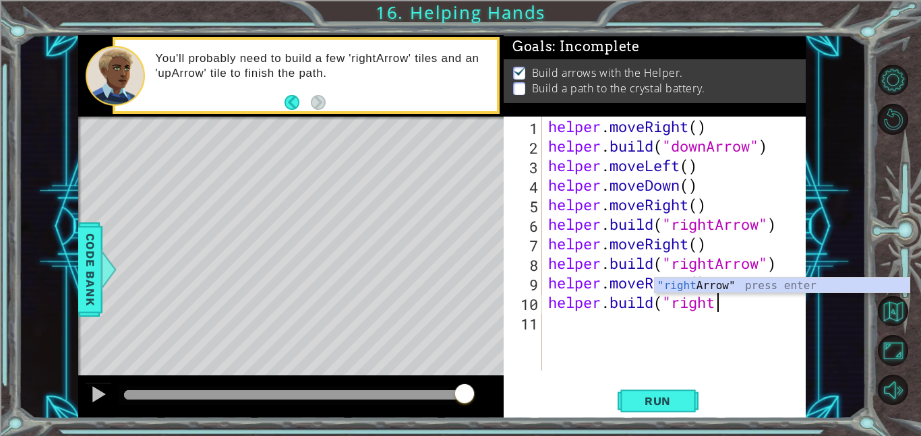
scroll to position [0, 7]
click at [737, 280] on div ""right Arrow" press enter" at bounding box center [781, 302] width 255 height 49
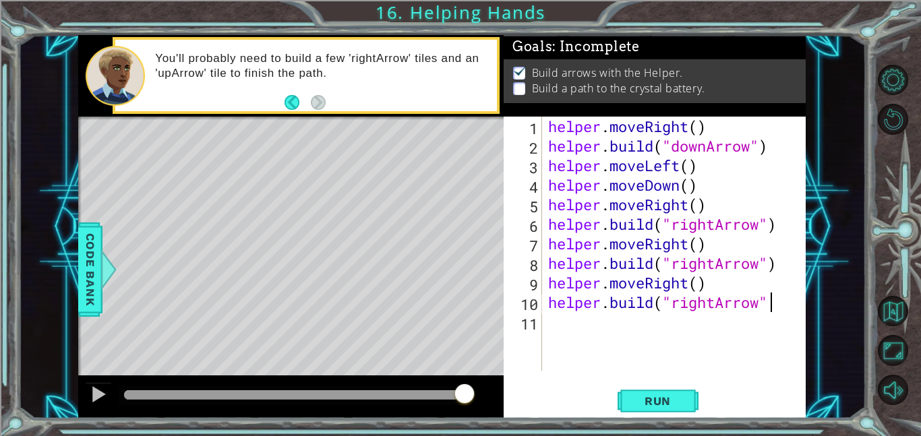
type textarea "[DOMAIN_NAME]("rightArrow")"
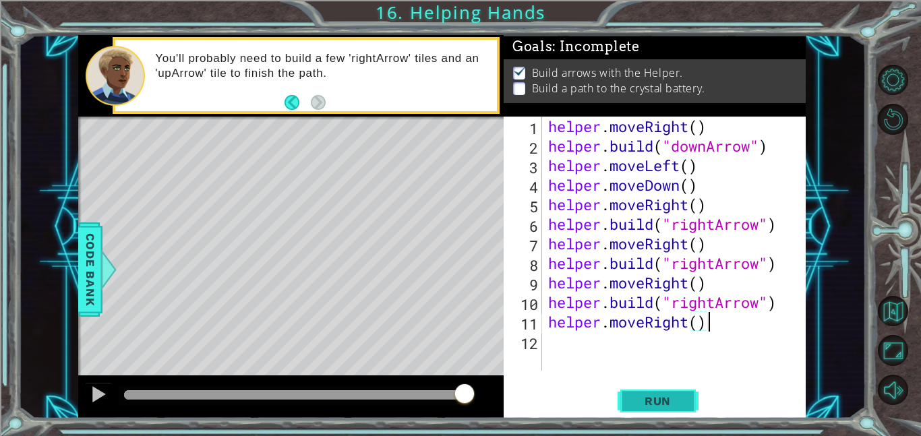
click at [641, 394] on span "Run" at bounding box center [657, 400] width 53 height 13
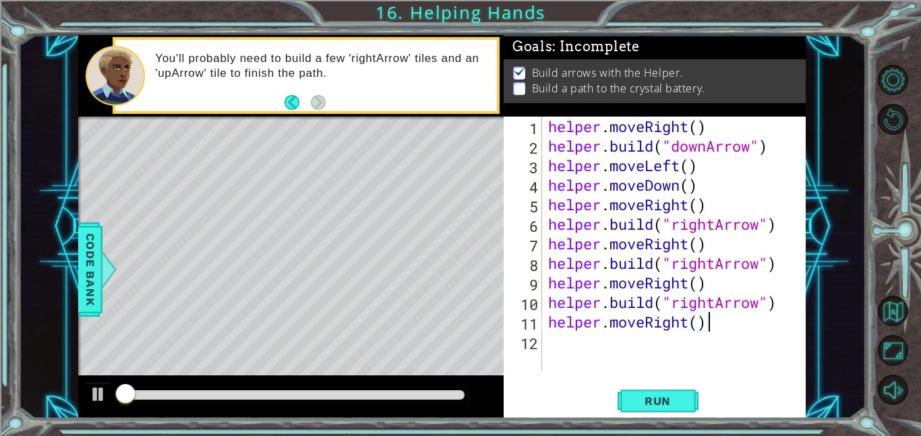
click at [451, 396] on div at bounding box center [294, 394] width 340 height 9
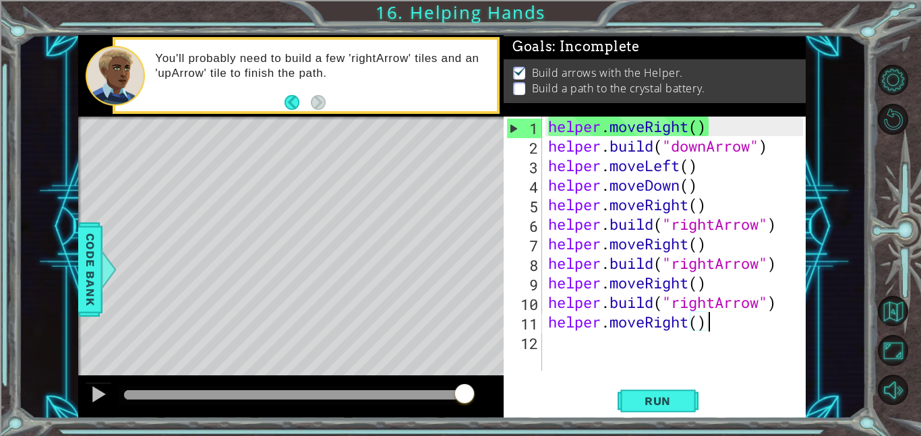
drag, startPoint x: 128, startPoint y: 388, endPoint x: 497, endPoint y: 398, distance: 368.8
click at [497, 398] on div at bounding box center [290, 396] width 425 height 43
click at [93, 390] on div at bounding box center [99, 394] width 18 height 18
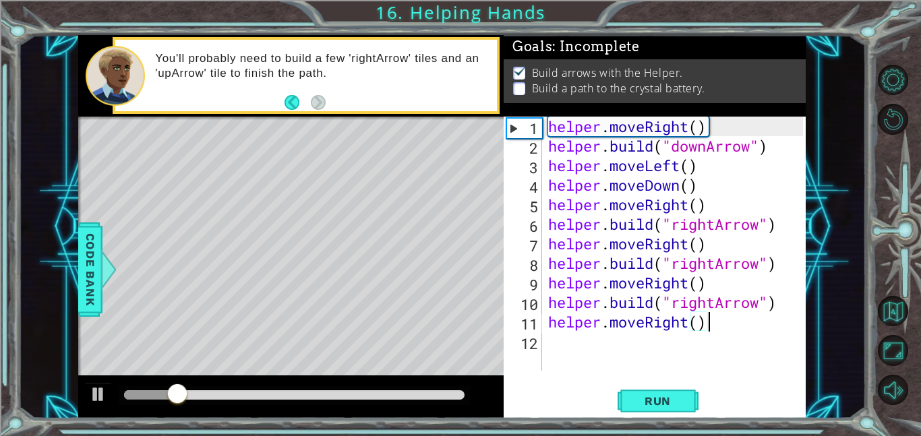
click at [714, 301] on div "helper . moveRight ( ) helper . build ( "downArrow" ) helper . moveLeft ( ) hel…" at bounding box center [677, 263] width 264 height 293
click at [100, 390] on div at bounding box center [99, 394] width 18 height 18
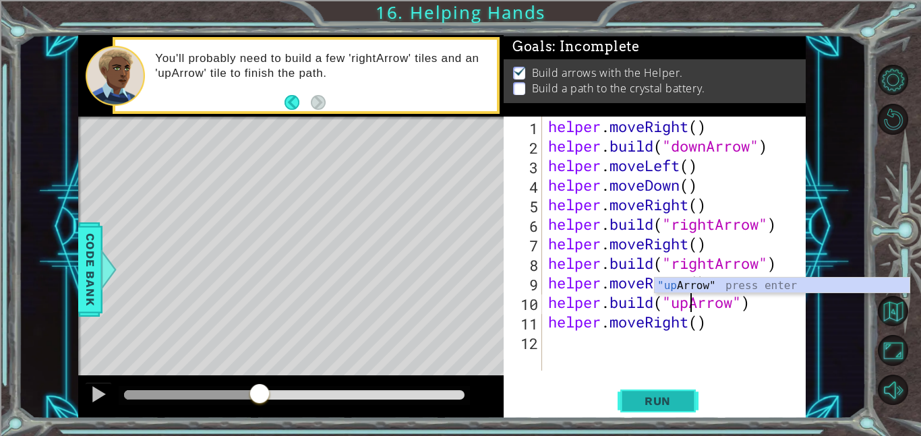
click at [662, 404] on span "Run" at bounding box center [657, 400] width 53 height 13
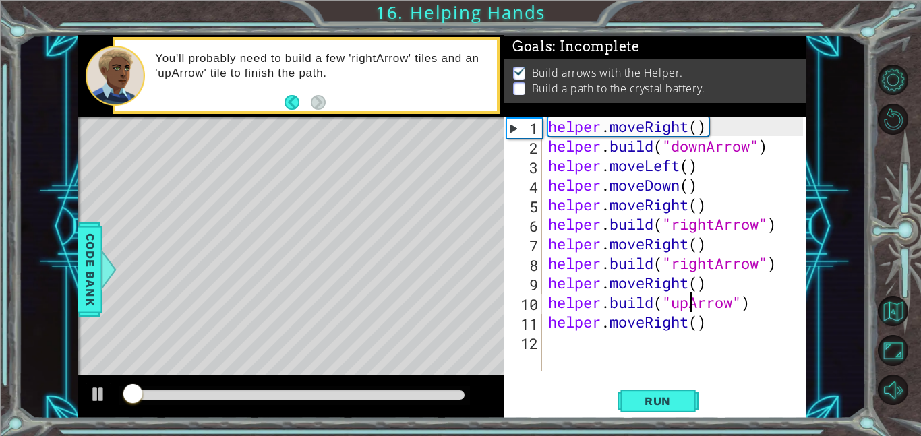
click at [424, 388] on div at bounding box center [294, 395] width 351 height 19
click at [425, 396] on div at bounding box center [294, 394] width 340 height 9
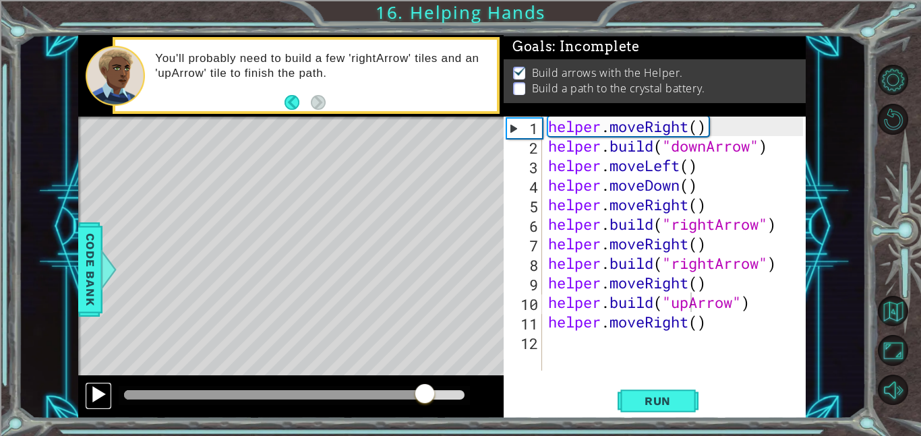
click at [95, 398] on div at bounding box center [99, 394] width 18 height 18
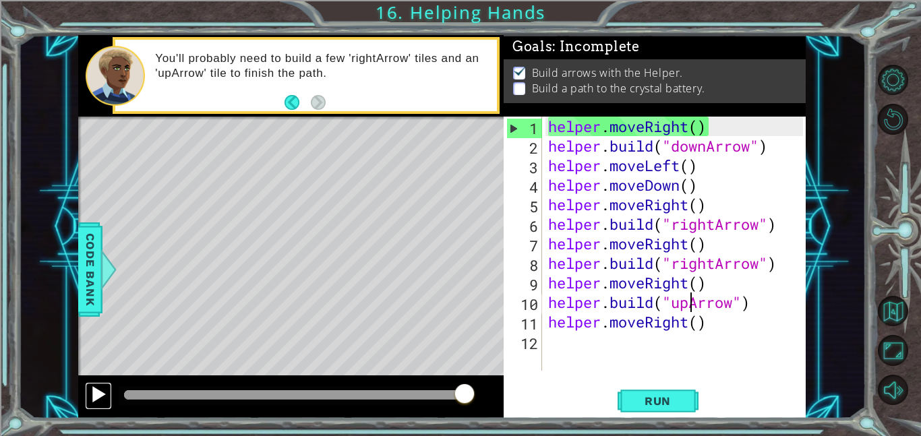
click at [95, 390] on div at bounding box center [99, 394] width 18 height 18
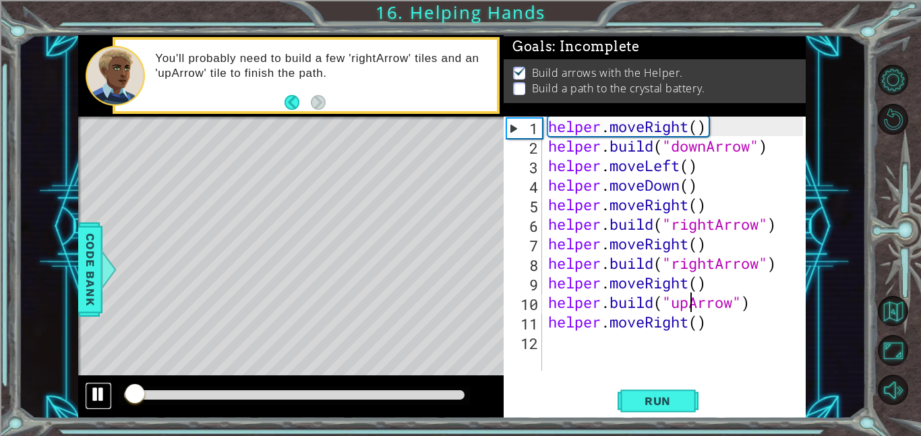
click at [96, 390] on div at bounding box center [99, 394] width 18 height 18
click at [105, 391] on div at bounding box center [99, 394] width 18 height 18
click at [513, 129] on div "1" at bounding box center [524, 129] width 35 height 20
click at [512, 129] on div "1" at bounding box center [524, 129] width 35 height 20
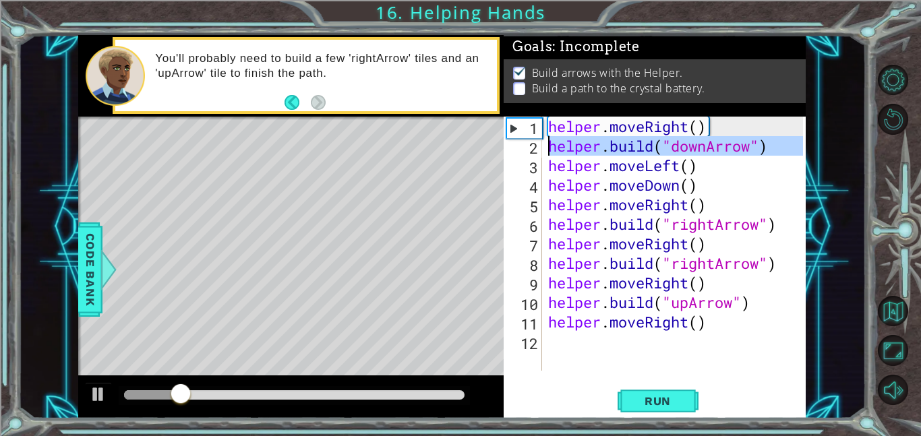
click at [516, 151] on div "2" at bounding box center [524, 148] width 36 height 20
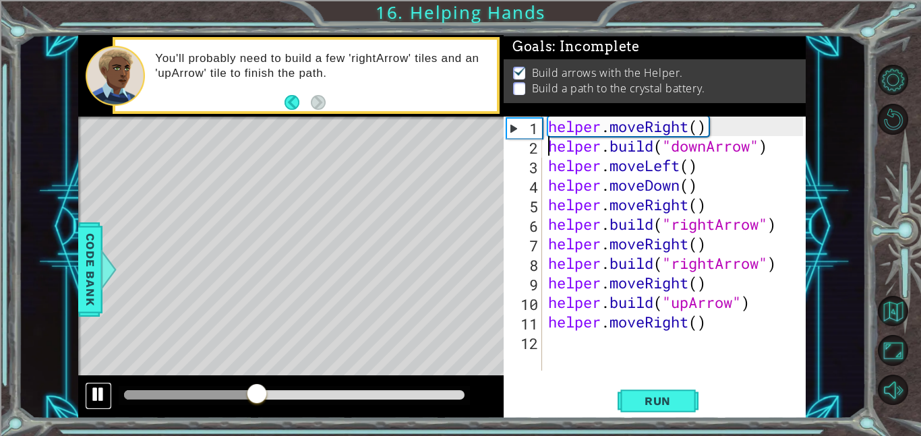
click at [97, 390] on div at bounding box center [99, 394] width 18 height 18
click at [675, 301] on div "helper . moveRight ( ) helper . build ( "downArrow" ) helper . moveLeft ( ) hel…" at bounding box center [677, 263] width 264 height 293
click at [682, 303] on div "helper . moveRight ( ) helper . build ( "downArrow" ) helper . moveLeft ( ) hel…" at bounding box center [677, 263] width 264 height 293
click at [291, 103] on button "Back" at bounding box center [297, 102] width 26 height 15
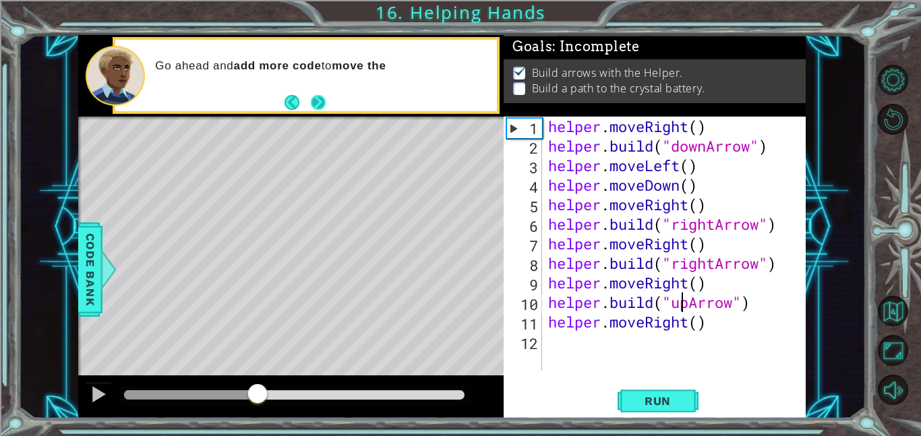
click at [325, 98] on button "Next" at bounding box center [317, 102] width 15 height 15
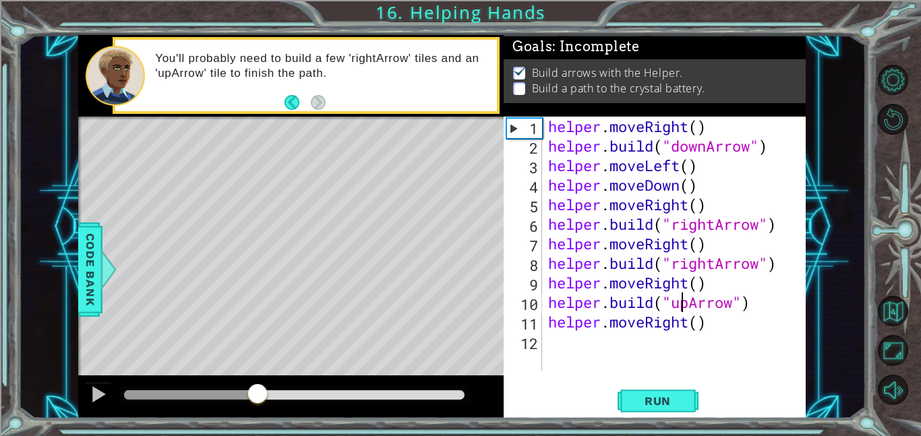
click at [691, 305] on div "helper . moveRight ( ) helper . build ( "downArrow" ) helper . moveLeft ( ) hel…" at bounding box center [677, 263] width 264 height 293
click at [716, 127] on div "helper . moveRight ( ) helper . build ( "downArrow" ) helper . moveLeft ( ) hel…" at bounding box center [677, 263] width 264 height 293
drag, startPoint x: 706, startPoint y: 164, endPoint x: 528, endPoint y: 157, distance: 178.1
click at [528, 157] on div "helper.moveRight() 1 2 3 4 5 6 7 8 9 10 11 12 helper . moveRight ( ) helper . b…" at bounding box center [652, 244] width 299 height 254
type textarea "helper.moveLeft()"
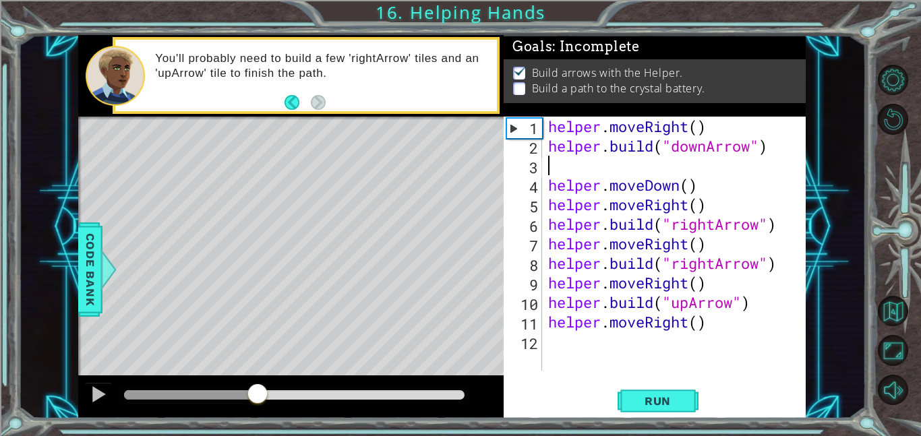
scroll to position [0, 0]
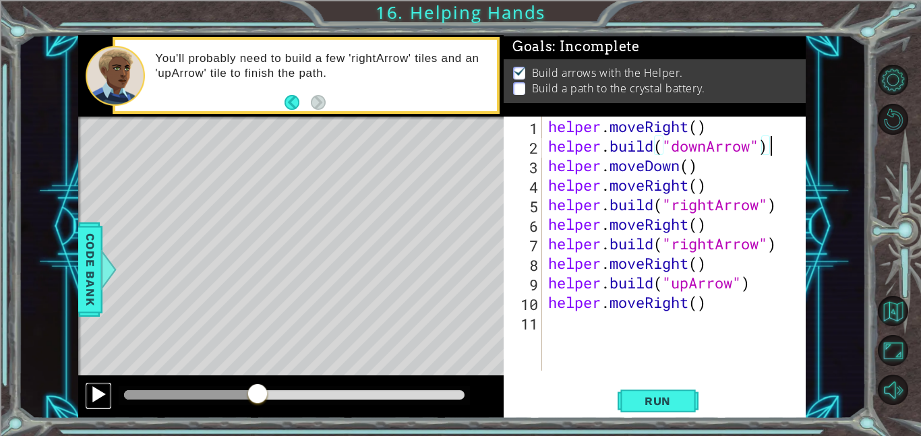
click at [104, 395] on div at bounding box center [99, 394] width 18 height 18
click at [106, 395] on div at bounding box center [99, 394] width 18 height 18
click at [659, 399] on span "Run" at bounding box center [657, 400] width 53 height 13
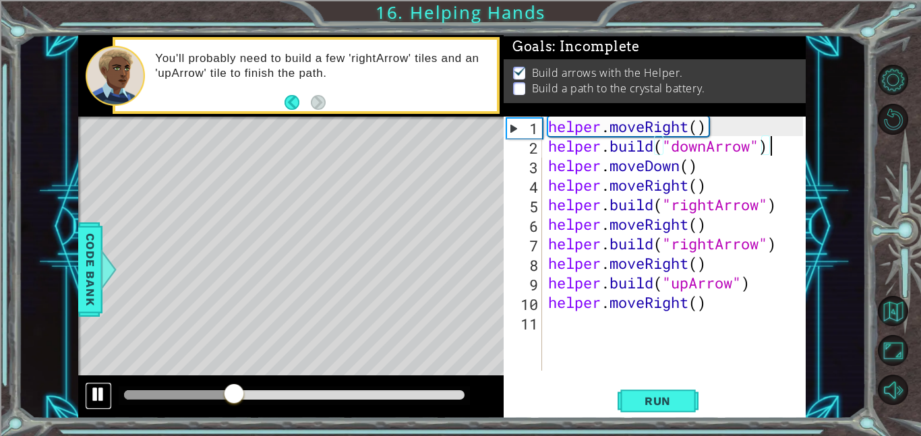
click at [99, 387] on div at bounding box center [99, 394] width 18 height 18
click at [639, 398] on span "Run" at bounding box center [657, 400] width 53 height 13
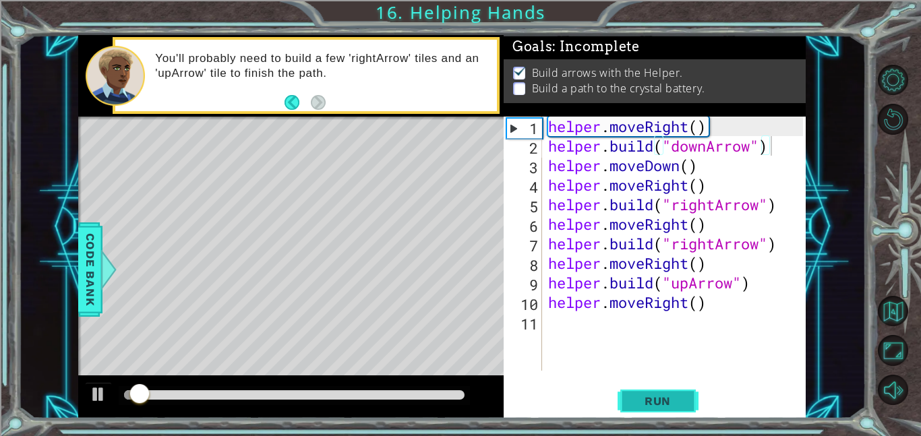
click at [638, 398] on span "Run" at bounding box center [657, 400] width 53 height 13
click at [104, 392] on div at bounding box center [99, 394] width 18 height 18
click at [721, 127] on div "helper . moveRight ( ) helper . build ( "downArrow" ) helper . moveDown ( ) hel…" at bounding box center [677, 263] width 264 height 293
type textarea "helper.moveRight()"
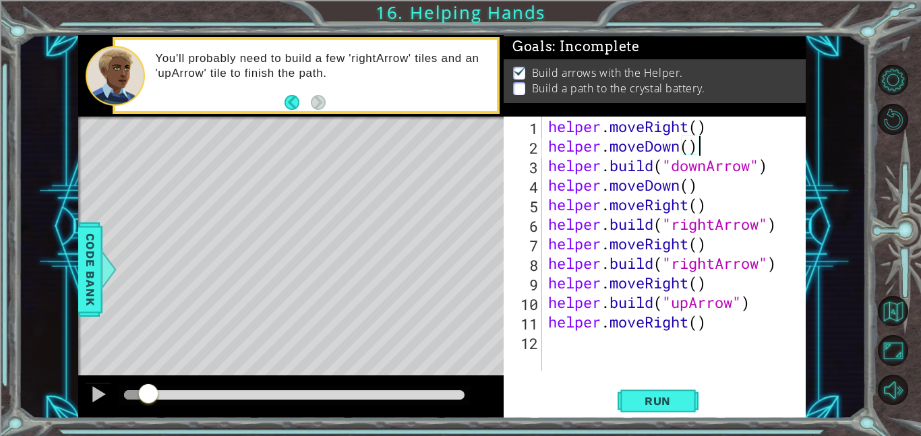
scroll to position [0, 6]
click at [91, 400] on div at bounding box center [99, 394] width 18 height 18
click at [651, 404] on span "Run" at bounding box center [657, 400] width 53 height 13
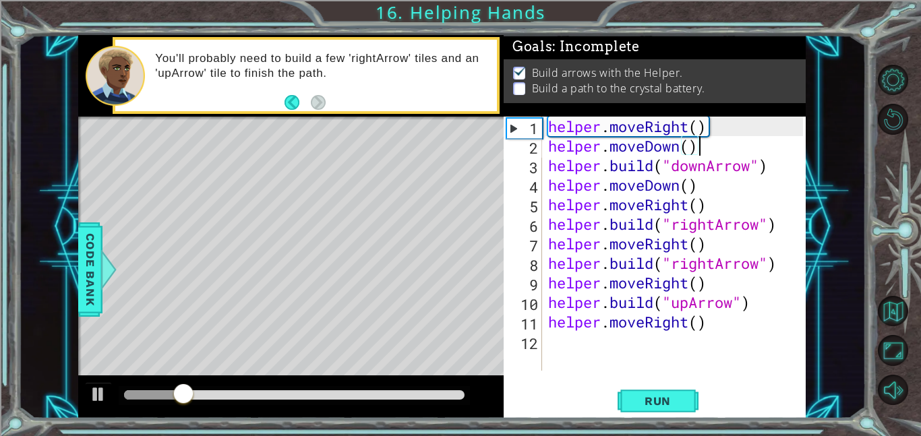
click at [706, 166] on div "helper . moveRight ( ) helper . moveDown ( ) helper . build ( "downArrow" ) hel…" at bounding box center [677, 263] width 264 height 293
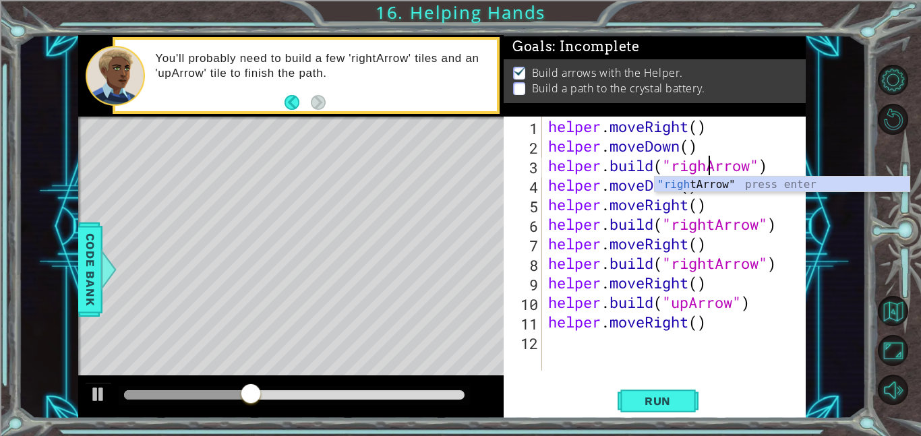
scroll to position [0, 7]
click at [720, 219] on div "helper . moveRight ( ) helper . moveDown ( ) helper . build ( "rightArrow" ) he…" at bounding box center [677, 263] width 264 height 293
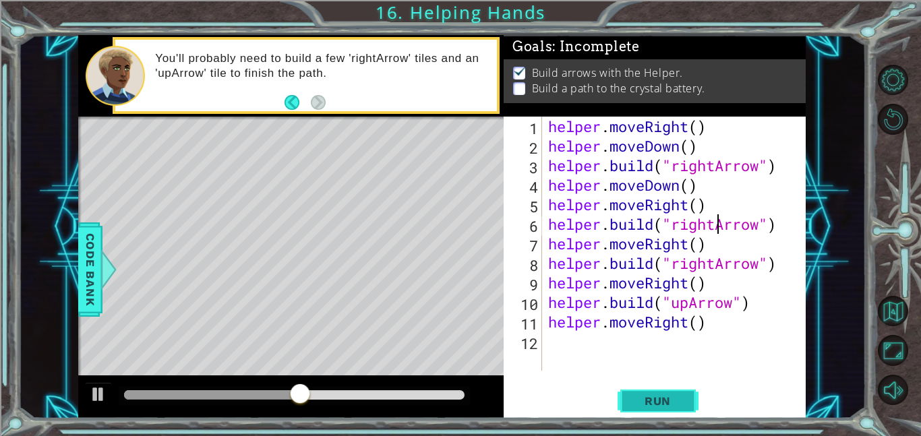
click at [667, 397] on span "Run" at bounding box center [657, 400] width 53 height 13
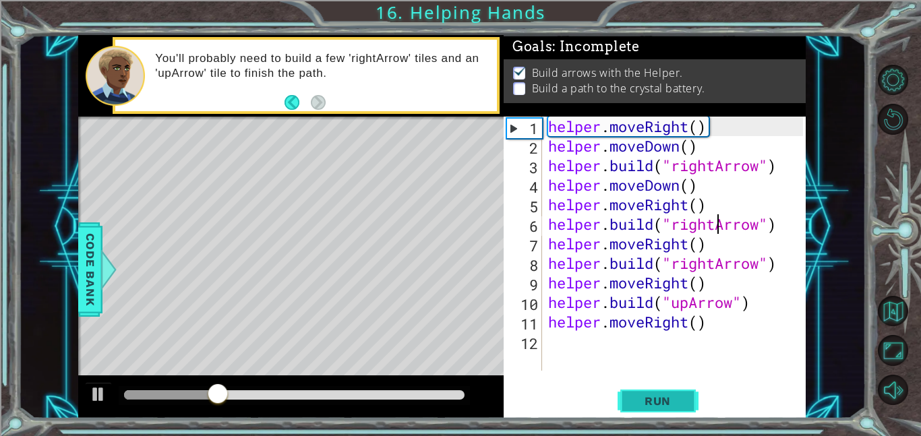
click at [653, 402] on span "Run" at bounding box center [657, 400] width 53 height 13
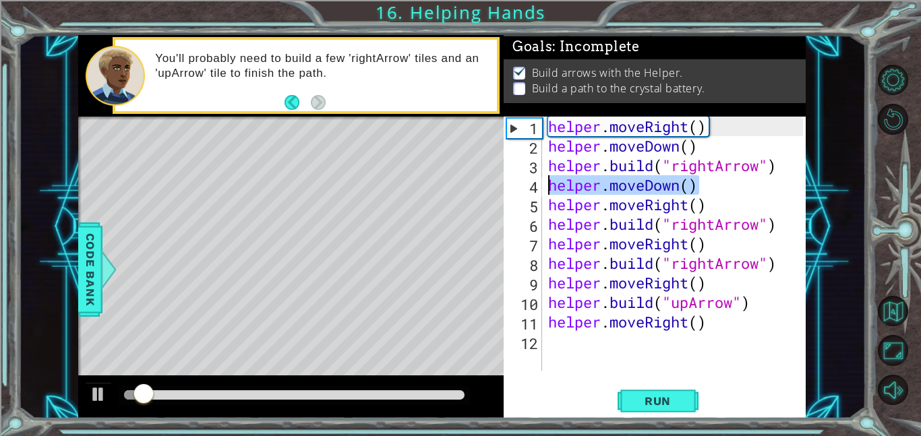
drag, startPoint x: 712, startPoint y: 187, endPoint x: 550, endPoint y: 187, distance: 162.4
click at [550, 187] on div "helper . moveRight ( ) helper . moveDown ( ) helper . build ( "rightArrow" ) he…" at bounding box center [677, 263] width 264 height 293
type textarea "helper.moveDown()"
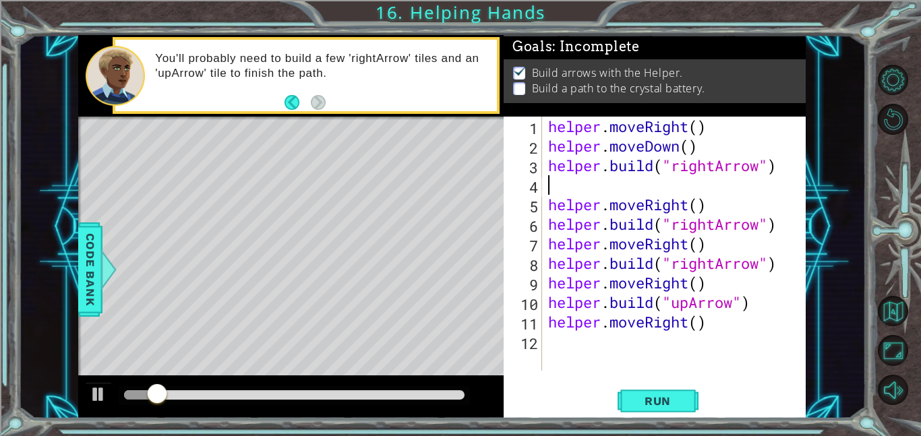
type textarea "[DOMAIN_NAME]("rightArrow")"
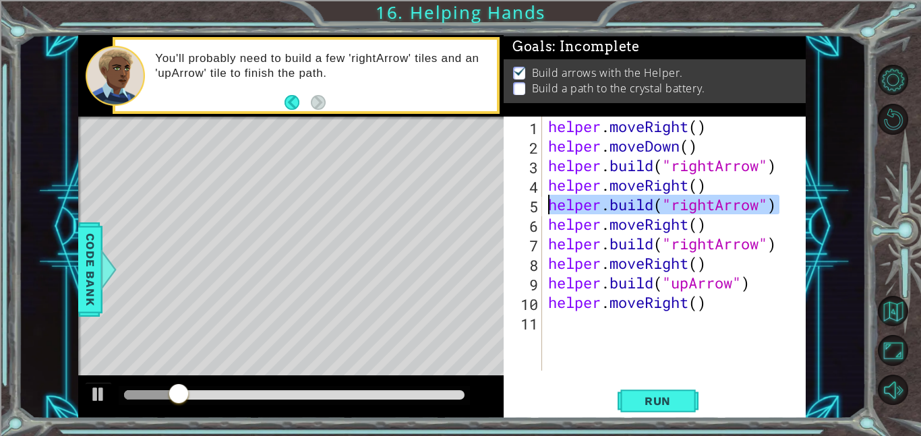
drag, startPoint x: 792, startPoint y: 206, endPoint x: 543, endPoint y: 204, distance: 249.4
click at [543, 204] on div "[DOMAIN_NAME]("rightArrow") 1 2 3 4 5 6 7 8 9 10 11 helper . moveRight ( ) help…" at bounding box center [652, 244] width 299 height 254
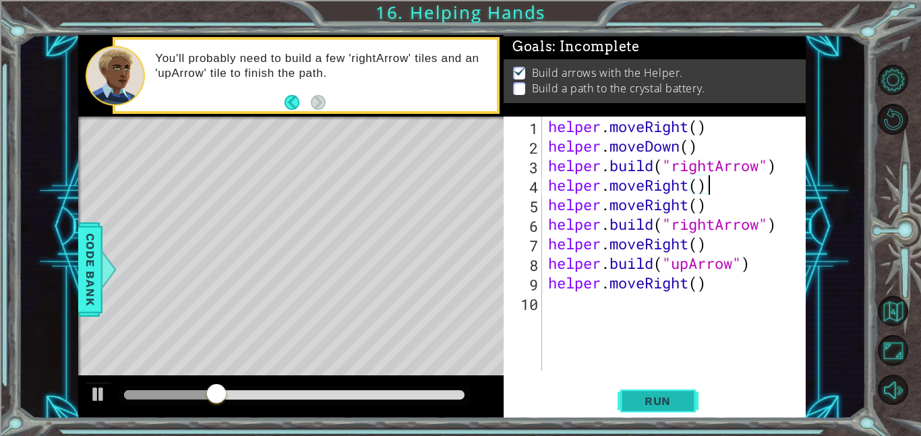
click at [674, 405] on span "Run" at bounding box center [657, 400] width 53 height 13
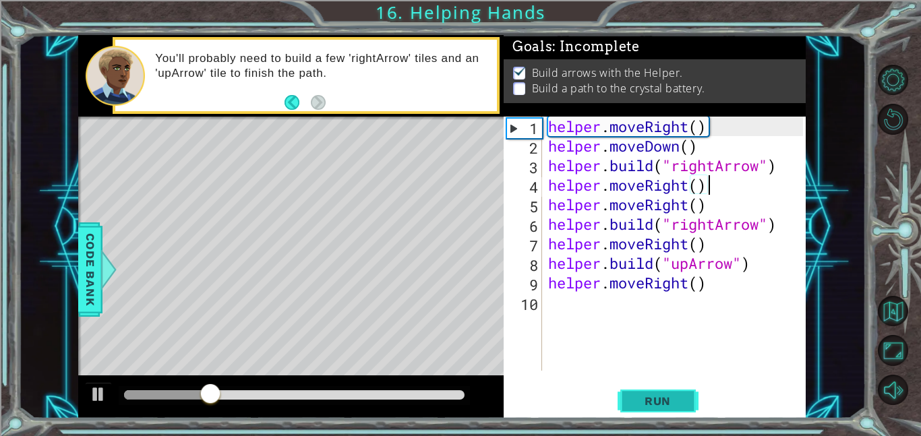
click at [667, 399] on span "Run" at bounding box center [657, 400] width 53 height 13
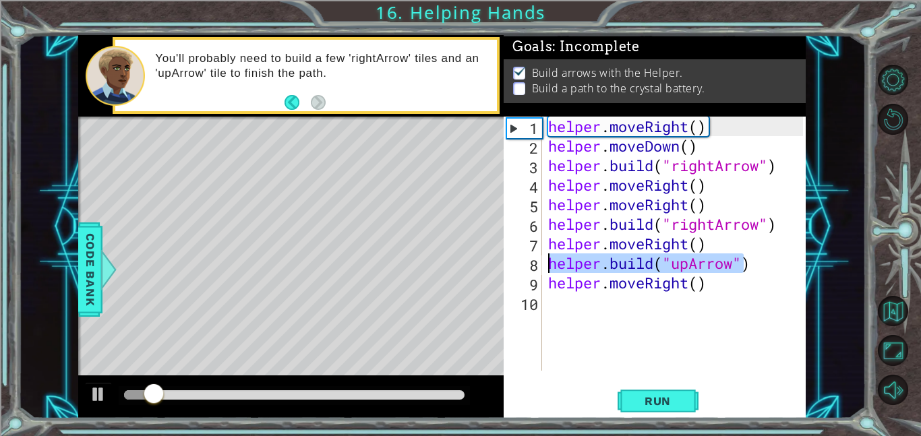
drag, startPoint x: 747, startPoint y: 264, endPoint x: 538, endPoint y: 268, distance: 209.0
click at [538, 268] on div "helper.moveRight() 1 2 3 4 5 6 7 8 9 10 helper . moveRight ( ) helper . moveDow…" at bounding box center [652, 244] width 299 height 254
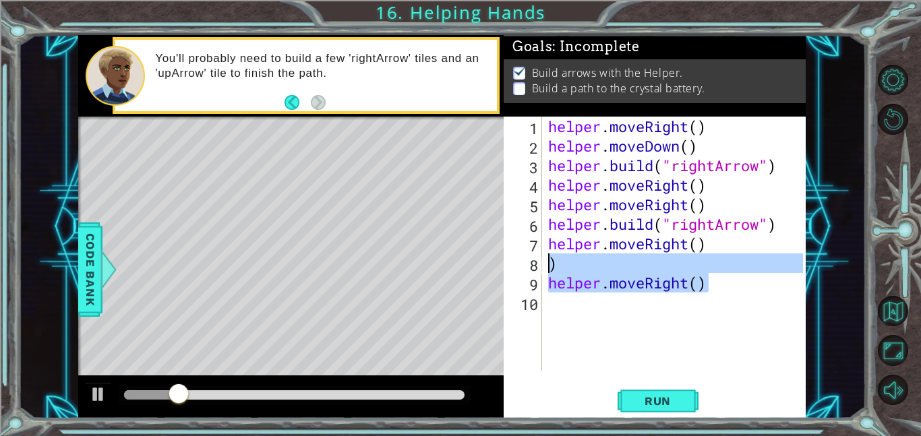
drag, startPoint x: 709, startPoint y: 281, endPoint x: 540, endPoint y: 257, distance: 170.8
click at [540, 257] on div ") 1 2 3 4 5 6 7 8 9 10 helper . moveRight ( ) helper . moveDown ( ) helper . bu…" at bounding box center [652, 244] width 299 height 254
type textarea ") helper.moveRight()"
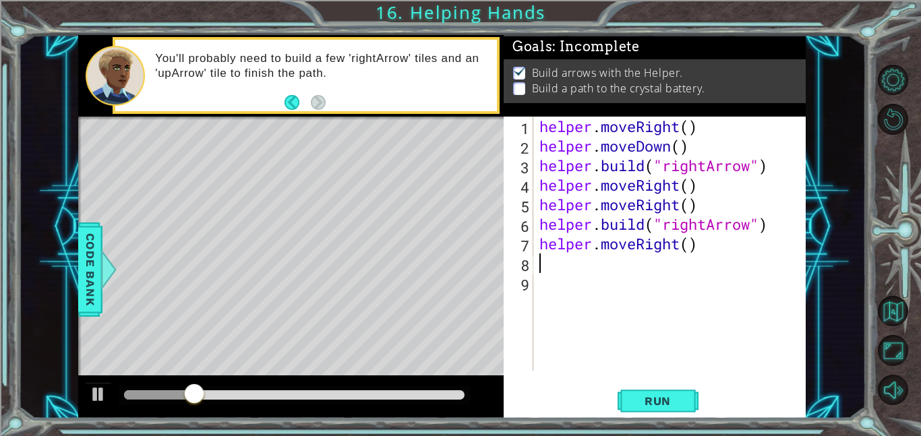
click at [702, 226] on div "helper . moveRight ( ) helper . moveDown ( ) helper . build ( "rightArrow" ) he…" at bounding box center [672, 263] width 273 height 293
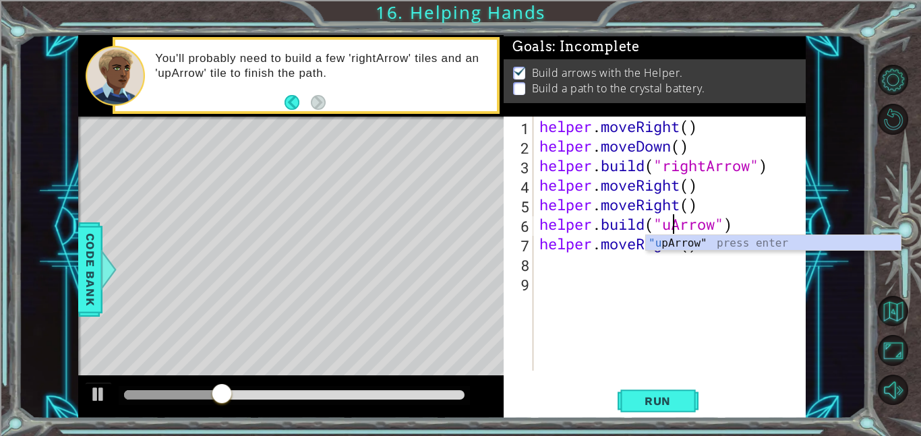
scroll to position [0, 6]
type textarea "[DOMAIN_NAME]("upArrow")"
click at [679, 394] on span "Run" at bounding box center [657, 400] width 53 height 13
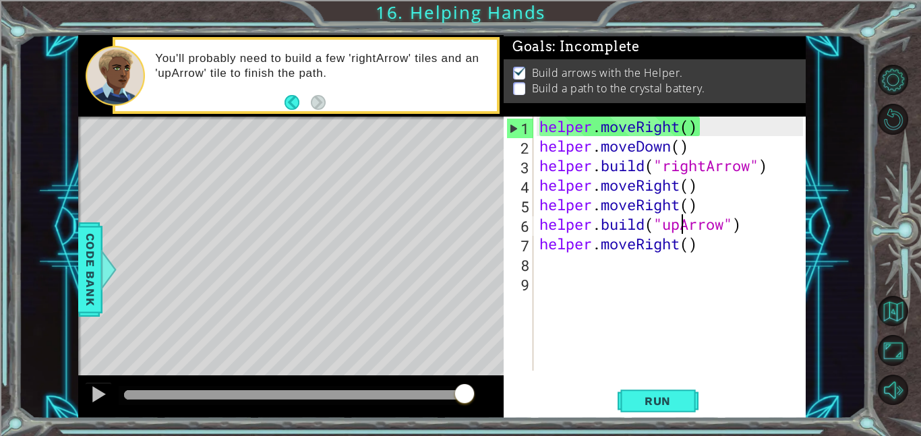
click at [686, 268] on div "helper . moveRight ( ) helper . moveDown ( ) helper . build ( "rightArrow" ) he…" at bounding box center [672, 263] width 273 height 293
click at [685, 406] on button "Run" at bounding box center [657, 400] width 81 height 30
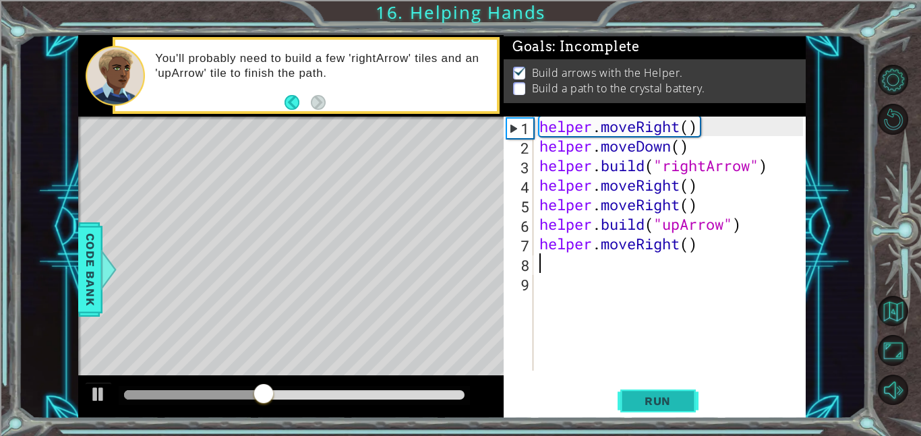
click at [674, 392] on button "Run" at bounding box center [657, 400] width 81 height 30
click at [663, 400] on span "Run" at bounding box center [657, 400] width 53 height 13
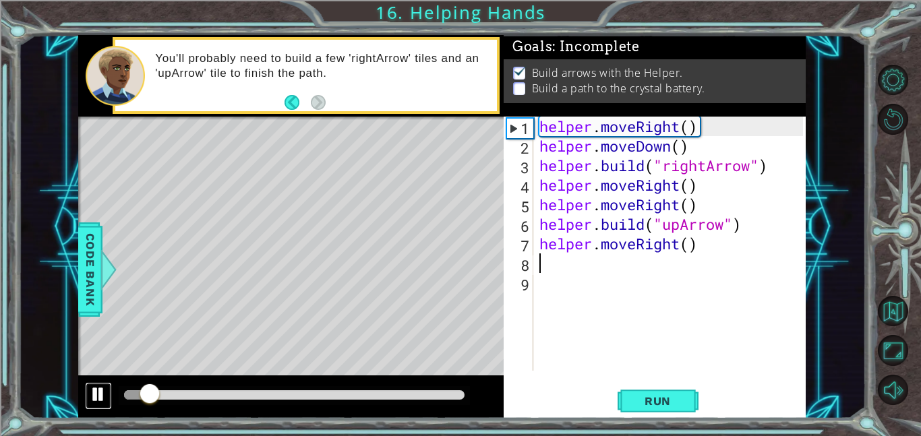
click at [108, 383] on button at bounding box center [98, 396] width 27 height 28
click at [555, 130] on div "helper . moveRight ( ) helper . moveDown ( ) helper . build ( "rightArrow" ) he…" at bounding box center [672, 263] width 273 height 293
type textarea "helper.moveRight()"
click at [650, 268] on div "helper . moveRight ( ) helper . moveDown ( ) helper . build ( "rightArrow" ) he…" at bounding box center [672, 263] width 273 height 293
click at [653, 270] on div "helper . moveRight ( ) helper . moveDown ( ) helper . build ( "rightArrow" ) he…" at bounding box center [672, 263] width 273 height 293
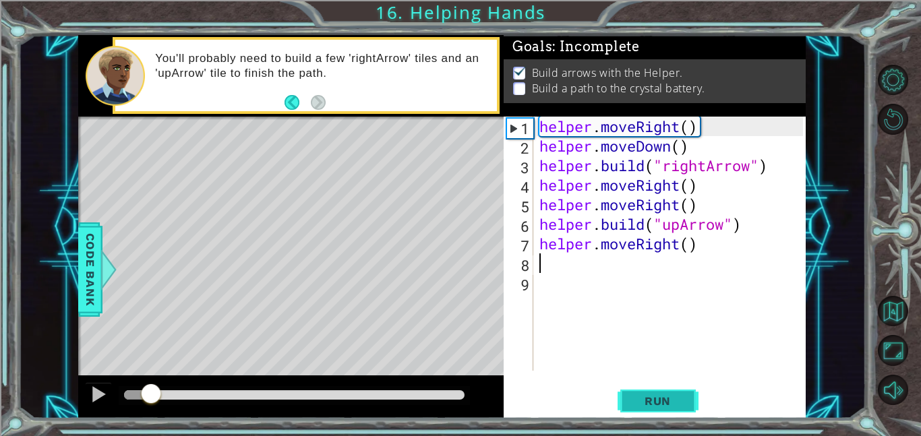
click at [663, 396] on span "Run" at bounding box center [657, 400] width 53 height 13
click at [97, 395] on div at bounding box center [99, 394] width 18 height 18
click at [609, 304] on div "helper . moveRight ( ) helper . moveDown ( ) helper . build ( "rightArrow" ) he…" at bounding box center [672, 263] width 273 height 293
click at [605, 282] on div "helper . moveRight ( ) helper . moveDown ( ) helper . build ( "rightArrow" ) he…" at bounding box center [672, 263] width 273 height 293
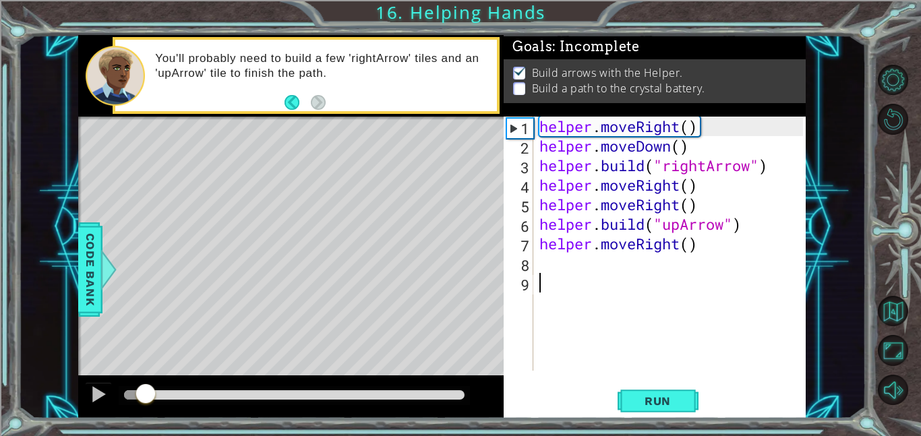
click at [611, 270] on div "helper . moveRight ( ) helper . moveDown ( ) helper . build ( "rightArrow" ) he…" at bounding box center [672, 263] width 273 height 293
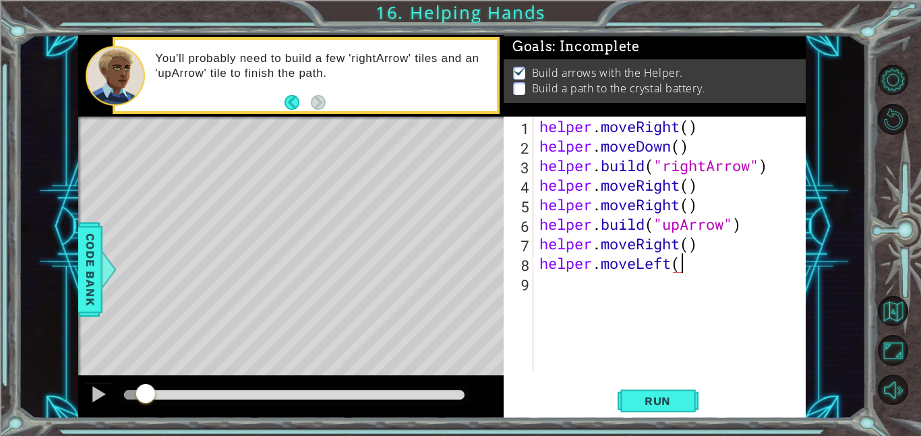
scroll to position [0, 6]
type textarea "helper.moveLeft(2)"
type textarea "h"
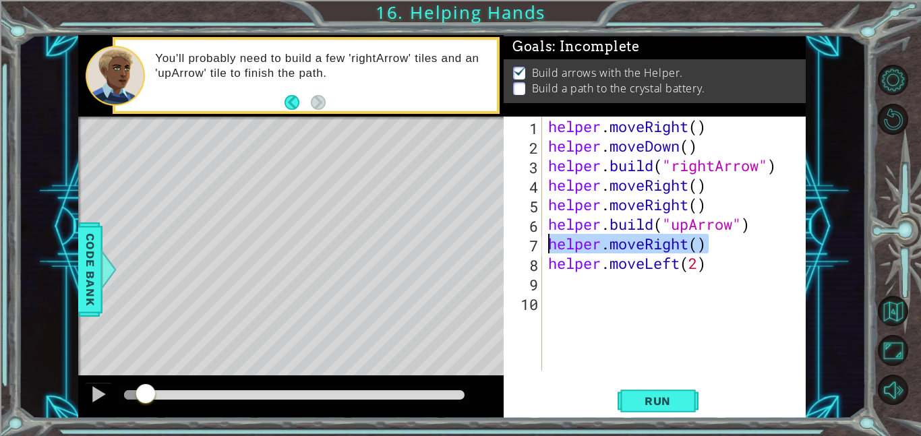
drag, startPoint x: 710, startPoint y: 247, endPoint x: 549, endPoint y: 245, distance: 161.8
click at [549, 245] on div "helper . moveRight ( ) helper . moveDown ( ) helper . build ( "rightArrow" ) he…" at bounding box center [677, 263] width 264 height 293
type textarea "helper.moveRight()"
type textarea "[DOMAIN_NAME]("upArrow")"
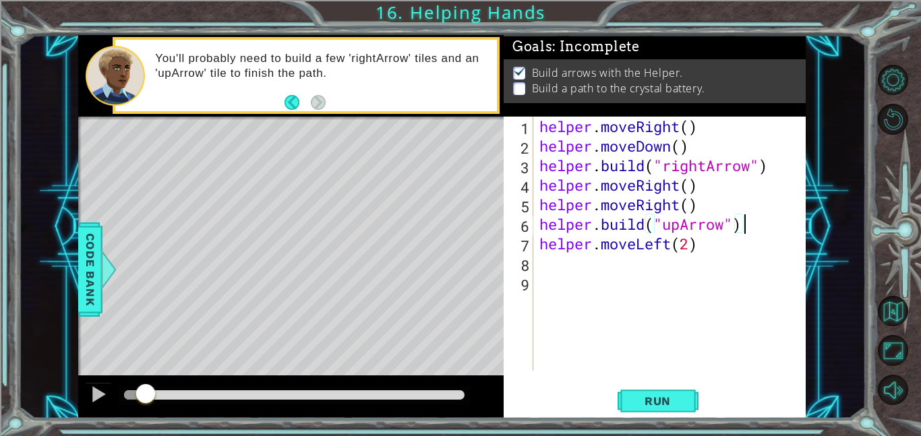
click at [567, 274] on div "helper . moveRight ( ) helper . moveDown ( ) helper . build ( "rightArrow" ) he…" at bounding box center [672, 263] width 273 height 293
click at [563, 266] on div "helper . moveRight ( ) helper . moveDown ( ) helper . build ( "rightArrow" ) he…" at bounding box center [672, 263] width 273 height 293
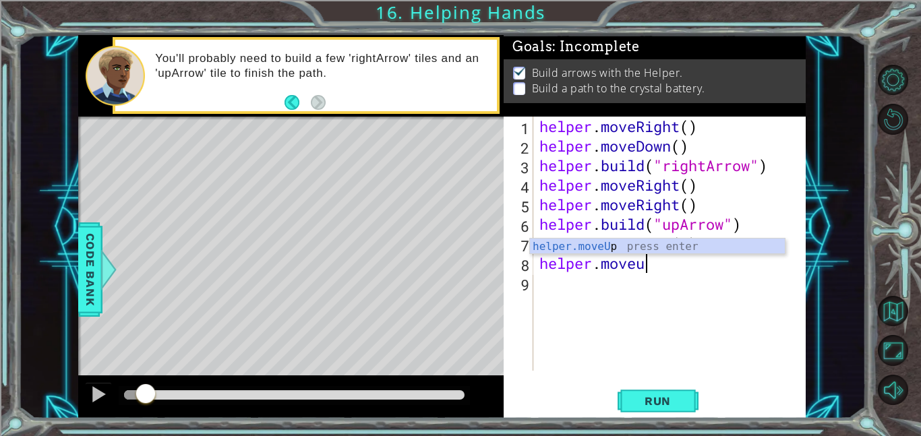
scroll to position [0, 4]
type textarea "helper.moveUp"
click at [689, 308] on div "helper . moveRight ( ) helper . moveDown ( ) helper . build ( "rightArrow" ) he…" at bounding box center [672, 263] width 273 height 293
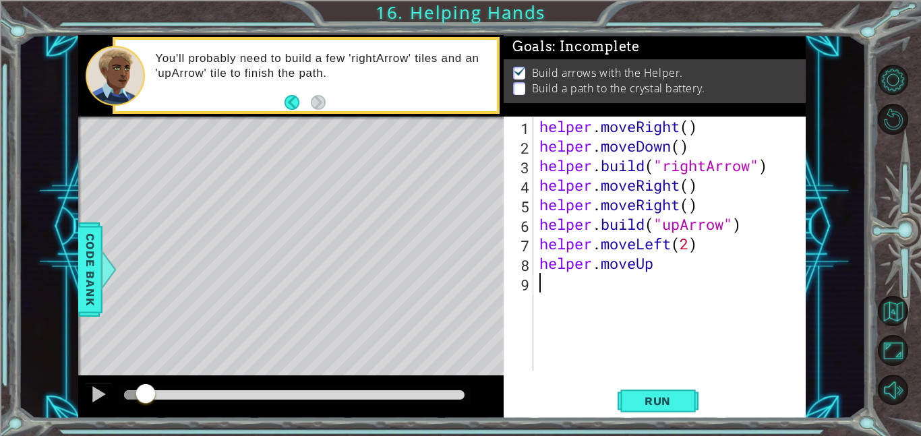
click at [692, 247] on div "helper . moveRight ( ) helper . moveDown ( ) helper . build ( "rightArrow" ) he…" at bounding box center [672, 263] width 273 height 293
click at [689, 270] on div "helper . moveRight ( ) helper . moveDown ( ) helper . build ( "rightArrow" ) he…" at bounding box center [672, 263] width 273 height 293
type textarea "helper.moveUp"
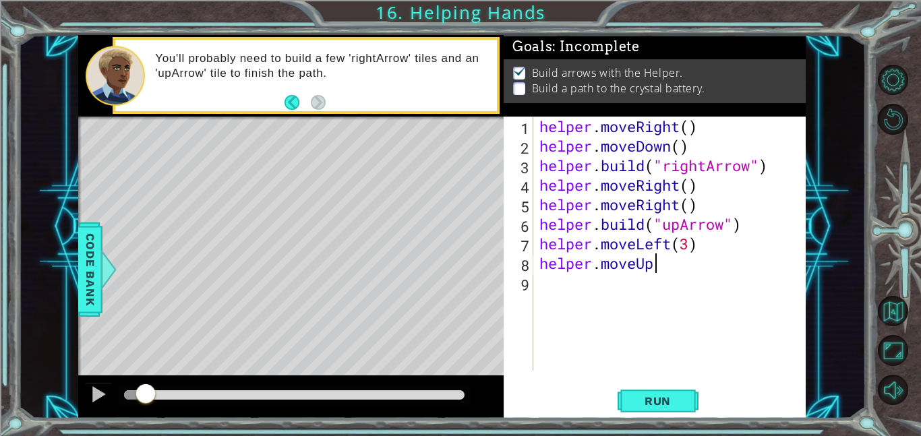
click at [656, 280] on div "helper . moveRight ( ) helper . moveDown ( ) helper . build ( "rightArrow" ) he…" at bounding box center [672, 263] width 273 height 293
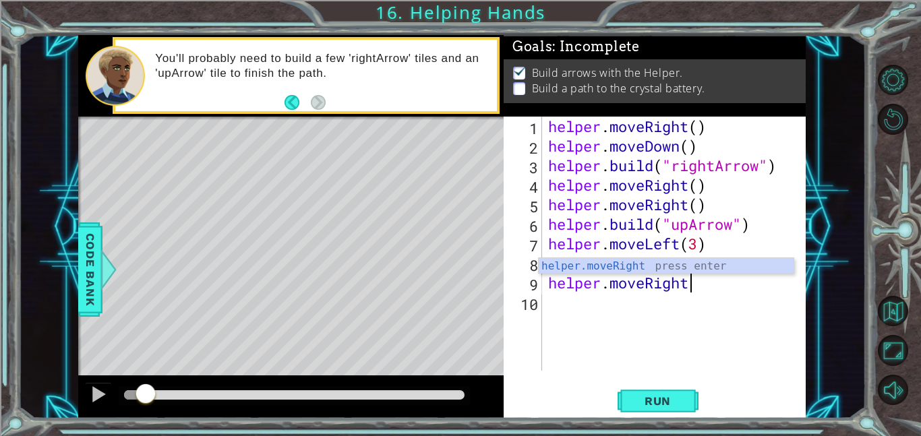
scroll to position [0, 6]
type textarea "helper.moveRight()"
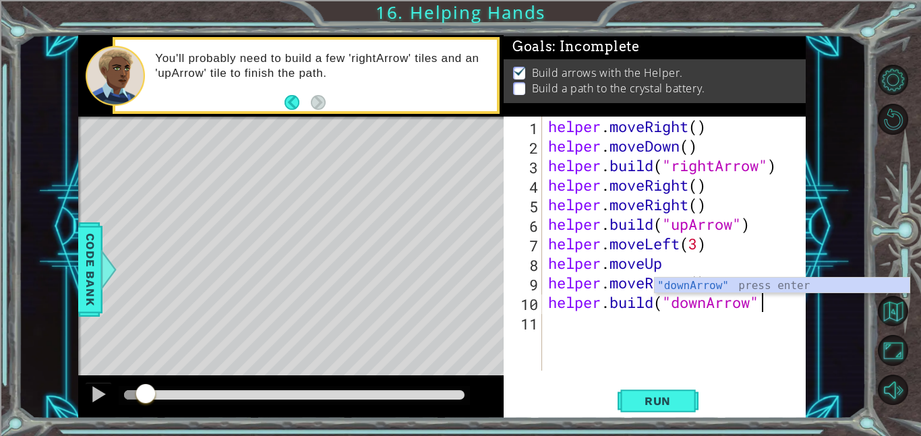
scroll to position [0, 9]
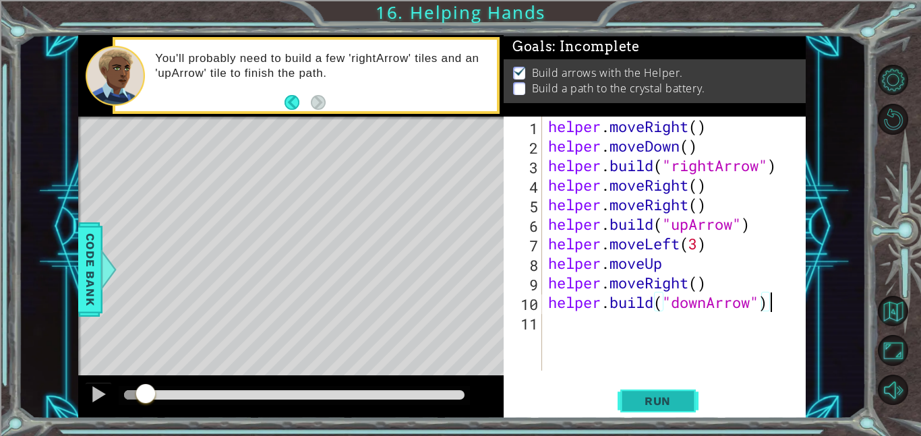
click at [646, 400] on span "Run" at bounding box center [657, 400] width 53 height 13
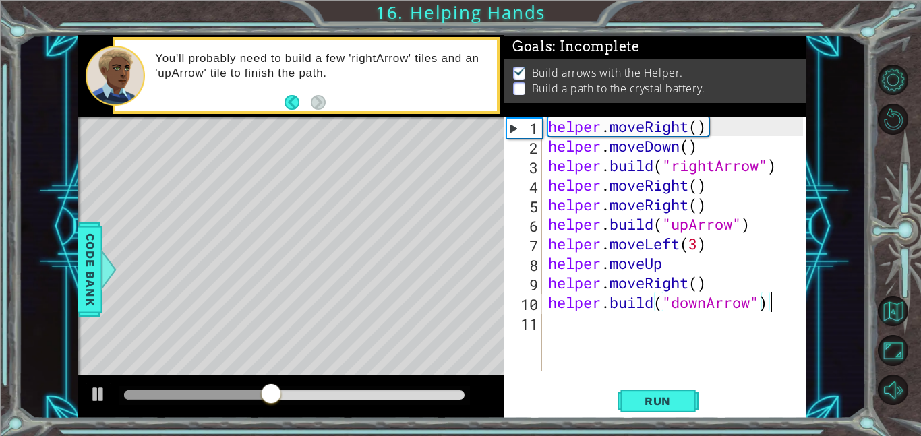
click at [680, 261] on div "helper . moveRight ( ) helper . moveDown ( ) helper . build ( "rightArrow" ) he…" at bounding box center [677, 263] width 264 height 293
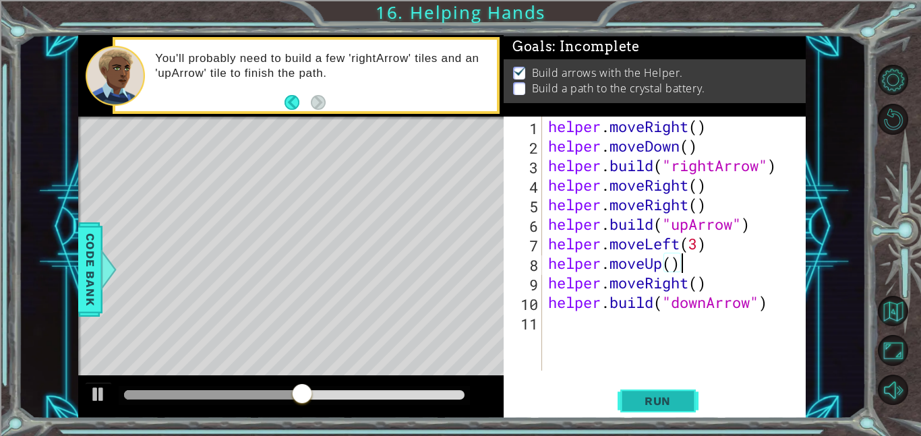
type textarea "helper.moveUp()"
click at [684, 394] on button "Run" at bounding box center [657, 400] width 81 height 30
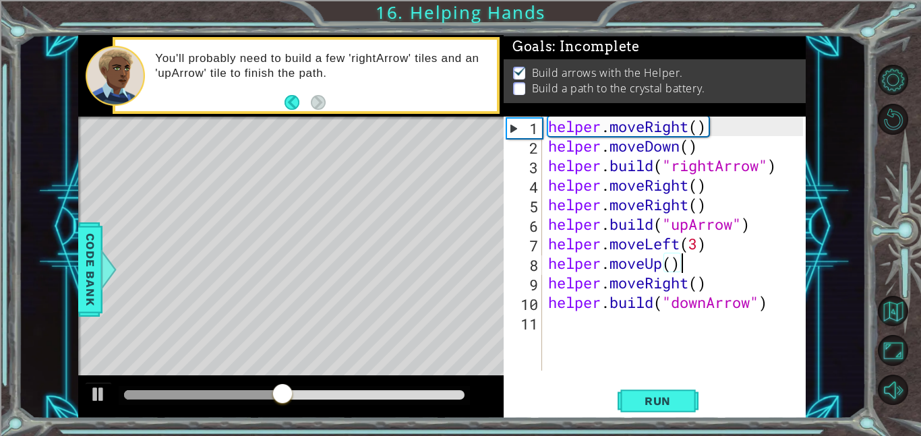
click at [599, 399] on div "Run" at bounding box center [657, 400] width 302 height 30
click at [653, 393] on button "Run" at bounding box center [657, 400] width 81 height 30
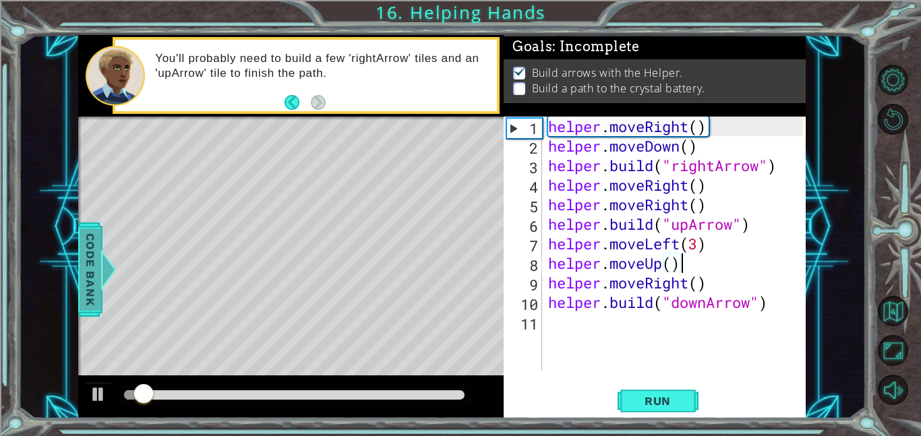
click at [88, 308] on span "Code Bank" at bounding box center [91, 269] width 22 height 82
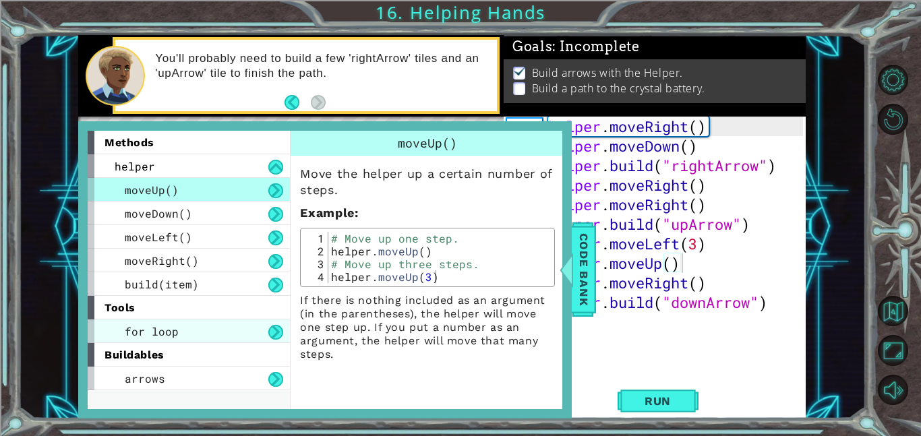
click at [193, 332] on div "for loop" at bounding box center [189, 331] width 202 height 24
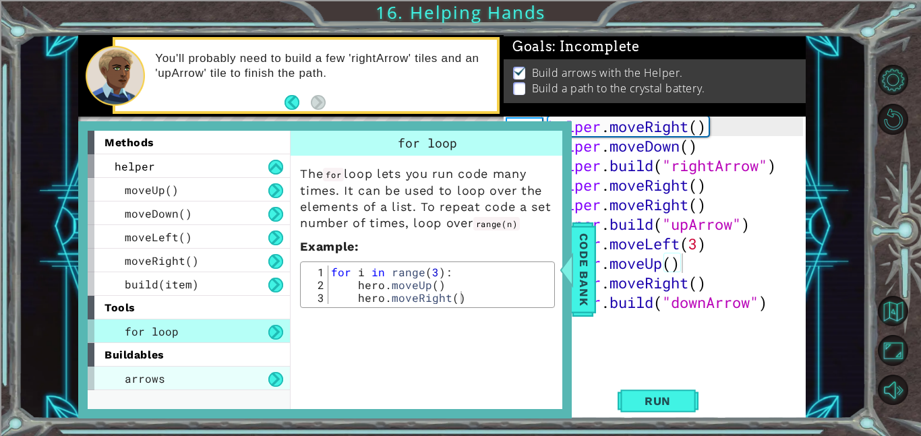
click at [203, 377] on div "arrows" at bounding box center [189, 379] width 202 height 24
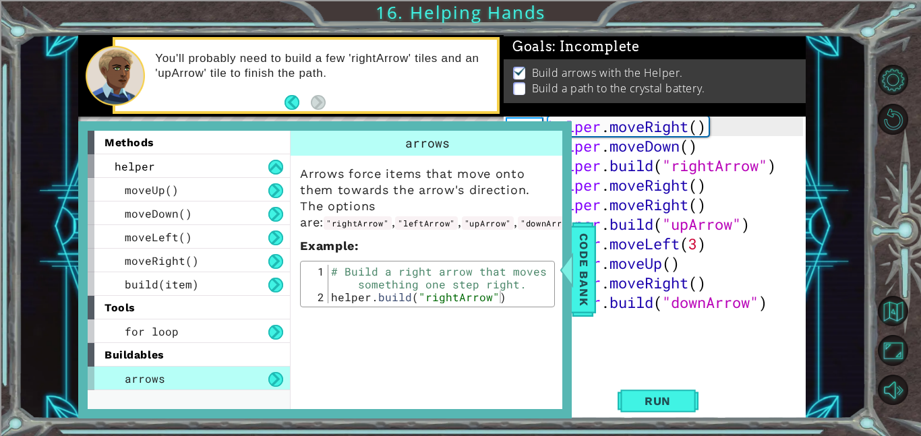
click at [634, 350] on div "helper . moveRight ( ) helper . moveDown ( ) helper . build ( "rightArrow" ) he…" at bounding box center [677, 263] width 264 height 293
click at [584, 270] on span "Code Bank" at bounding box center [584, 269] width 22 height 82
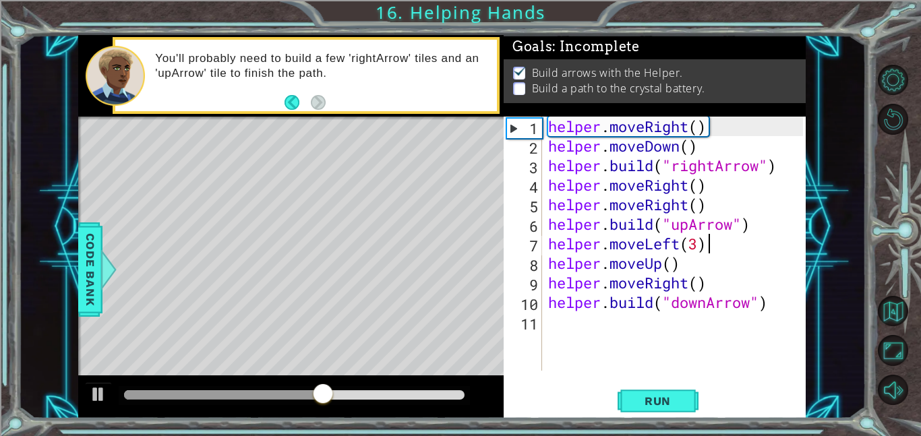
click at [752, 244] on div "helper . moveRight ( ) helper . moveDown ( ) helper . build ( "rightArrow" ) he…" at bounding box center [677, 263] width 264 height 293
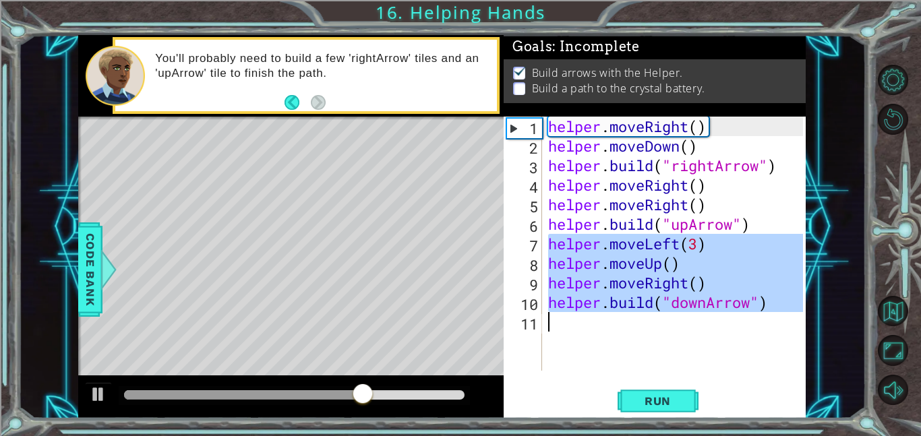
drag, startPoint x: 550, startPoint y: 245, endPoint x: 805, endPoint y: 330, distance: 269.0
click at [805, 330] on div "helper.moveLeft(3) 1 2 3 4 5 6 7 8 9 10 11 helper . moveRight ( ) helper . move…" at bounding box center [654, 268] width 302 height 302
type textarea "[DOMAIN_NAME]("downArrow")"
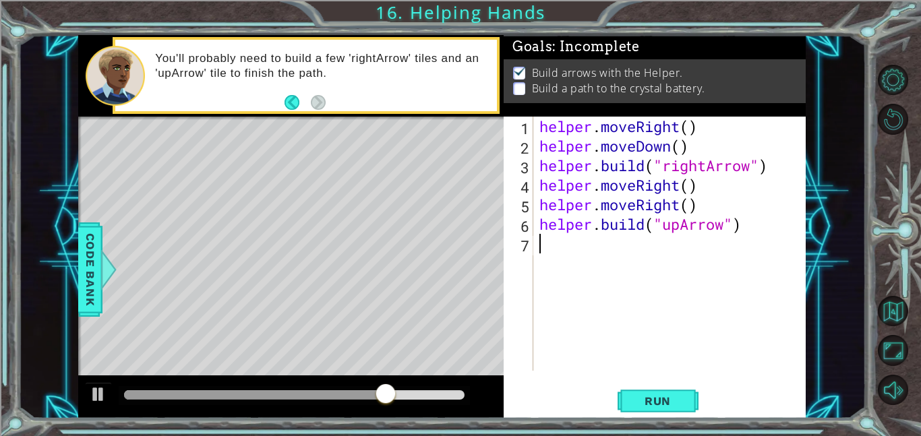
click at [718, 179] on div "helper . moveRight ( ) helper . moveDown ( ) helper . build ( "rightArrow" ) he…" at bounding box center [672, 263] width 273 height 293
type textarea "helper.moveRight()"
click at [706, 130] on div "helper . moveRight ( ) helper . moveDown ( ) helper . build ( "rightArrow" ) he…" at bounding box center [672, 263] width 273 height 293
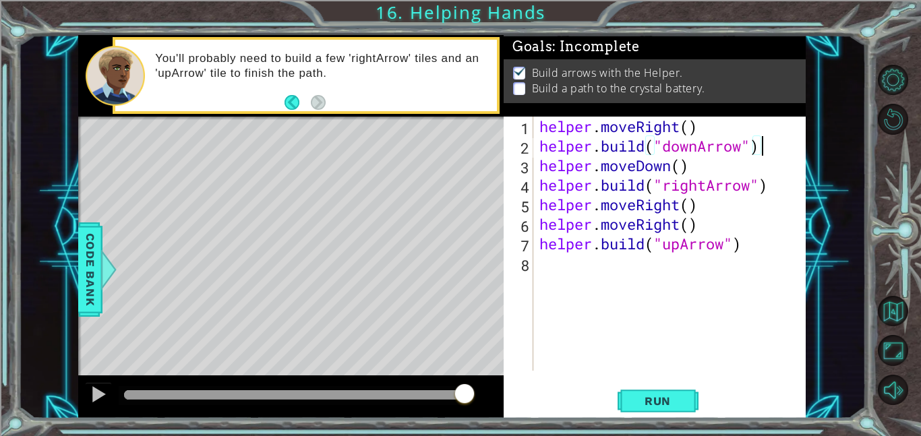
scroll to position [0, 9]
click at [673, 398] on span "Run" at bounding box center [657, 400] width 53 height 13
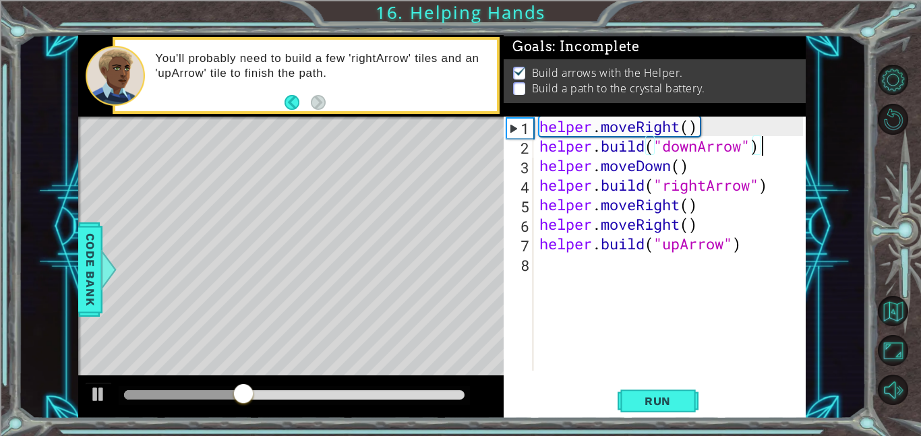
click at [704, 225] on div "helper . moveRight ( ) helper . build ( "downArrow" ) helper . moveDown ( ) hel…" at bounding box center [672, 263] width 273 height 293
type textarea "helper.moveRight()"
click at [710, 206] on div "helper . moveRight ( ) helper . build ( "downArrow" ) helper . moveDown ( ) hel…" at bounding box center [672, 263] width 273 height 293
click at [709, 224] on div "helper . moveRight ( ) helper . build ( "downArrow" ) helper . moveDown ( ) hel…" at bounding box center [672, 263] width 273 height 293
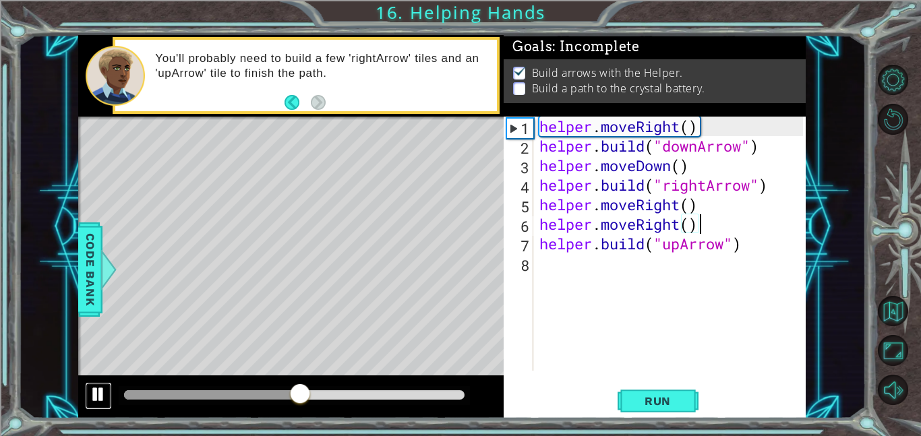
click at [108, 398] on button at bounding box center [98, 396] width 27 height 28
click at [708, 206] on div "helper . moveRight ( ) helper . build ( "downArrow" ) helper . moveDown ( ) hel…" at bounding box center [672, 263] width 273 height 293
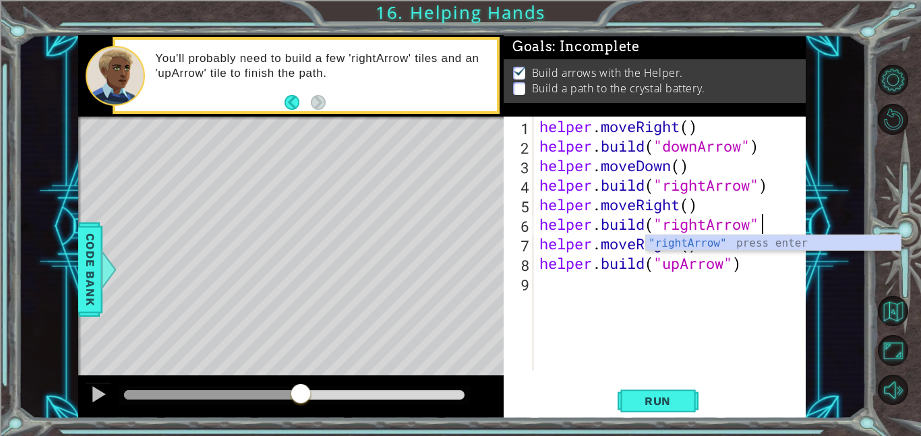
scroll to position [0, 9]
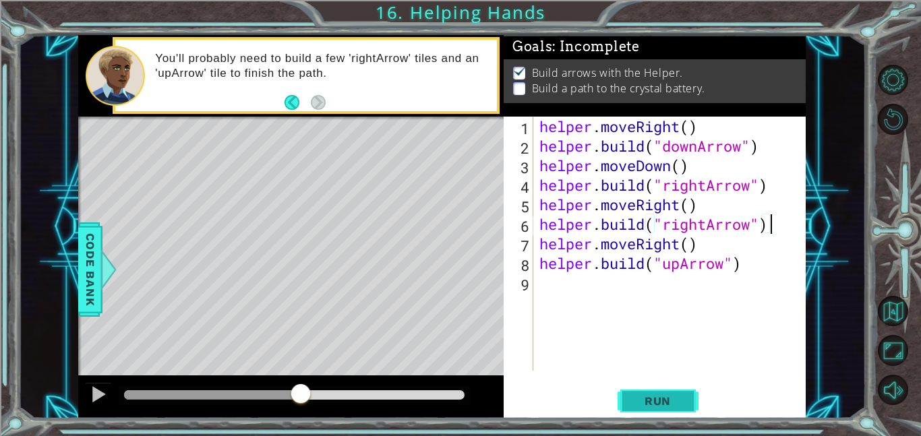
type textarea "[DOMAIN_NAME]("rightArrow")"
click at [672, 392] on button "Run" at bounding box center [657, 400] width 81 height 30
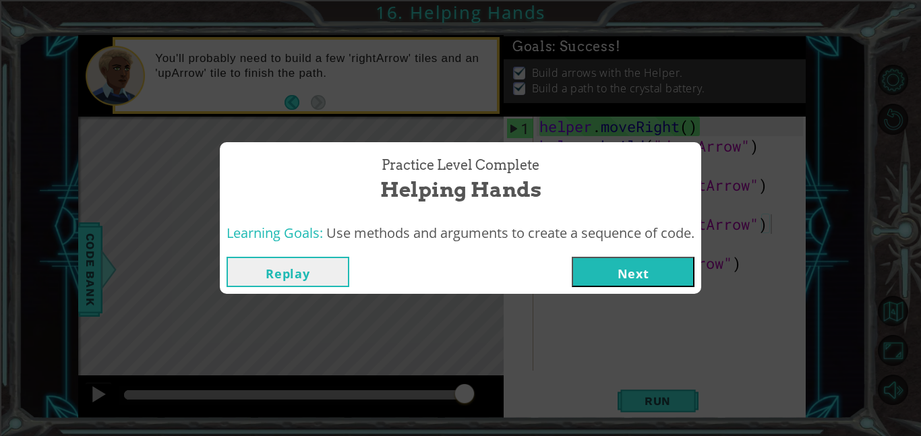
click at [617, 268] on button "Next" at bounding box center [633, 272] width 123 height 30
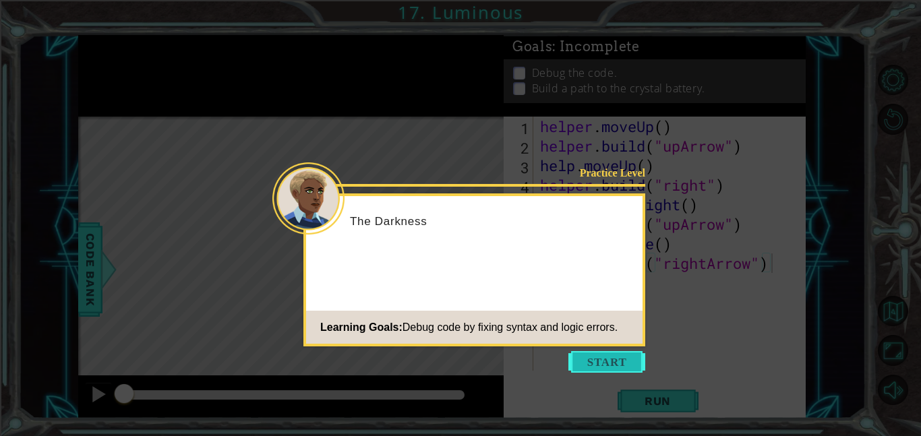
click at [627, 361] on button "Start" at bounding box center [606, 362] width 77 height 22
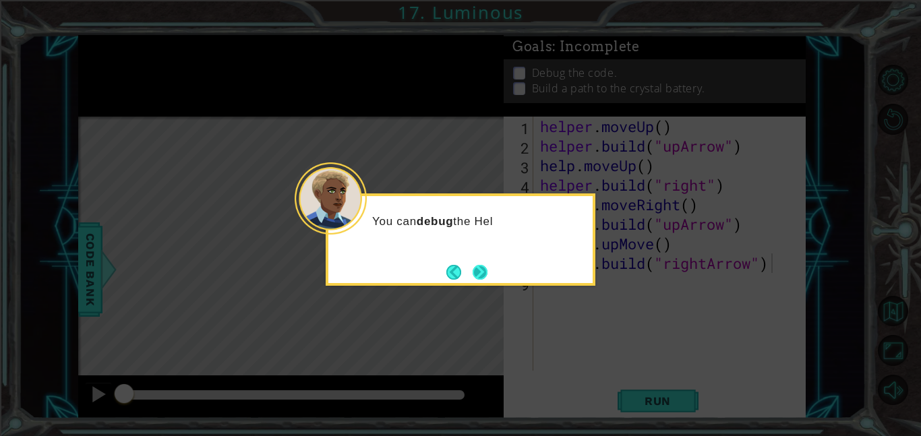
click at [479, 267] on button "Next" at bounding box center [479, 272] width 15 height 15
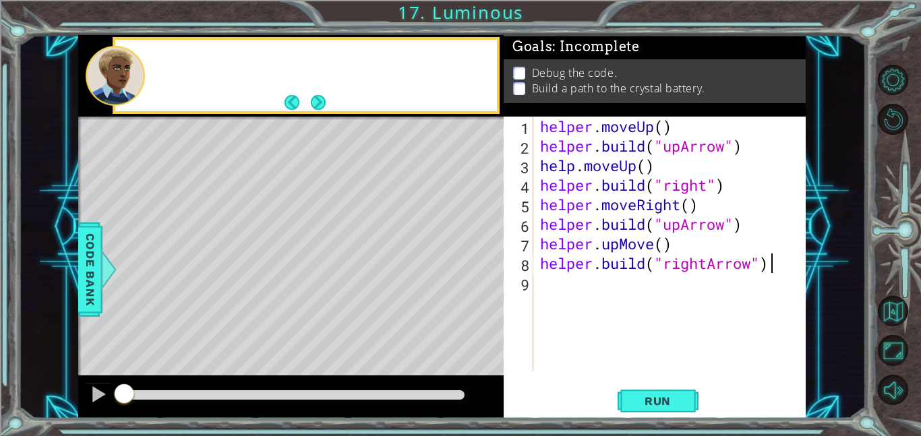
click at [479, 267] on div "Level Map" at bounding box center [389, 315] width 623 height 397
click at [630, 354] on div "helper . moveUp ( ) helper . build ( "upArrow" ) help . moveUp ( ) helper . bui…" at bounding box center [673, 263] width 272 height 293
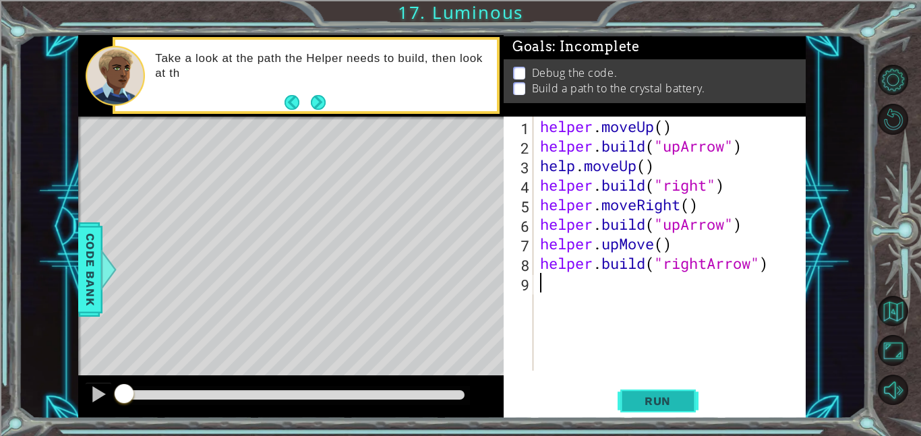
click at [665, 399] on span "Run" at bounding box center [657, 400] width 53 height 13
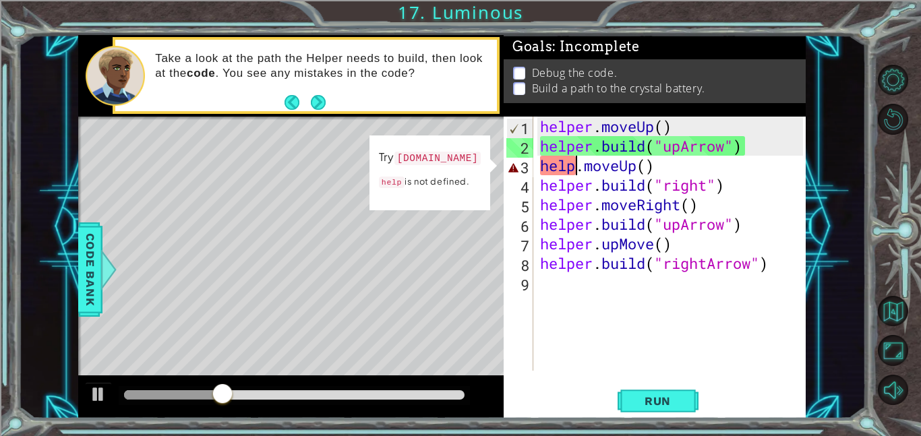
click at [575, 165] on div "helper . moveUp ( ) helper . build ( "upArrow" ) help . moveUp ( ) helper . bui…" at bounding box center [673, 263] width 272 height 293
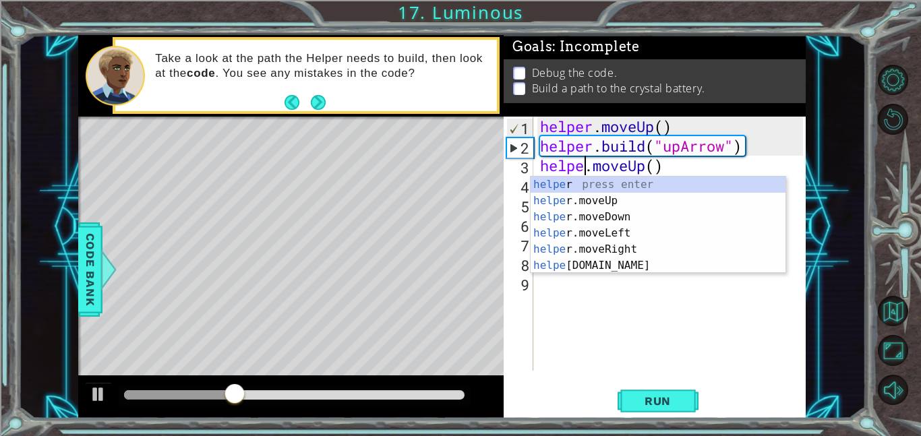
scroll to position [0, 2]
click at [676, 388] on button "Run" at bounding box center [657, 400] width 81 height 30
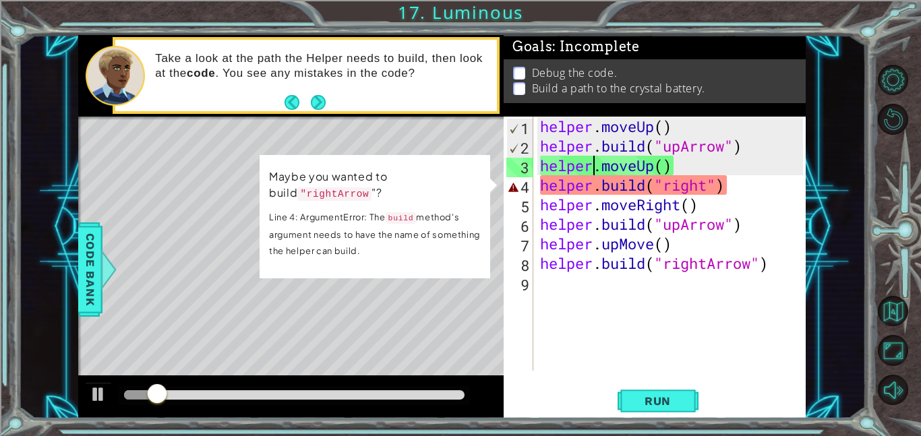
click at [709, 183] on div "helper . moveUp ( ) helper . build ( "upArrow" ) helper . moveUp ( ) helper . b…" at bounding box center [673, 263] width 272 height 293
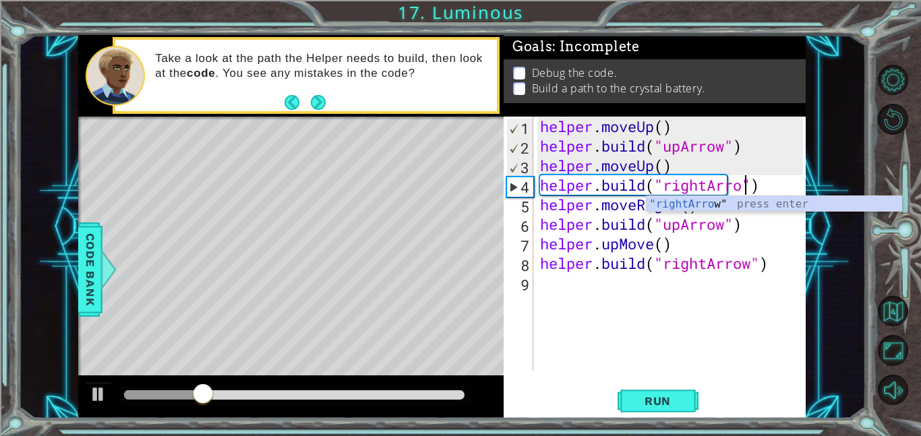
scroll to position [0, 9]
click at [673, 395] on span "Run" at bounding box center [657, 400] width 53 height 13
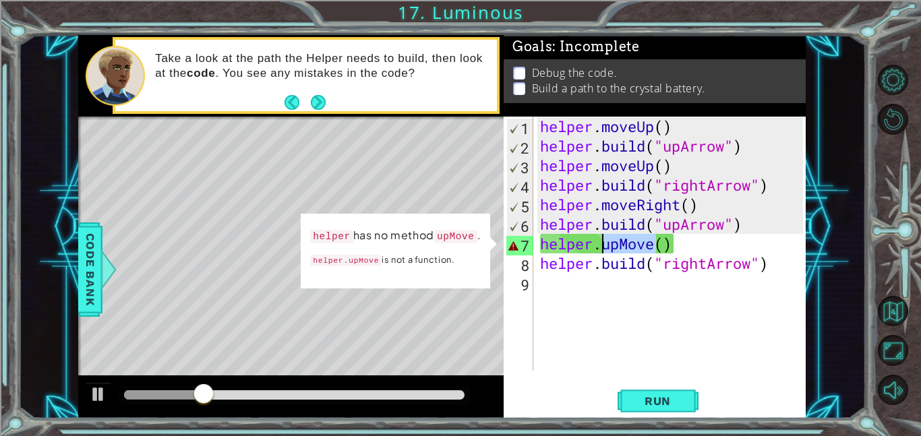
drag, startPoint x: 654, startPoint y: 244, endPoint x: 605, endPoint y: 243, distance: 48.5
click at [605, 243] on div "helper . moveUp ( ) helper . build ( "upArrow" ) helper . moveUp ( ) helper . b…" at bounding box center [673, 263] width 272 height 293
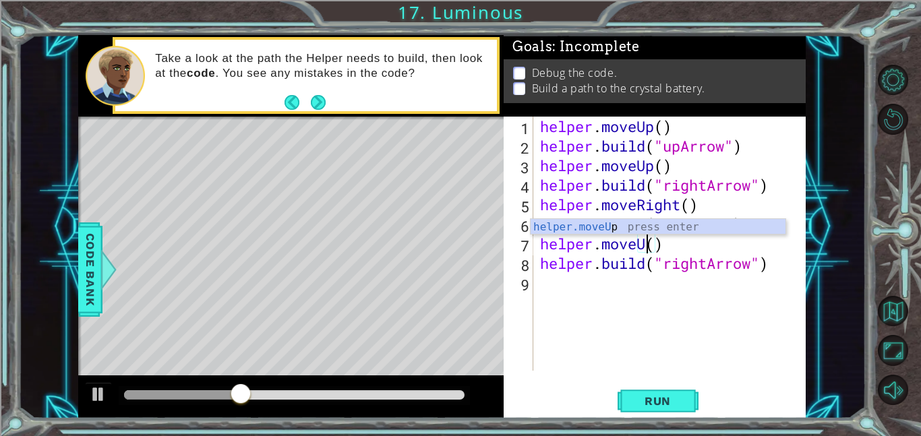
scroll to position [0, 5]
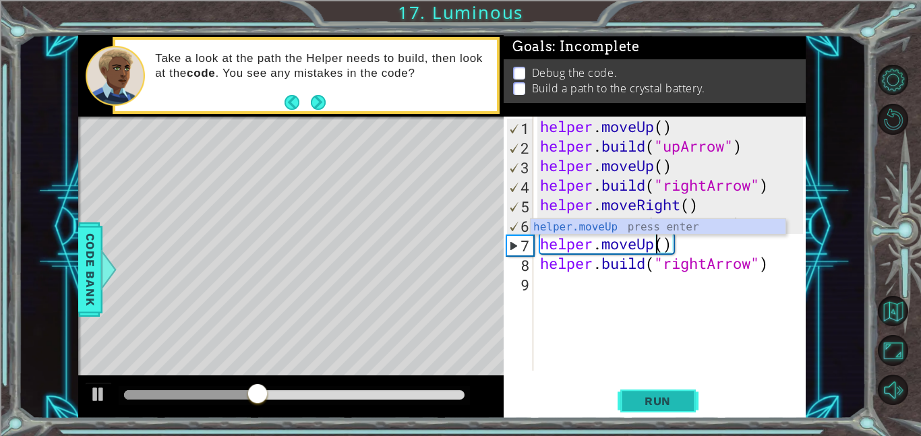
type textarea "helper.moveUp()"
click at [680, 390] on button "Run" at bounding box center [657, 400] width 81 height 30
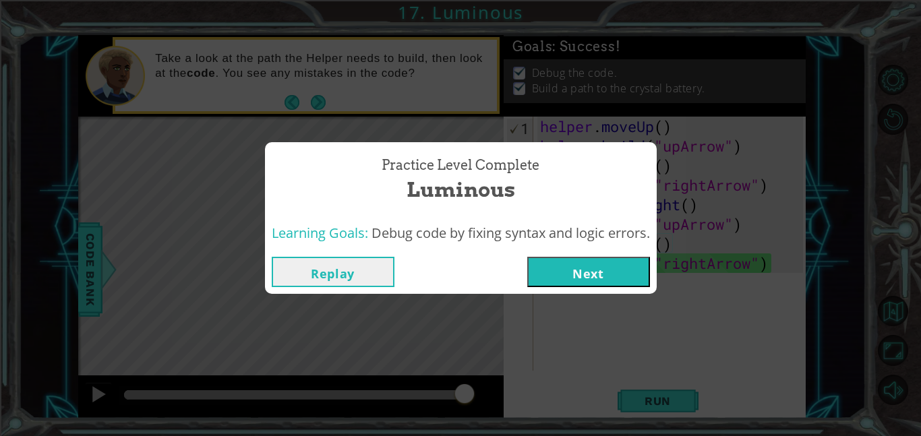
click at [593, 276] on button "Next" at bounding box center [588, 272] width 123 height 30
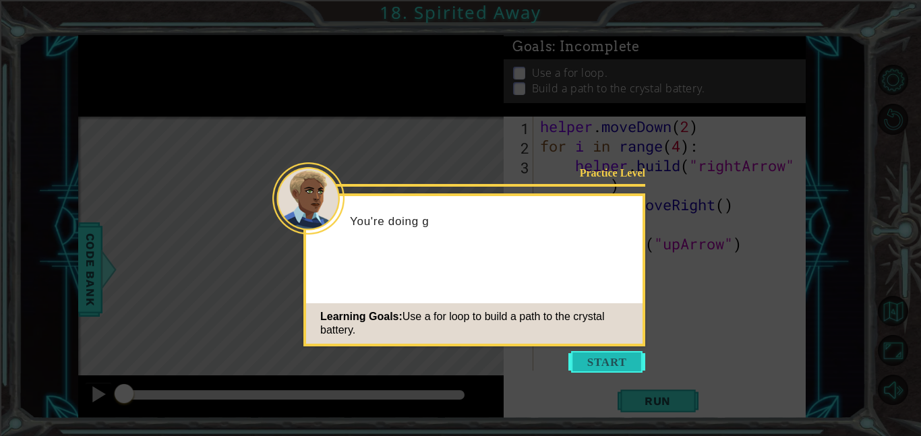
click at [615, 353] on button "Start" at bounding box center [606, 362] width 77 height 22
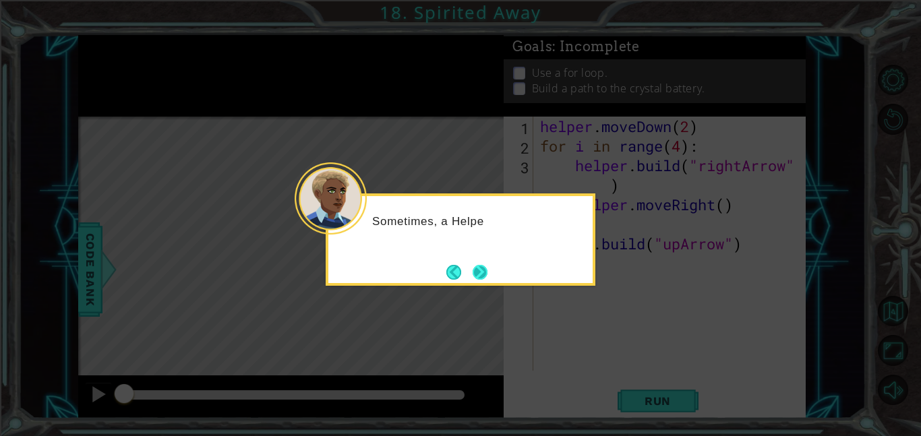
click at [479, 270] on button "Next" at bounding box center [479, 272] width 15 height 15
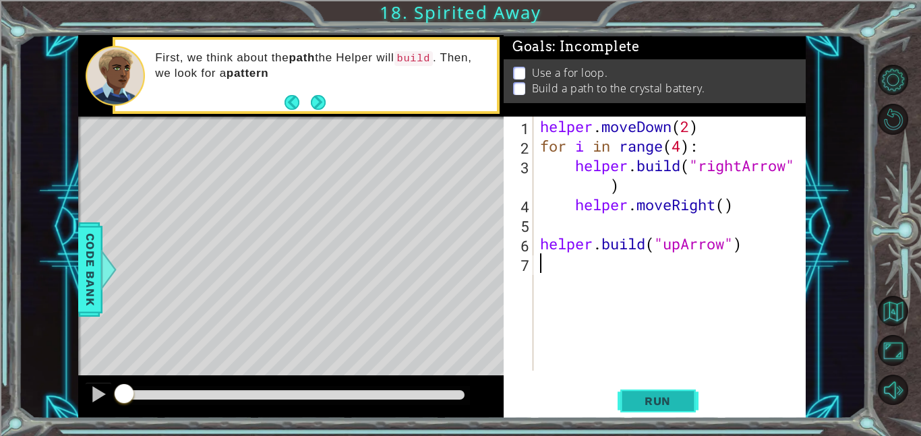
click at [660, 401] on span "Run" at bounding box center [657, 400] width 53 height 13
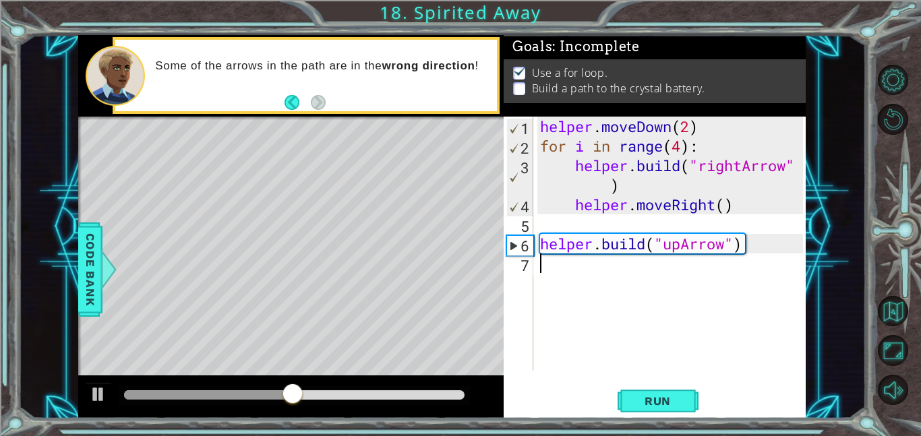
click at [646, 271] on div "helper . moveDown ( 2 ) for i in range ( 4 ) : helper . build ( "rightArrow" ) …" at bounding box center [673, 263] width 272 height 293
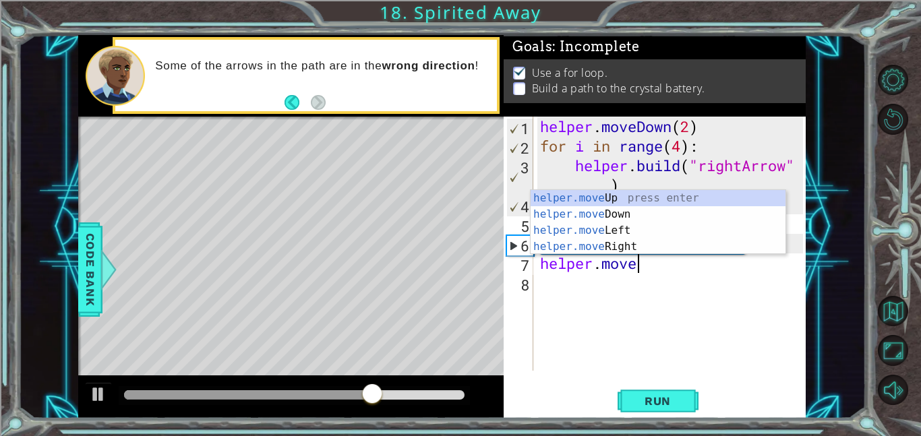
scroll to position [0, 4]
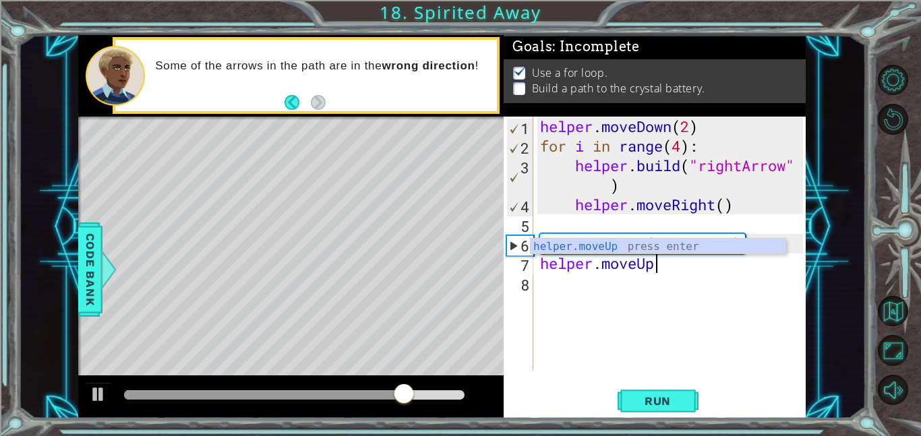
type textarea "helper.moveUp()"
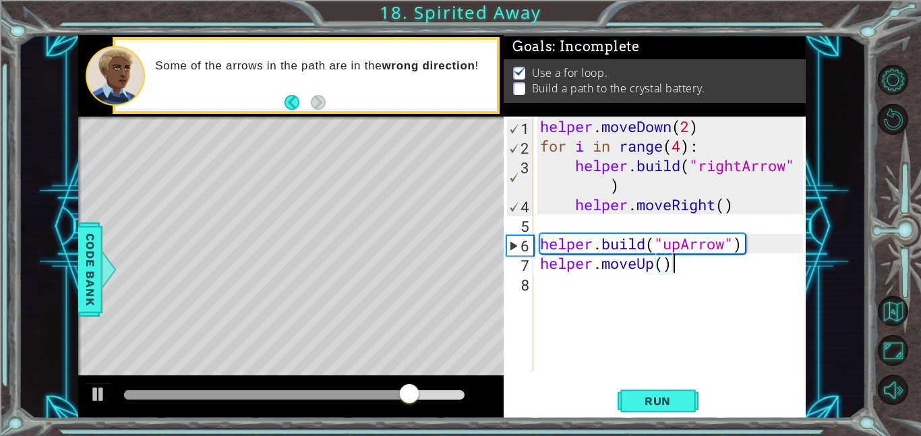
type textarea "helper.moveUp()"
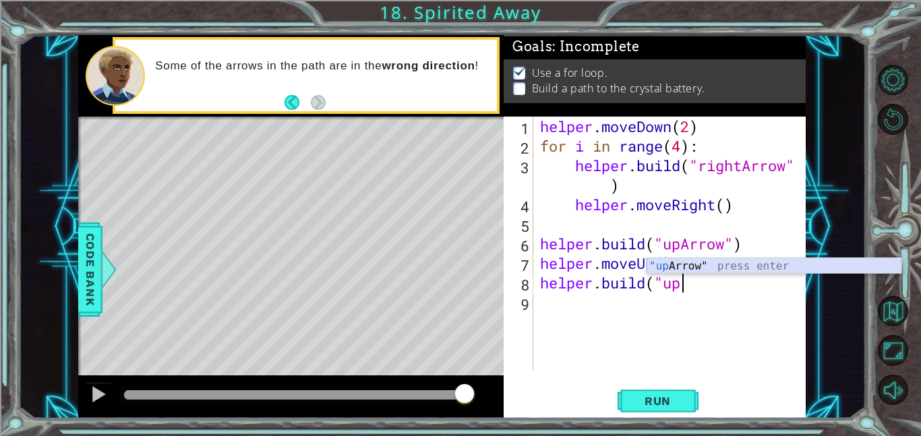
click at [704, 268] on div ""up Arrow" press enter" at bounding box center [773, 282] width 255 height 49
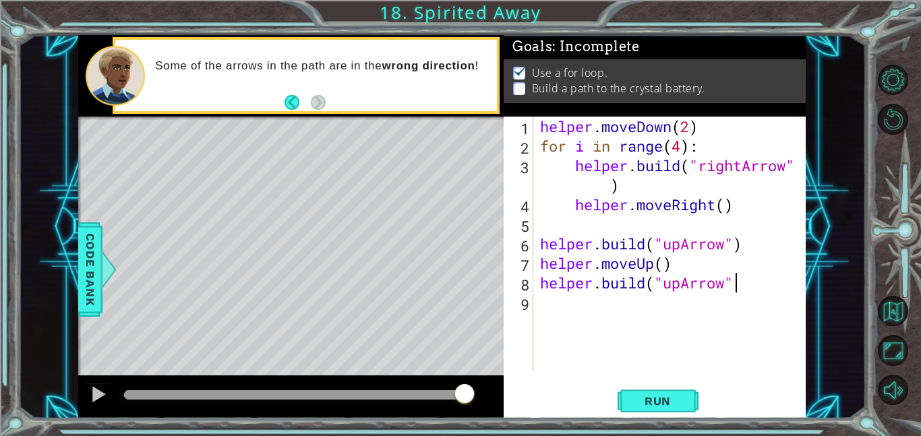
scroll to position [0, 8]
type textarea "[DOMAIN_NAME]("upArrow")"
click at [672, 392] on button "Run" at bounding box center [657, 400] width 81 height 30
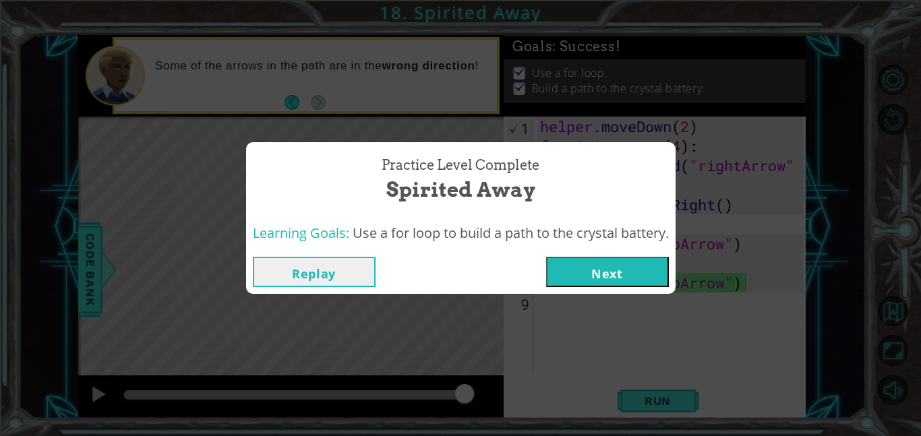
click at [609, 264] on button "Next" at bounding box center [607, 272] width 123 height 30
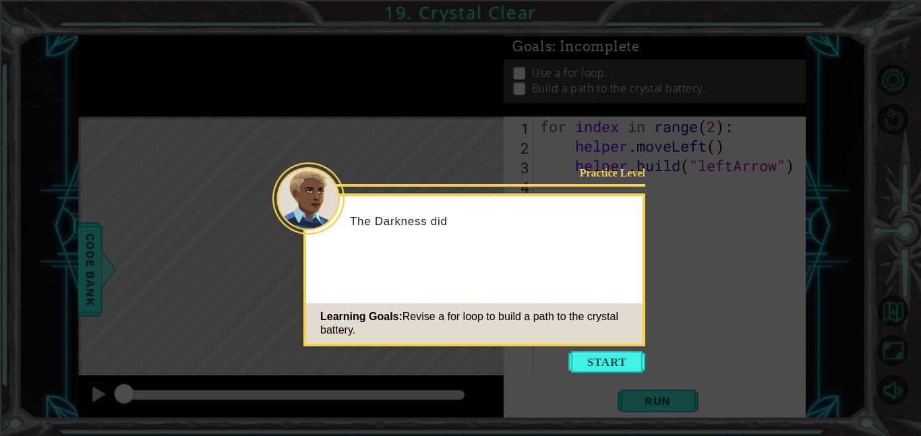
click at [609, 350] on icon at bounding box center [460, 218] width 921 height 436
click at [614, 359] on button "Start" at bounding box center [606, 362] width 77 height 22
